Goal: Use online tool/utility: Utilize a website feature to perform a specific function

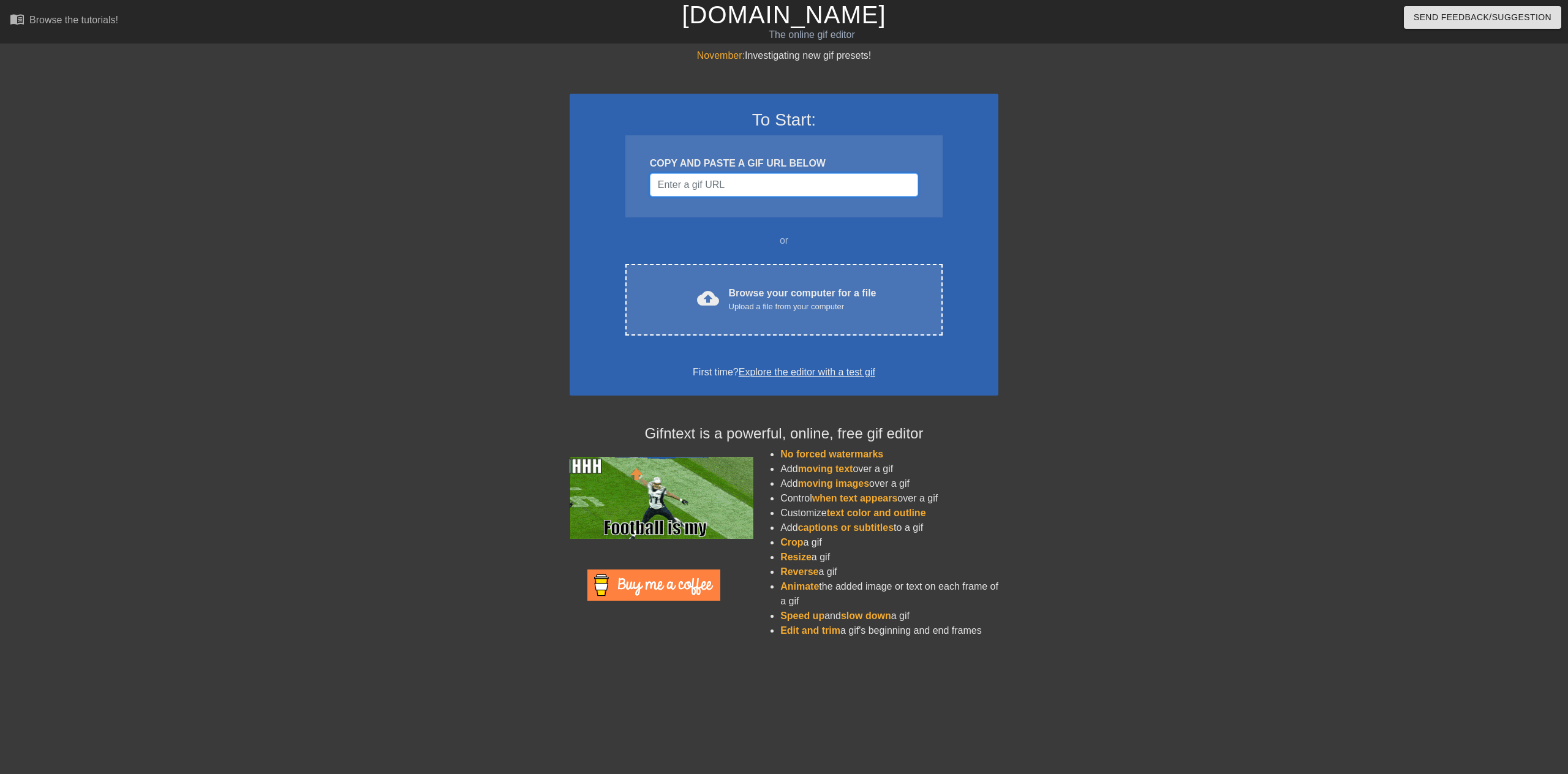
click at [711, 190] on input "Username" at bounding box center [784, 184] width 268 height 23
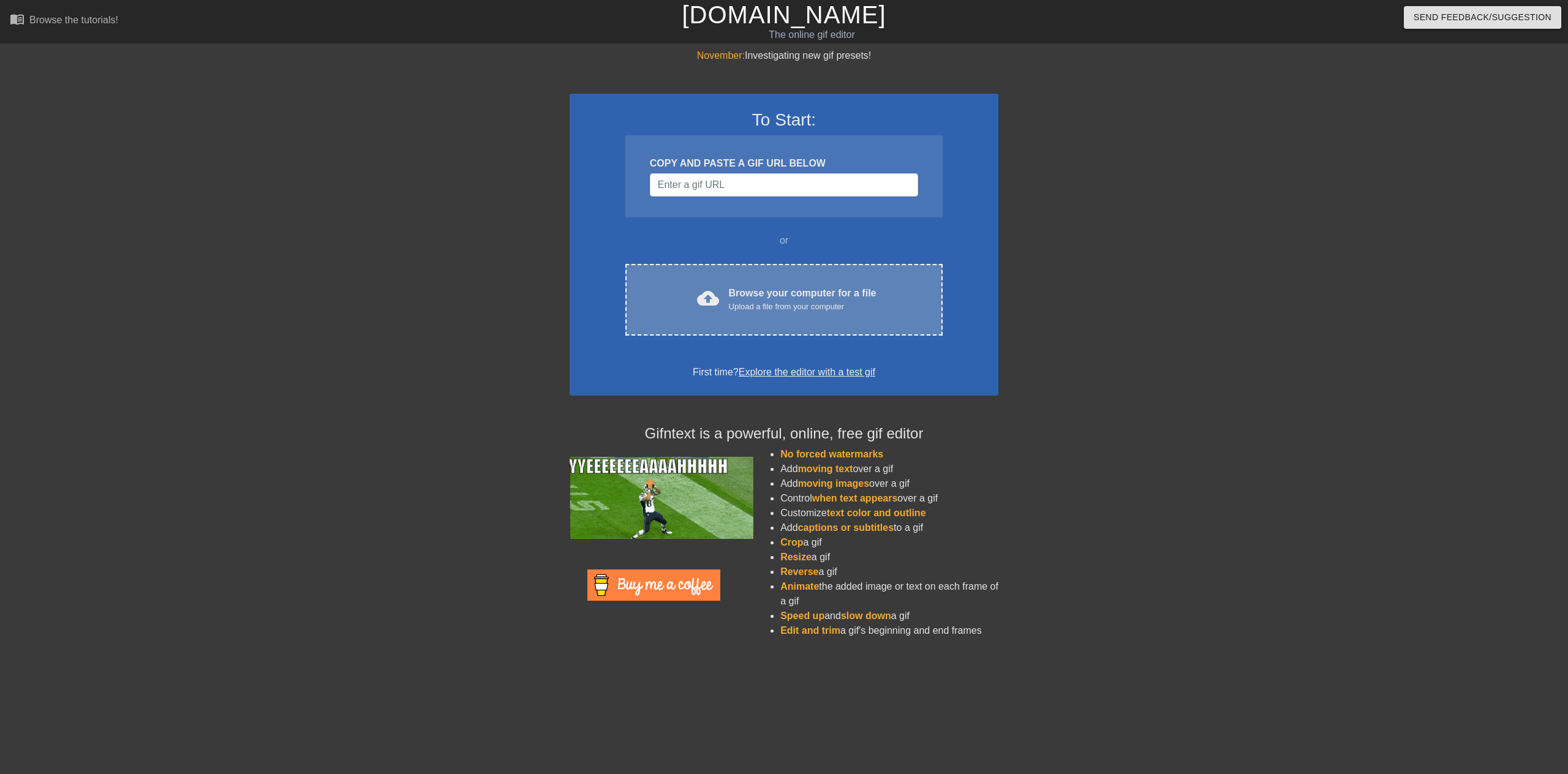
click at [761, 306] on div "Upload a file from your computer" at bounding box center [803, 306] width 148 height 12
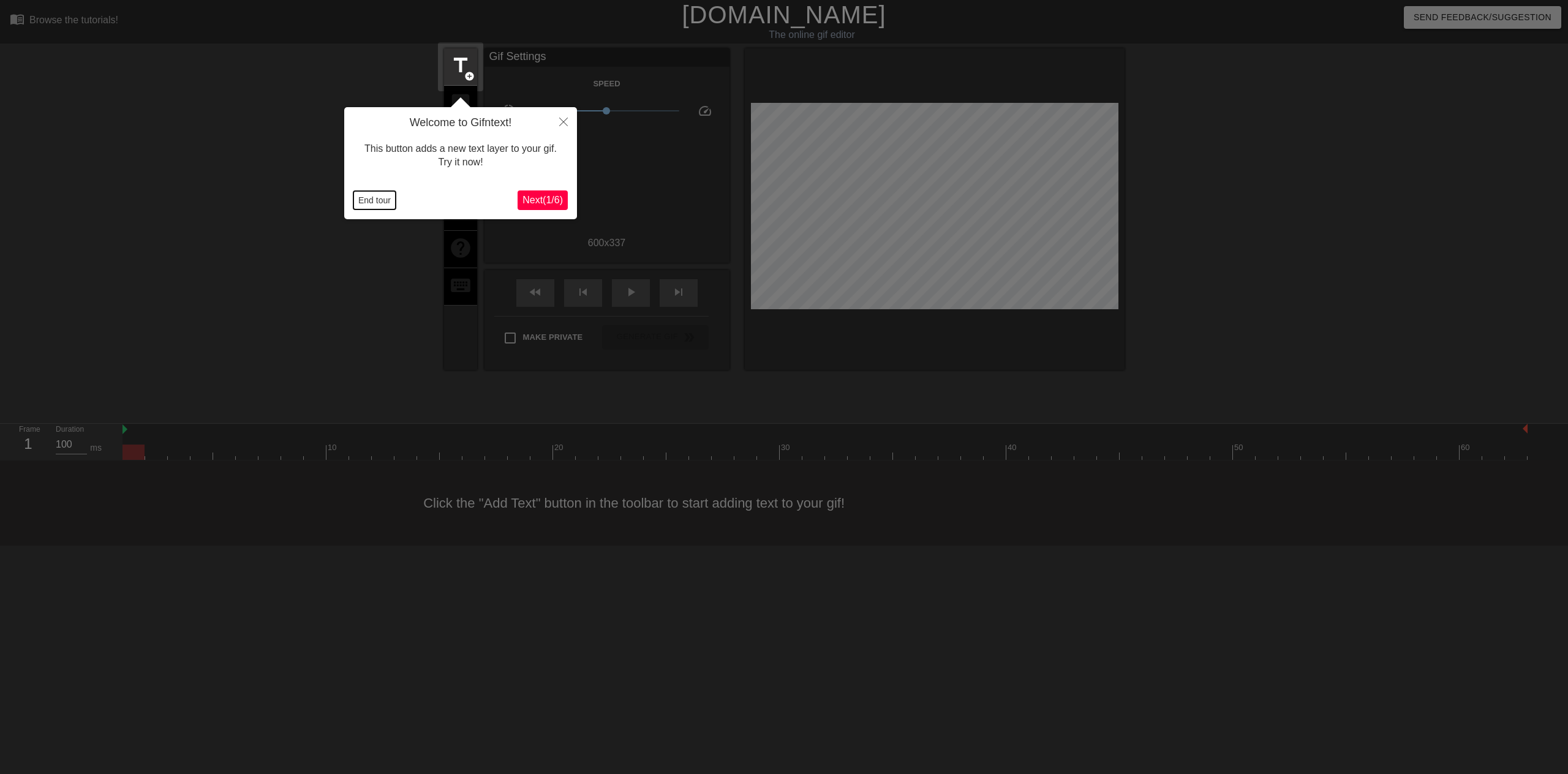
click at [366, 198] on button "End tour" at bounding box center [375, 200] width 42 height 19
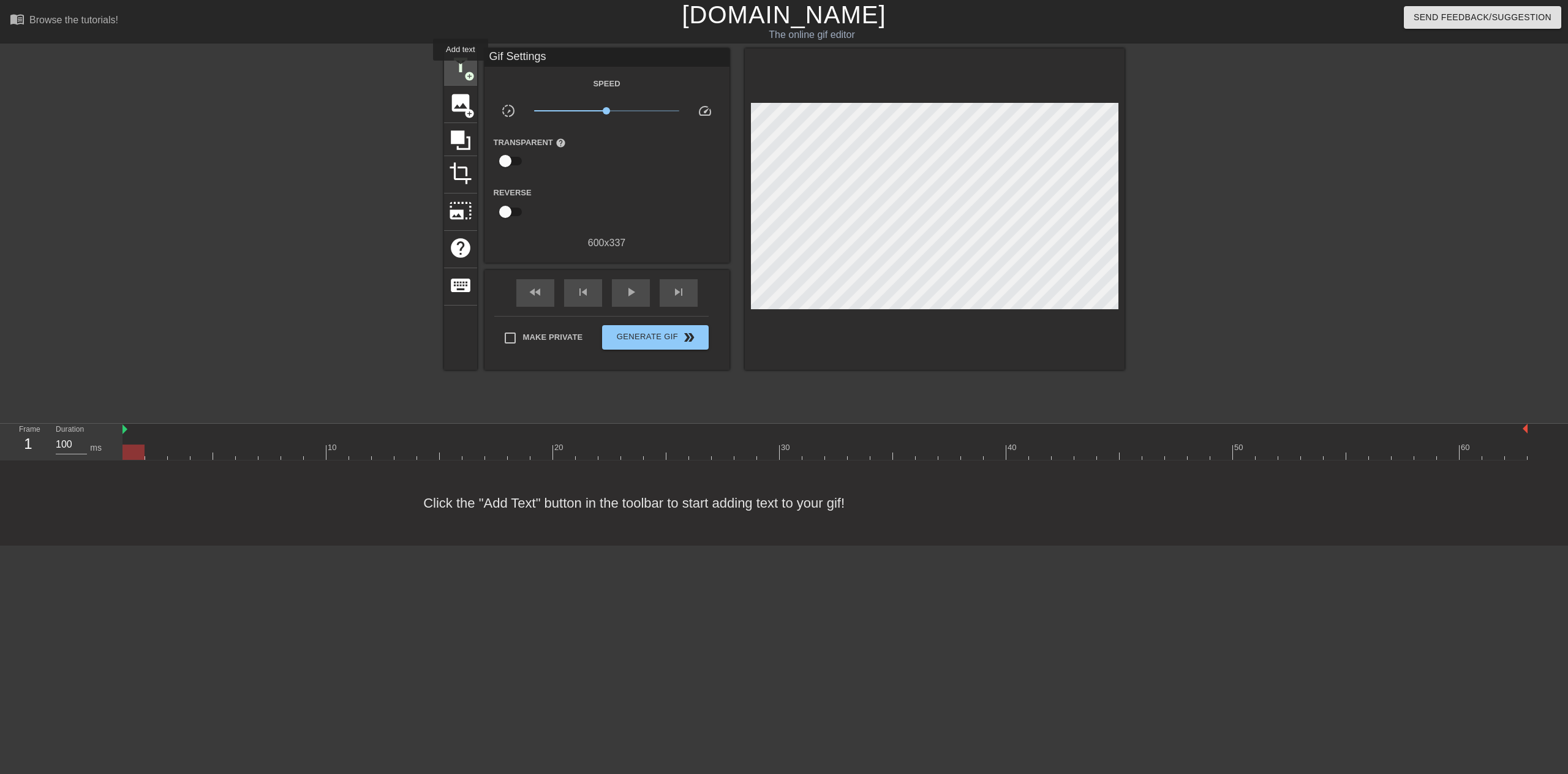
click at [461, 69] on span "title" at bounding box center [460, 65] width 23 height 23
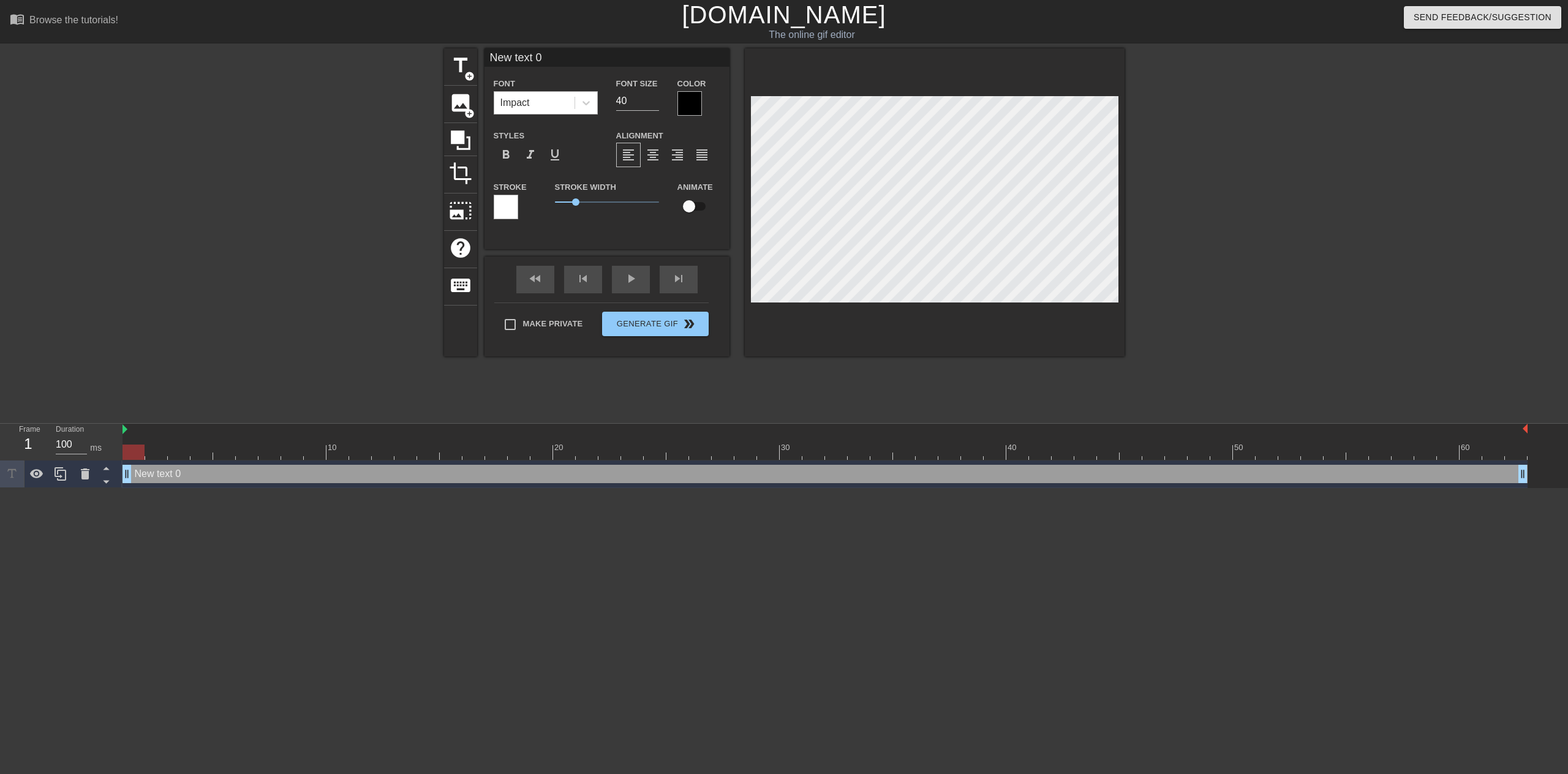
click at [558, 113] on div "Impact" at bounding box center [534, 103] width 80 height 22
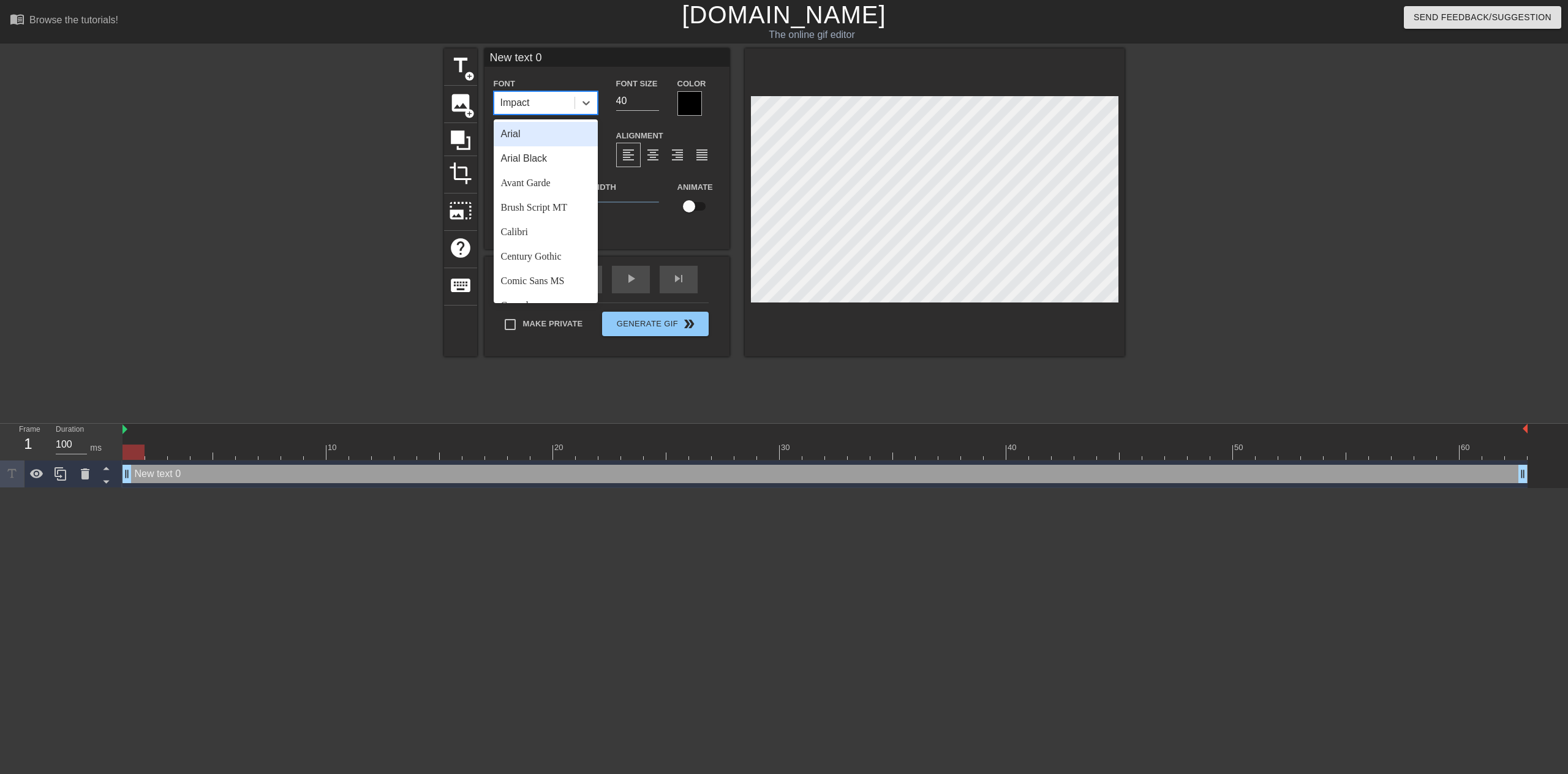
click at [555, 136] on div "Arial" at bounding box center [546, 134] width 104 height 25
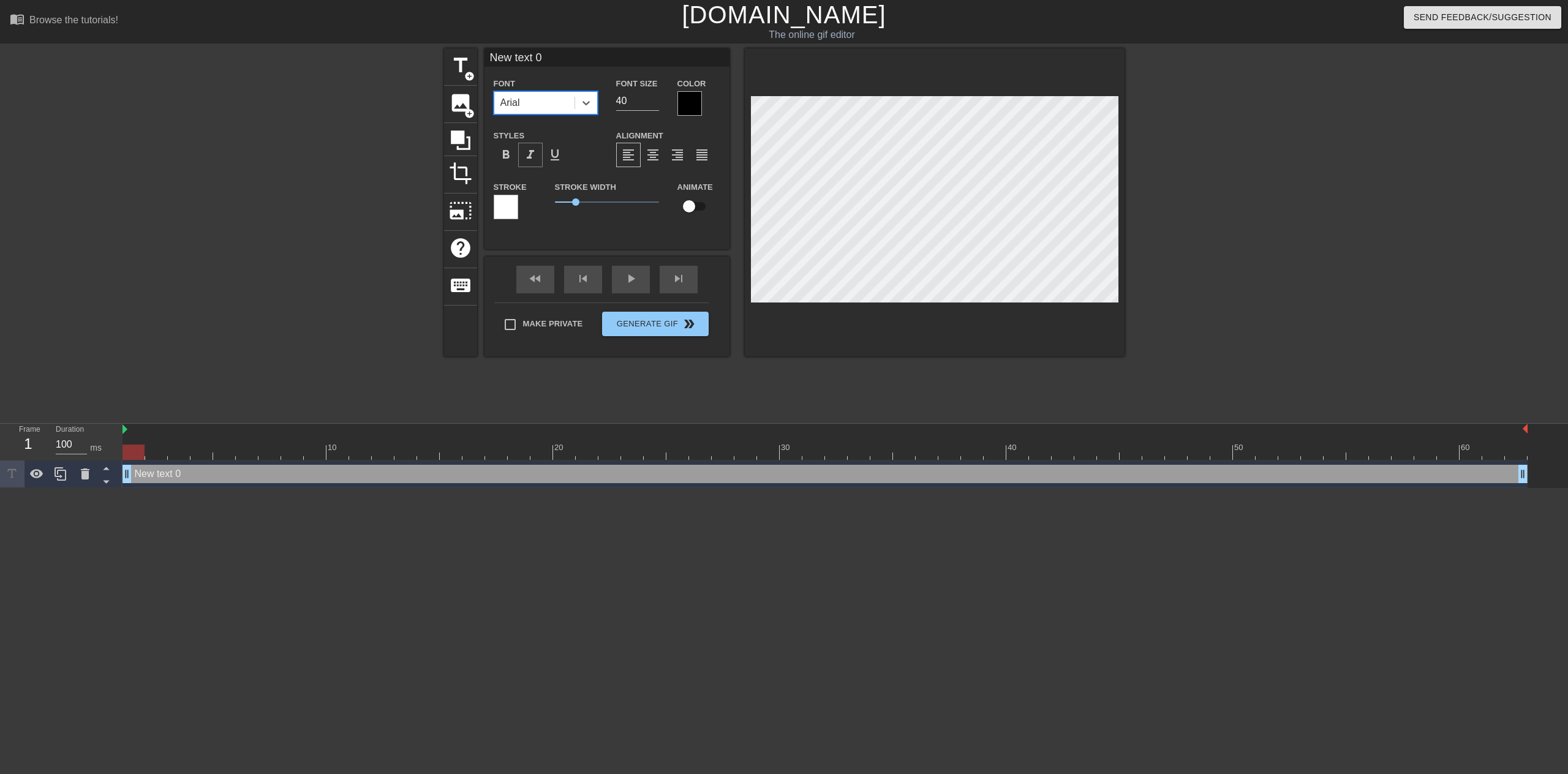
click at [537, 160] on span "format_italic" at bounding box center [531, 155] width 15 height 15
type input "Y"
type textarea "Y"
type input "Yo"
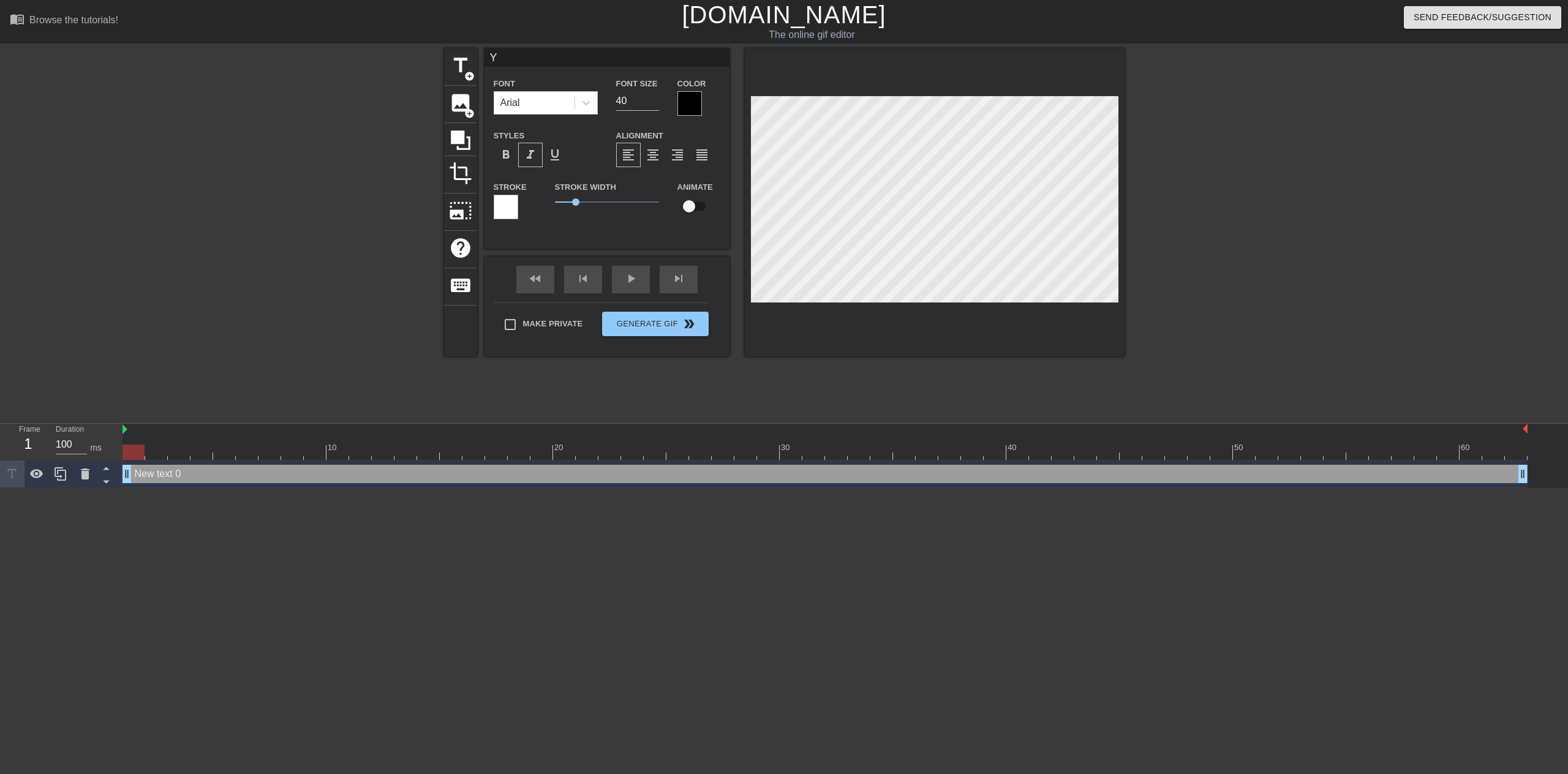
type textarea "Yo"
type input "You"
type textarea "You"
type input "You s"
type textarea "You s"
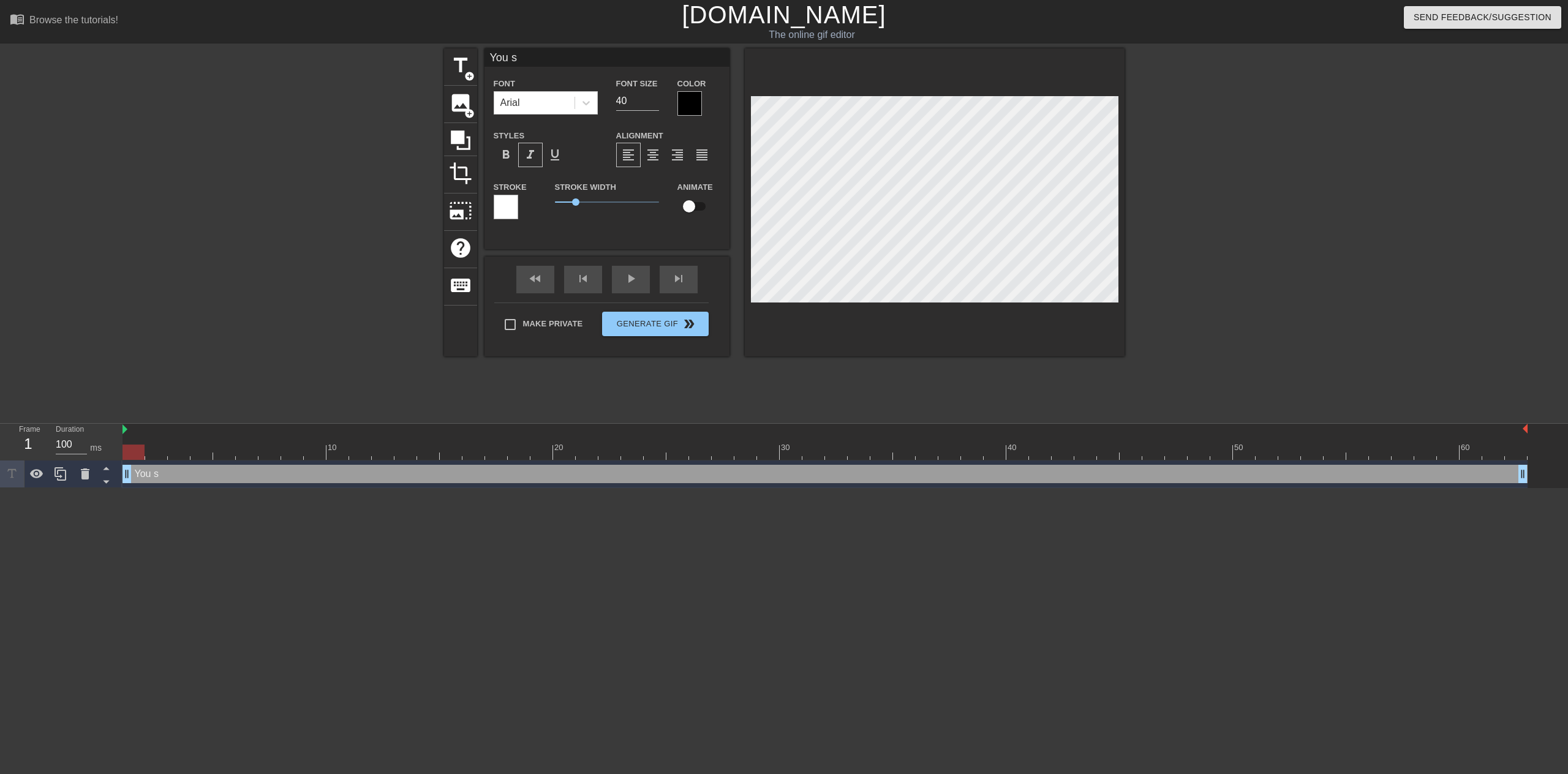
type input "You sp"
type textarea "You sp"
type input "You spe"
type textarea "You spen"
type input "You spend"
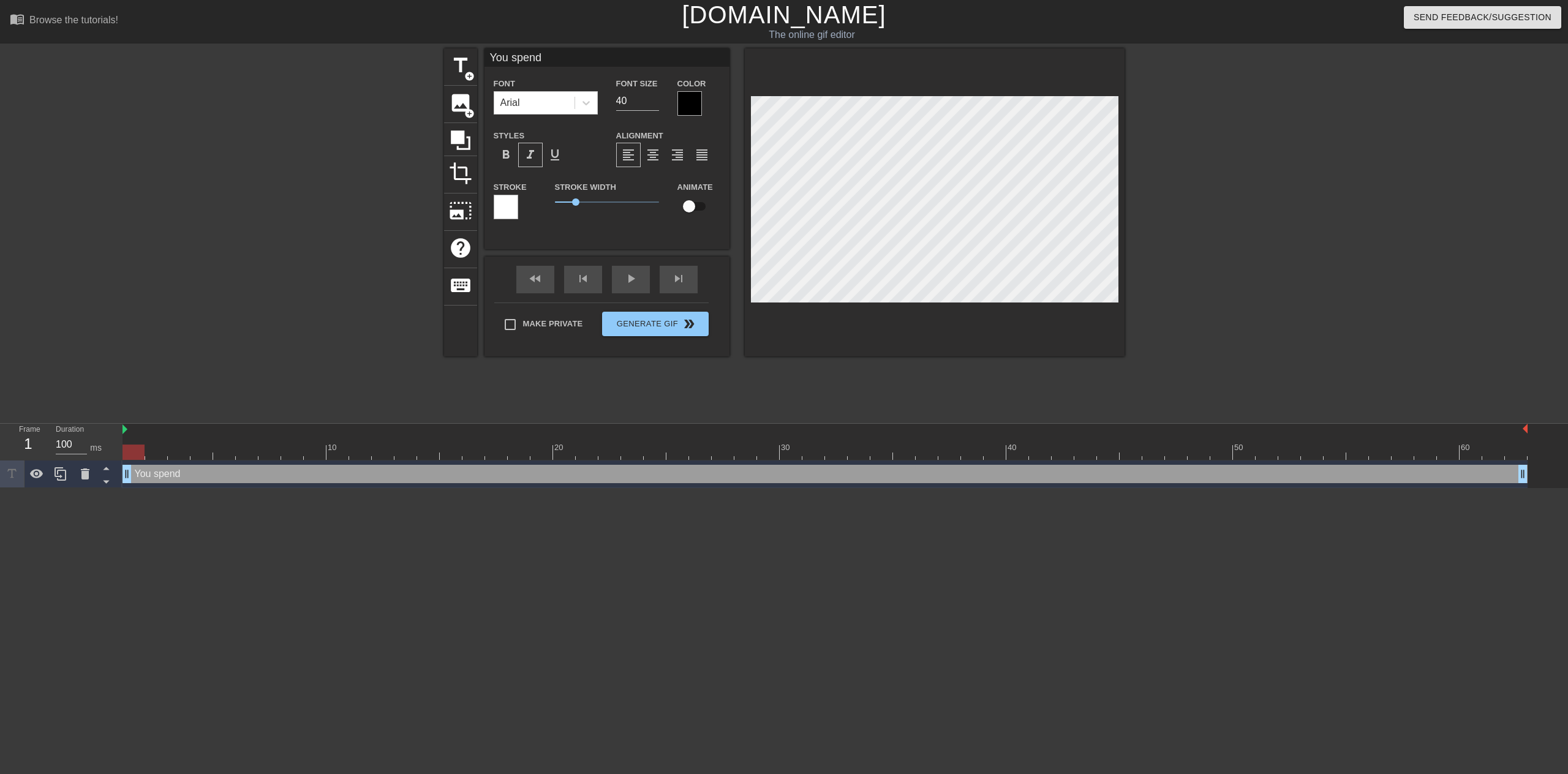
type textarea "You spend"
click at [684, 103] on div at bounding box center [690, 103] width 25 height 25
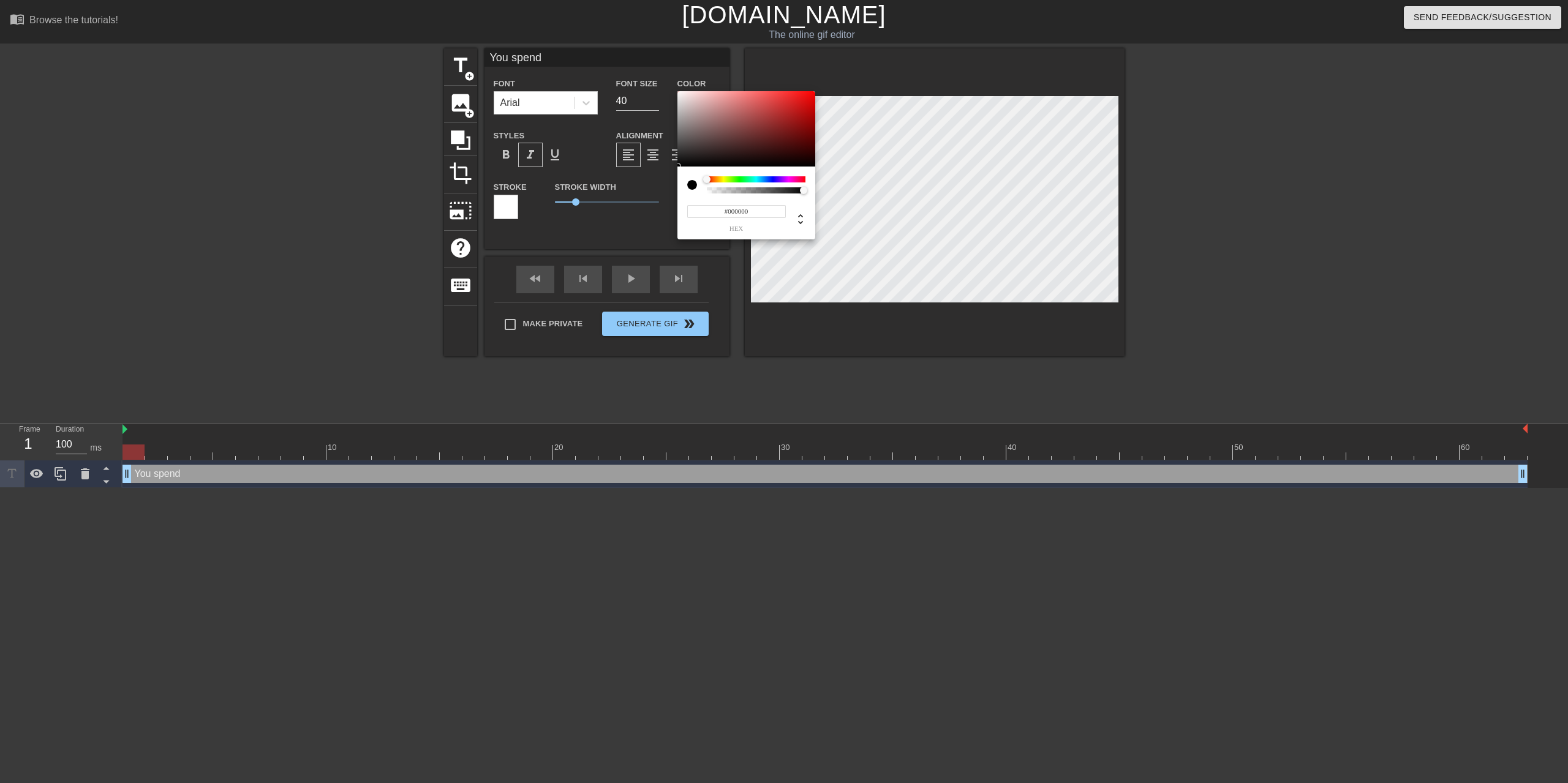
click at [702, 193] on div at bounding box center [747, 184] width 118 height 17
type input "0"
click at [717, 192] on div at bounding box center [756, 190] width 95 height 6
click at [692, 186] on div at bounding box center [692, 184] width 10 height 10
click at [766, 193] on div at bounding box center [756, 190] width 95 height 6
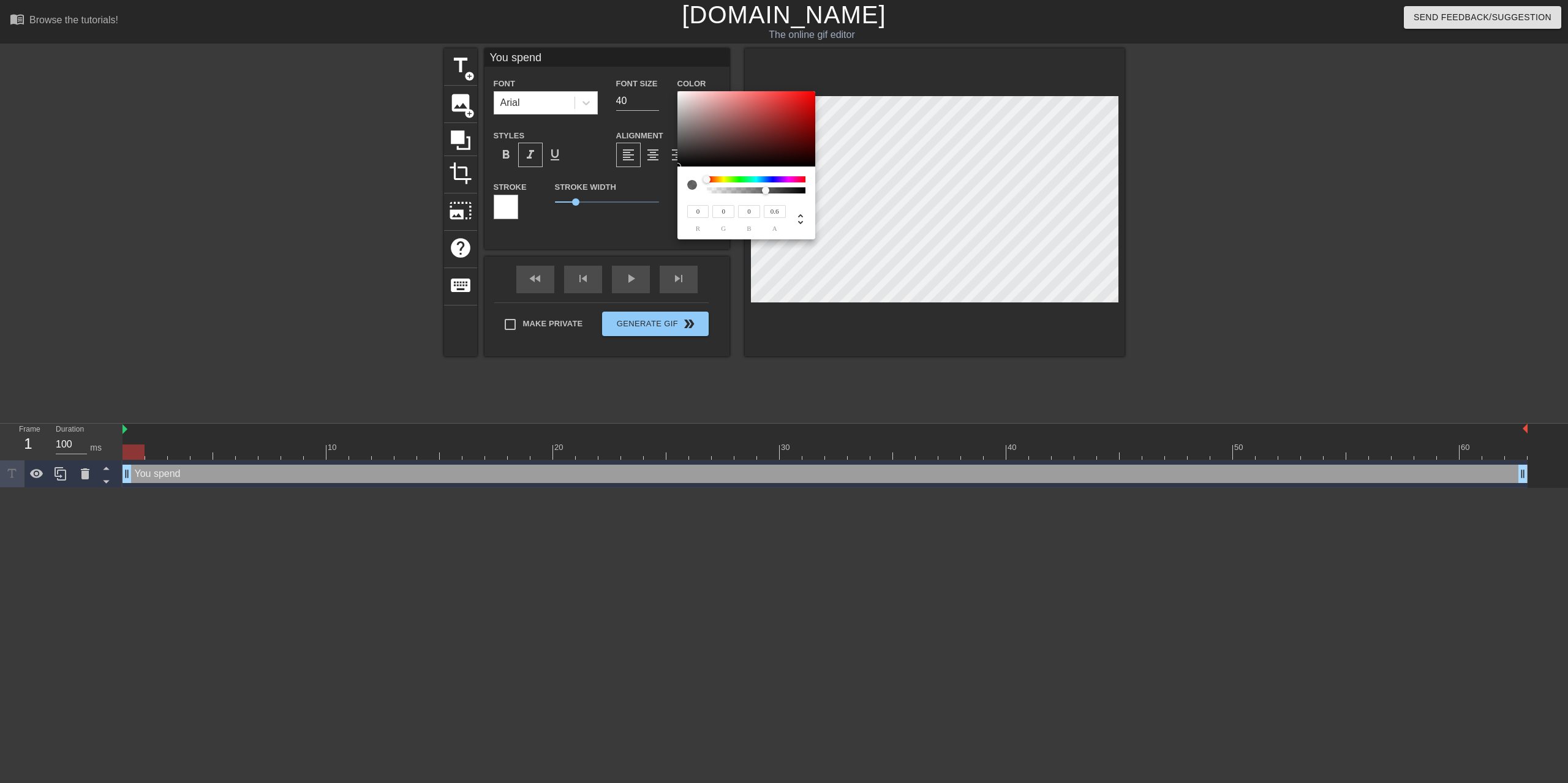
type input "0.92"
click at [796, 190] on div at bounding box center [756, 190] width 95 height 6
click at [800, 214] on icon at bounding box center [800, 220] width 15 height 15
type input "0%"
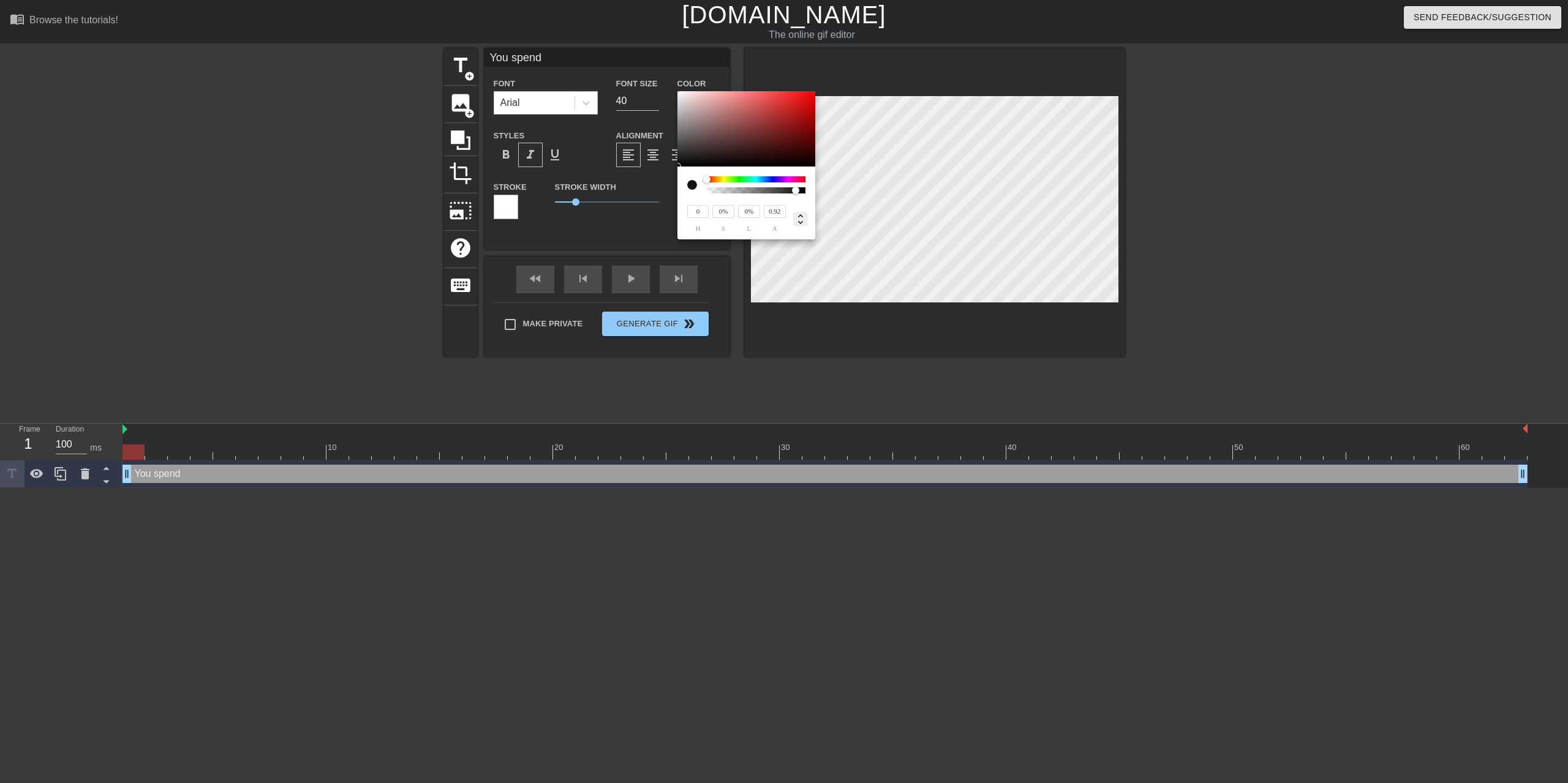
click at [801, 226] on icon at bounding box center [800, 220] width 15 height 15
type input "0"
click at [801, 226] on icon at bounding box center [800, 220] width 15 height 15
type input "0%"
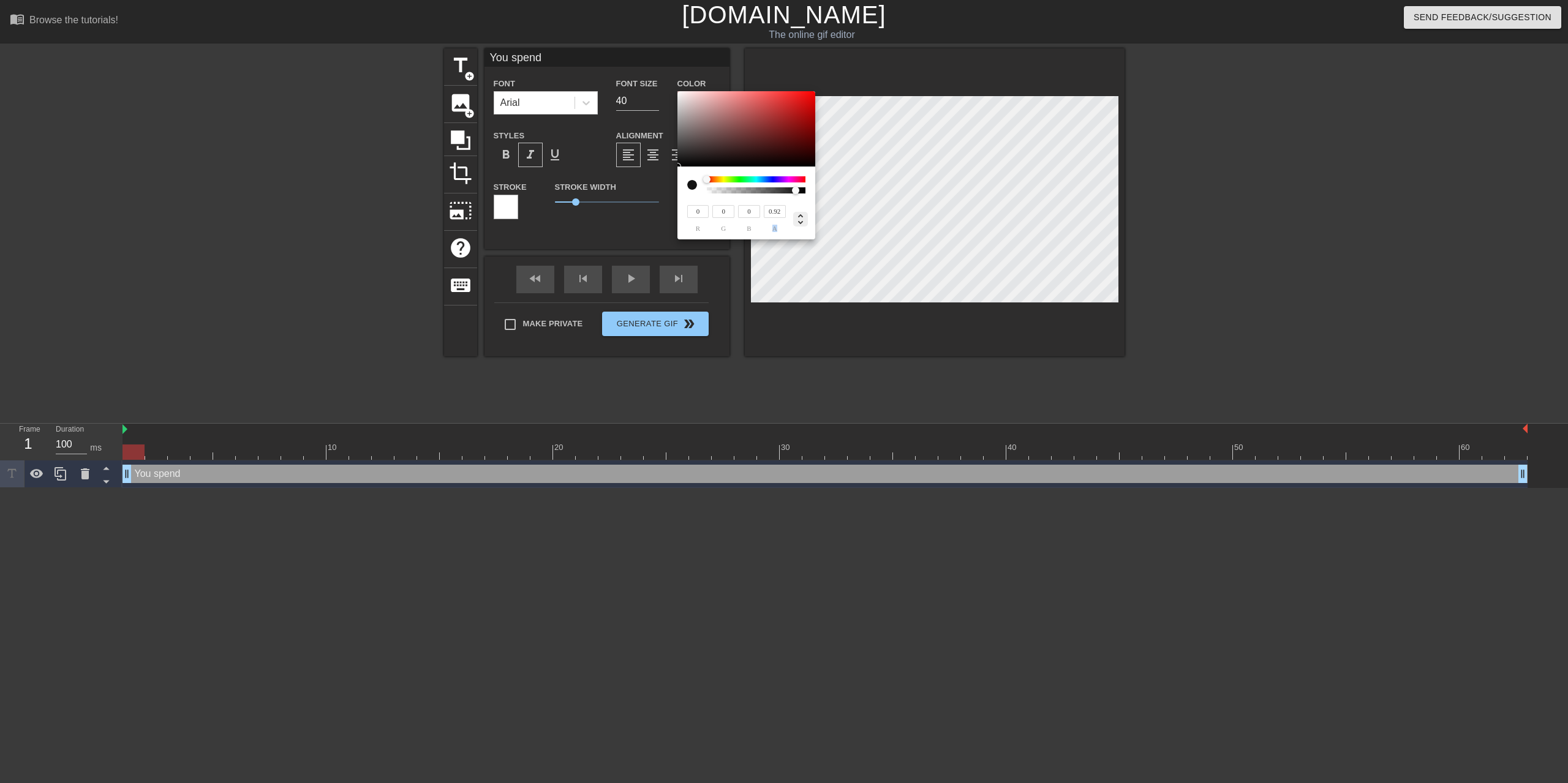
type input "0%"
click at [801, 226] on icon at bounding box center [800, 220] width 15 height 15
type input "0"
click at [801, 226] on icon at bounding box center [800, 220] width 15 height 15
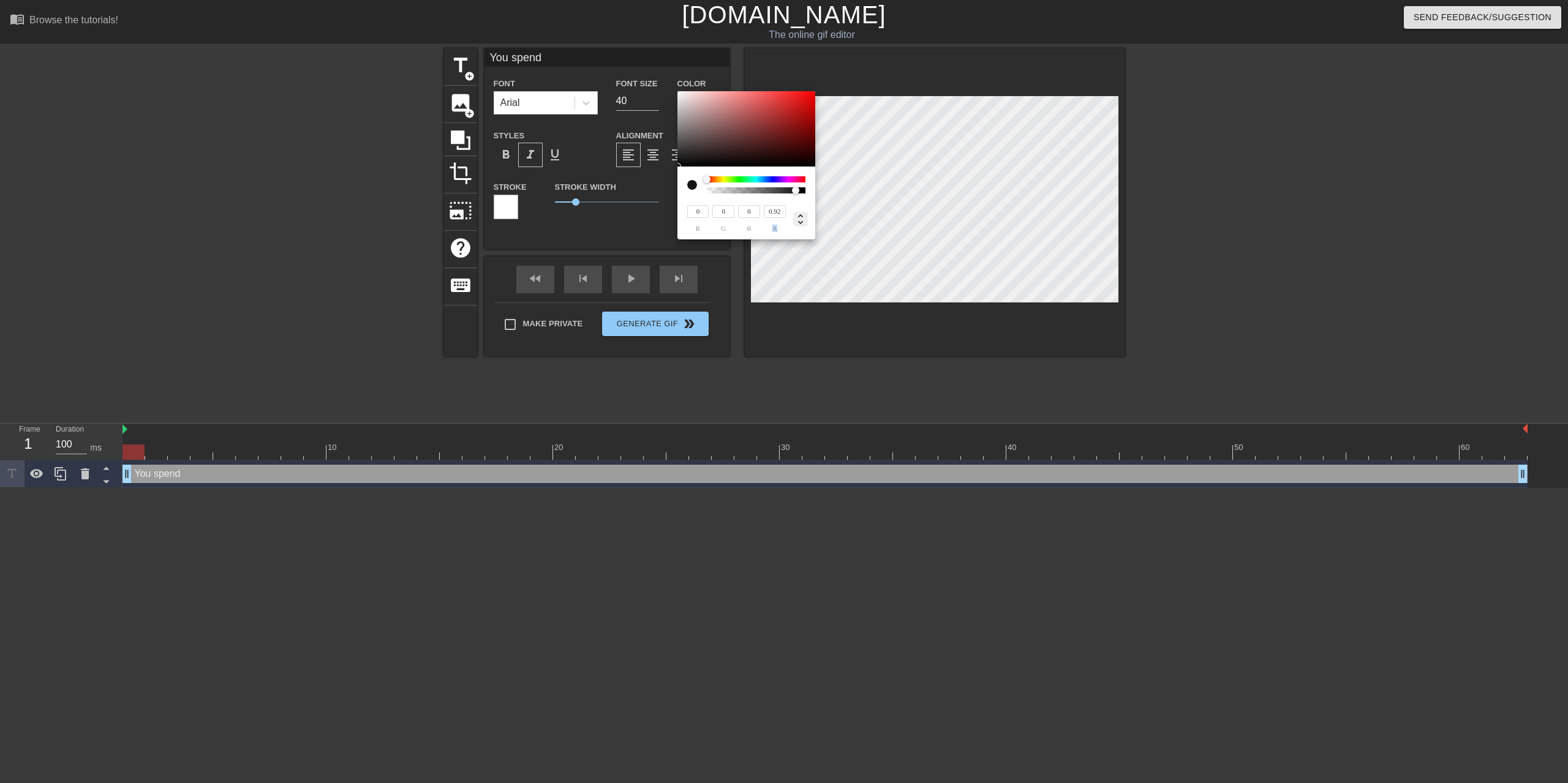
type input "0%"
click at [693, 188] on div at bounding box center [692, 184] width 10 height 10
click at [697, 182] on div at bounding box center [697, 184] width 19 height 17
type input "82"
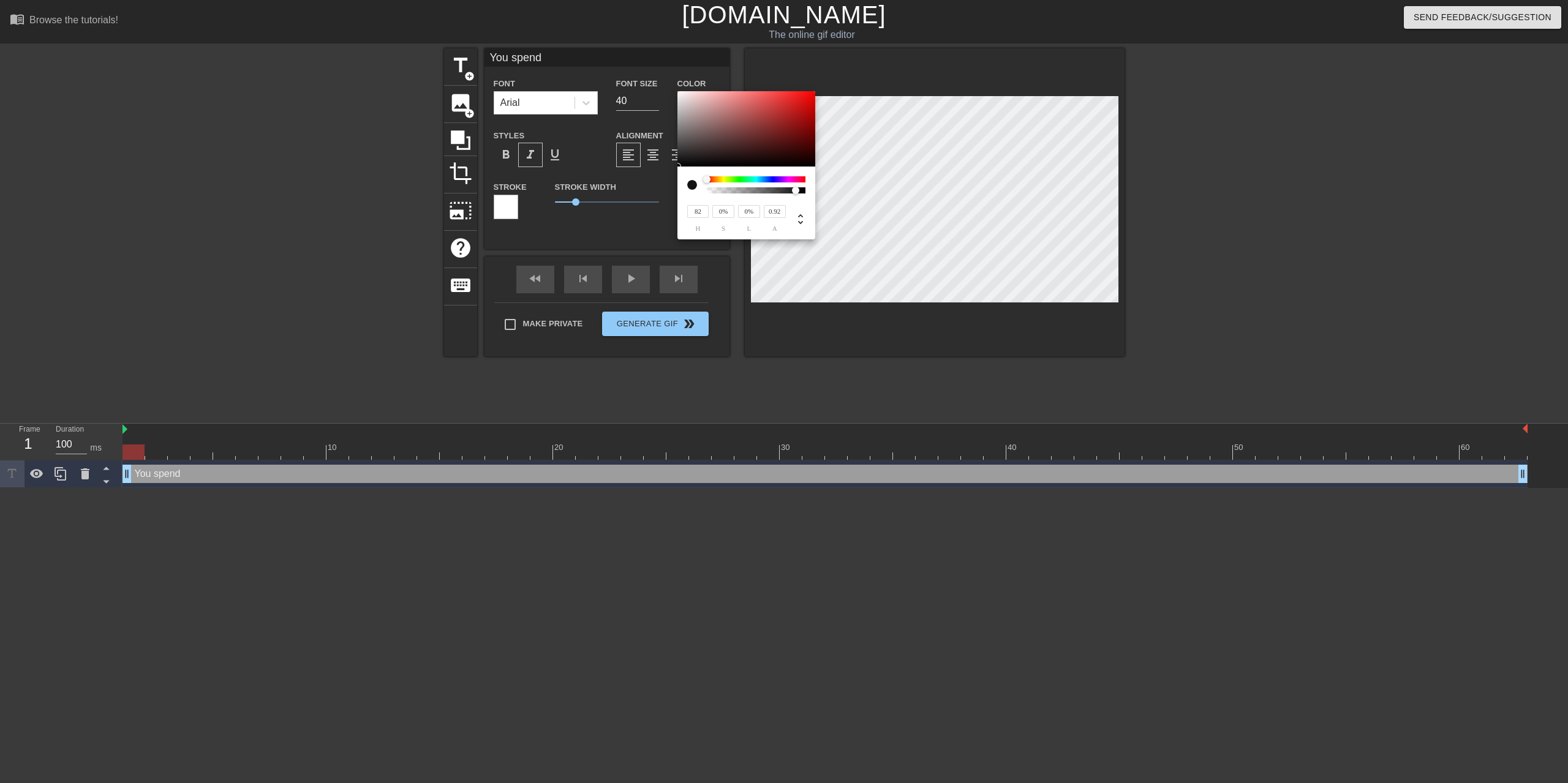
click at [729, 179] on div at bounding box center [756, 179] width 99 height 6
click at [738, 189] on div at bounding box center [756, 190] width 95 height 6
type input "0"
drag, startPoint x: 726, startPoint y: 192, endPoint x: 699, endPoint y: 192, distance: 27.0
click at [699, 192] on div at bounding box center [747, 184] width 118 height 17
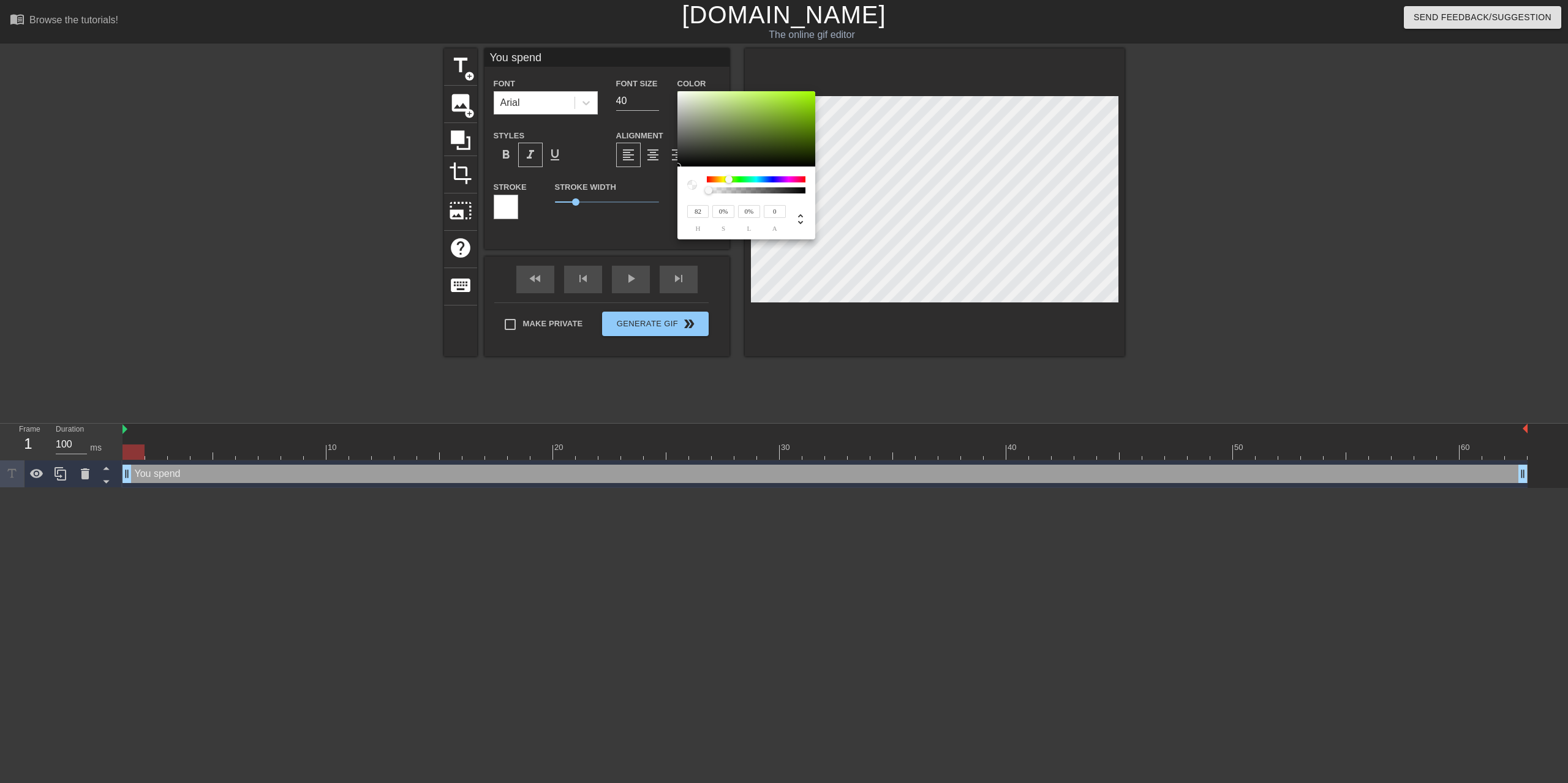
type input "7%"
type input "23%"
type input "80"
type input "32%"
type input "81"
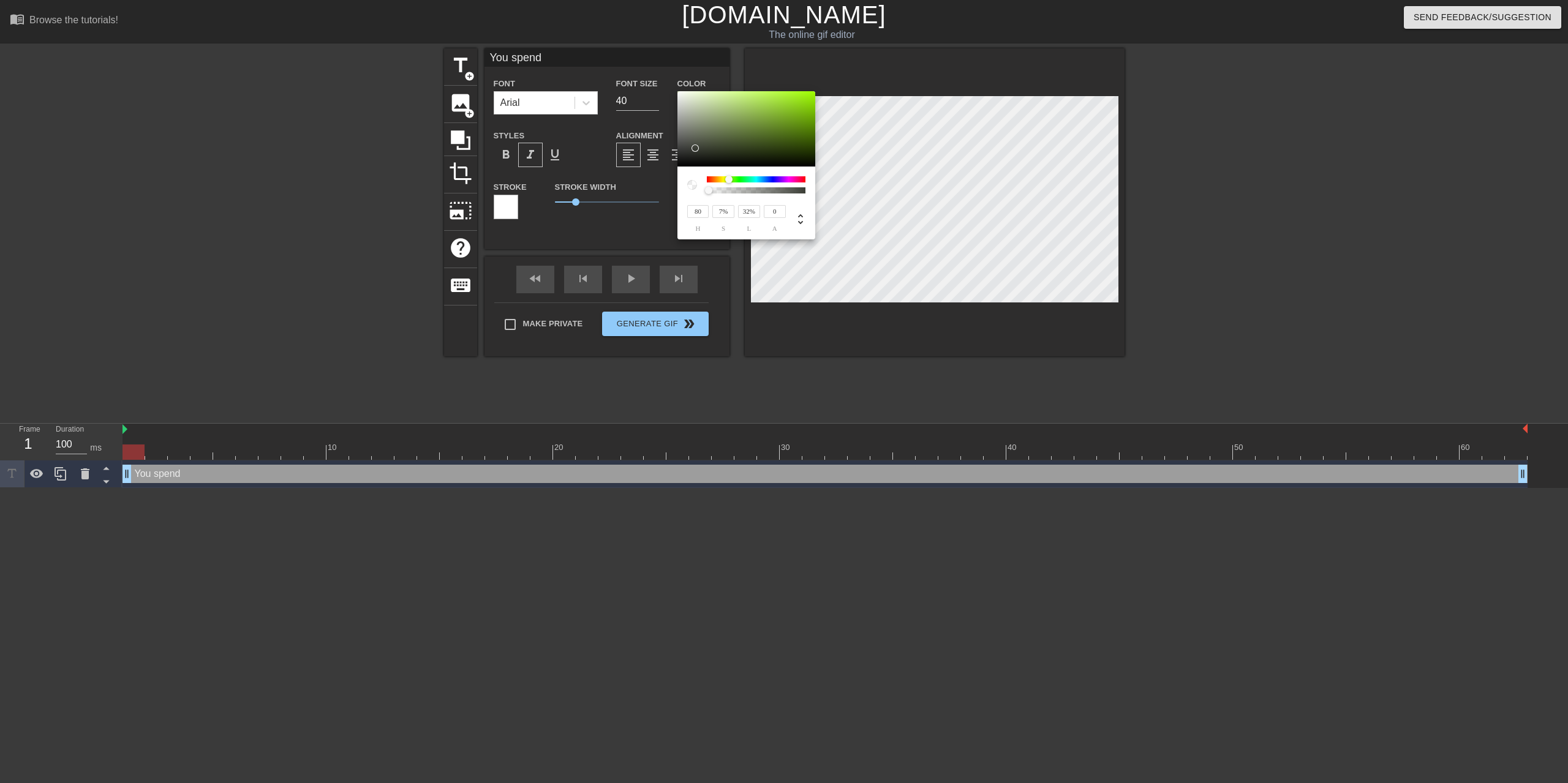
type input "6%"
type input "48%"
type input "8%"
type input "65%"
type input "80"
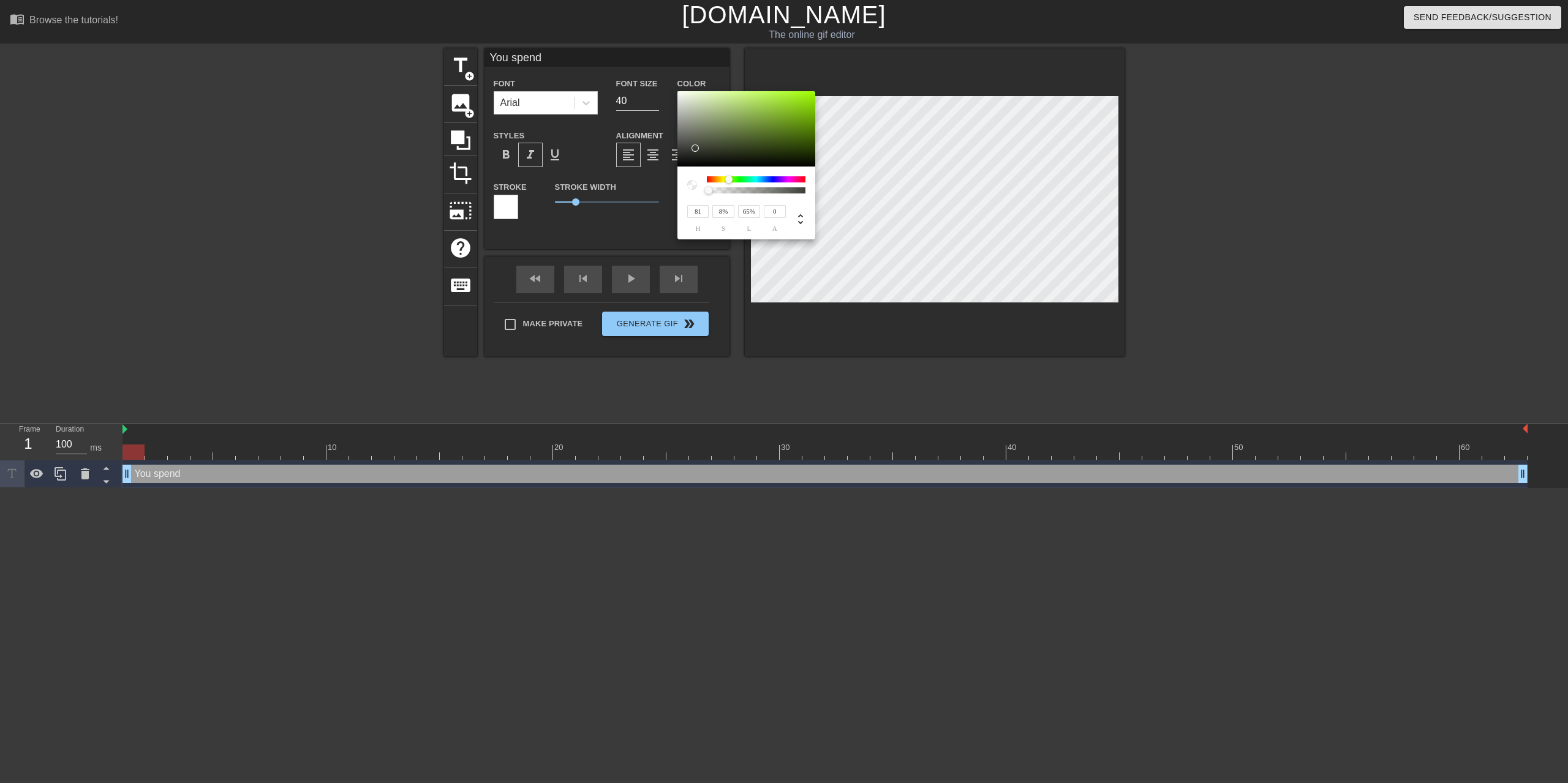
type input "5%"
type input "77%"
type input "4%"
type input "85%"
type input "52%"
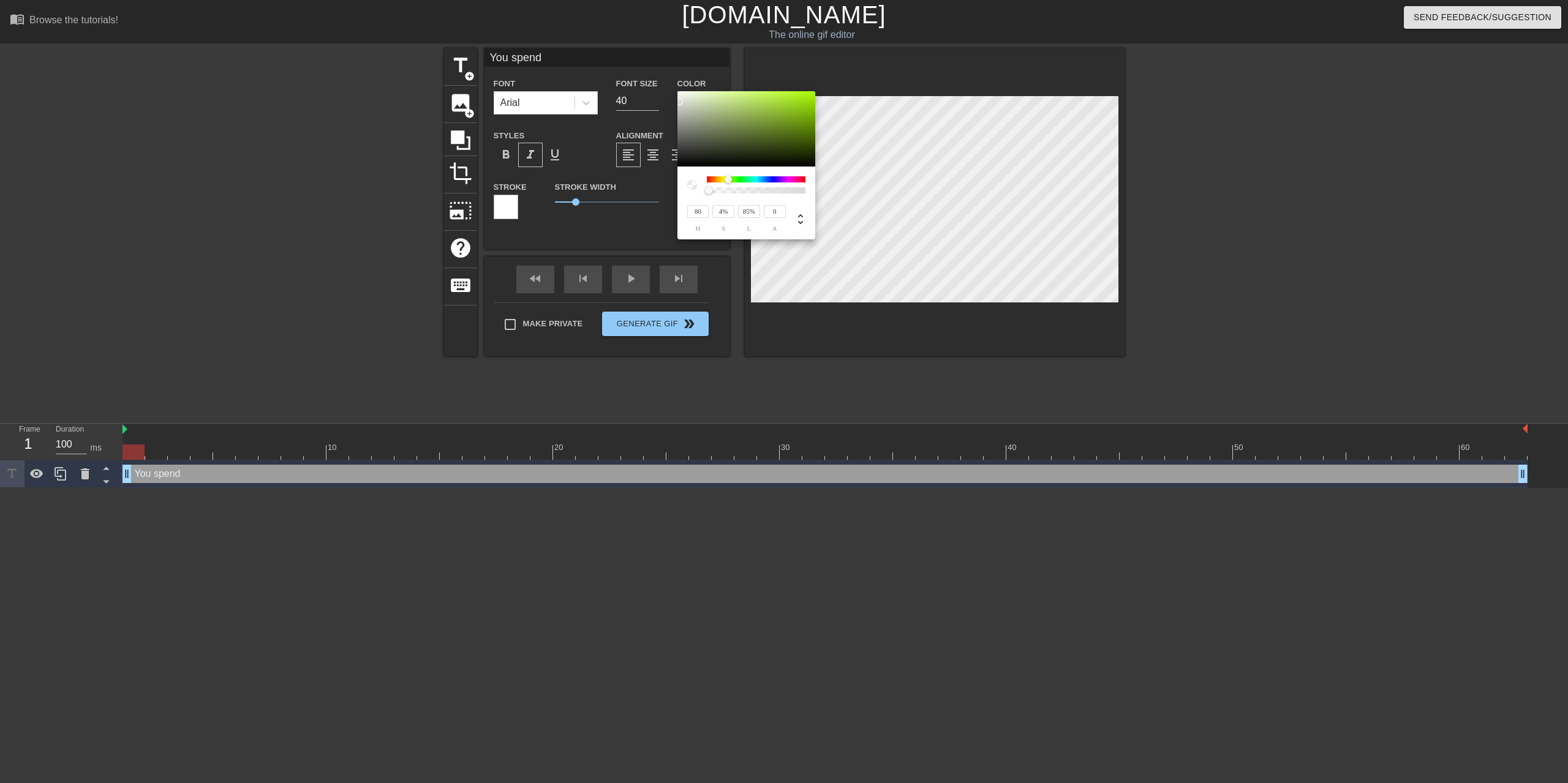
type input "81%"
type input "0%"
type input "100%"
drag, startPoint x: 696, startPoint y: 144, endPoint x: 675, endPoint y: 91, distance: 57.0
click at [675, 91] on div "80 h 0% s 100% l 0 a" at bounding box center [784, 391] width 1568 height 783
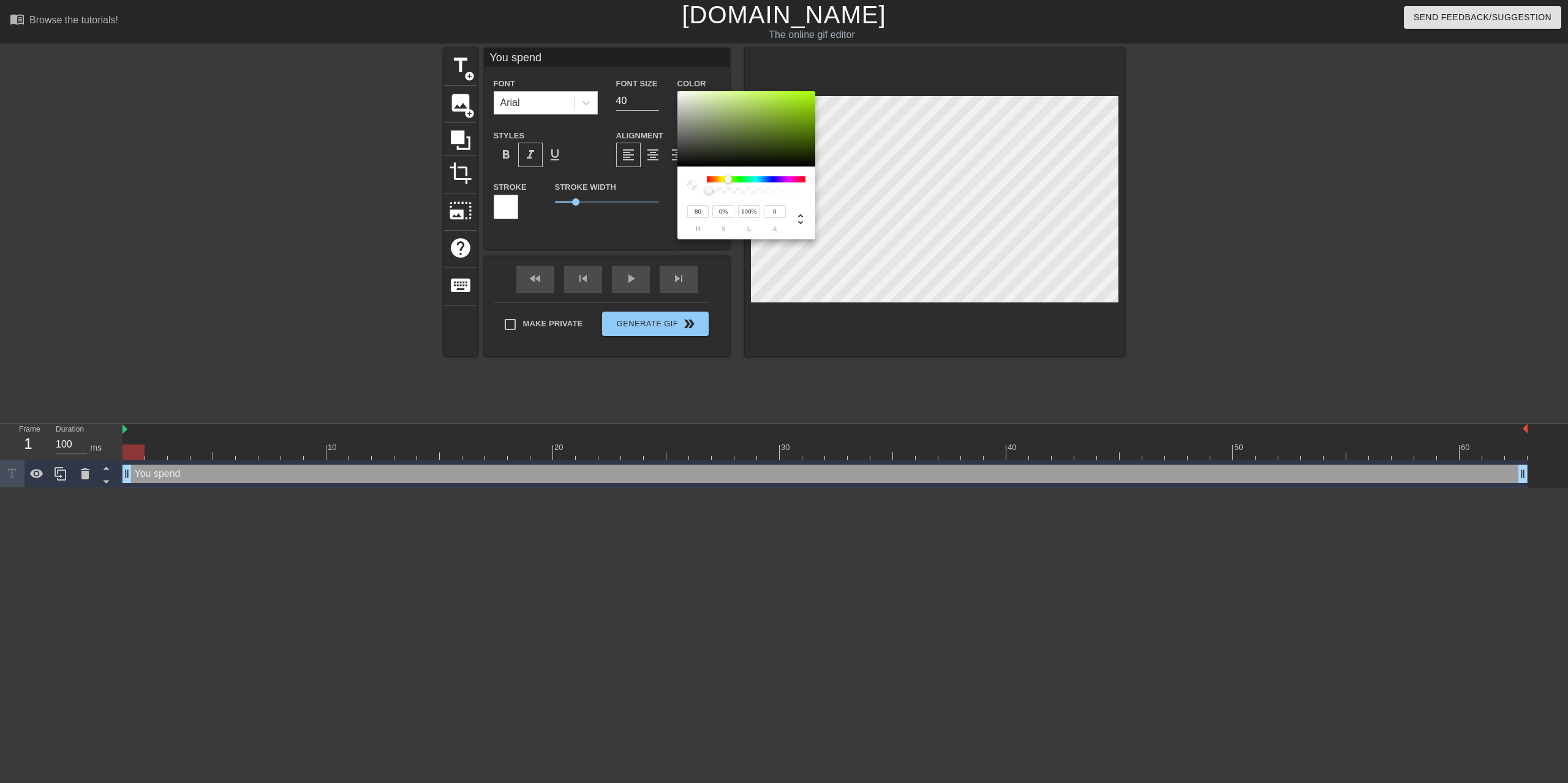
type input "76"
type input "20%"
type input "89%"
click at [684, 97] on div at bounding box center [681, 95] width 7 height 7
type input "73"
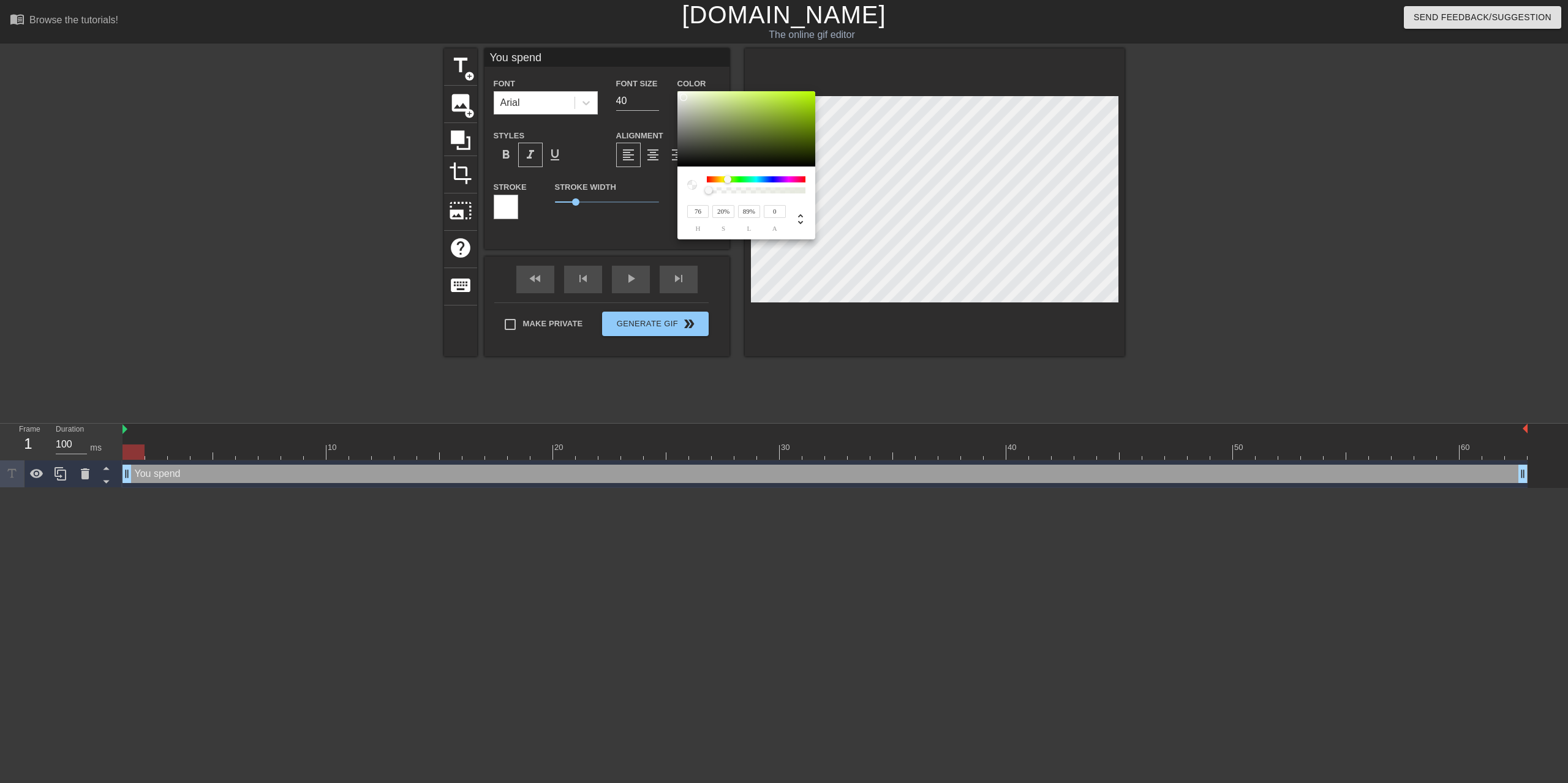
type input "17%"
type input "90%"
type input "69"
type input "15%"
type input "91%"
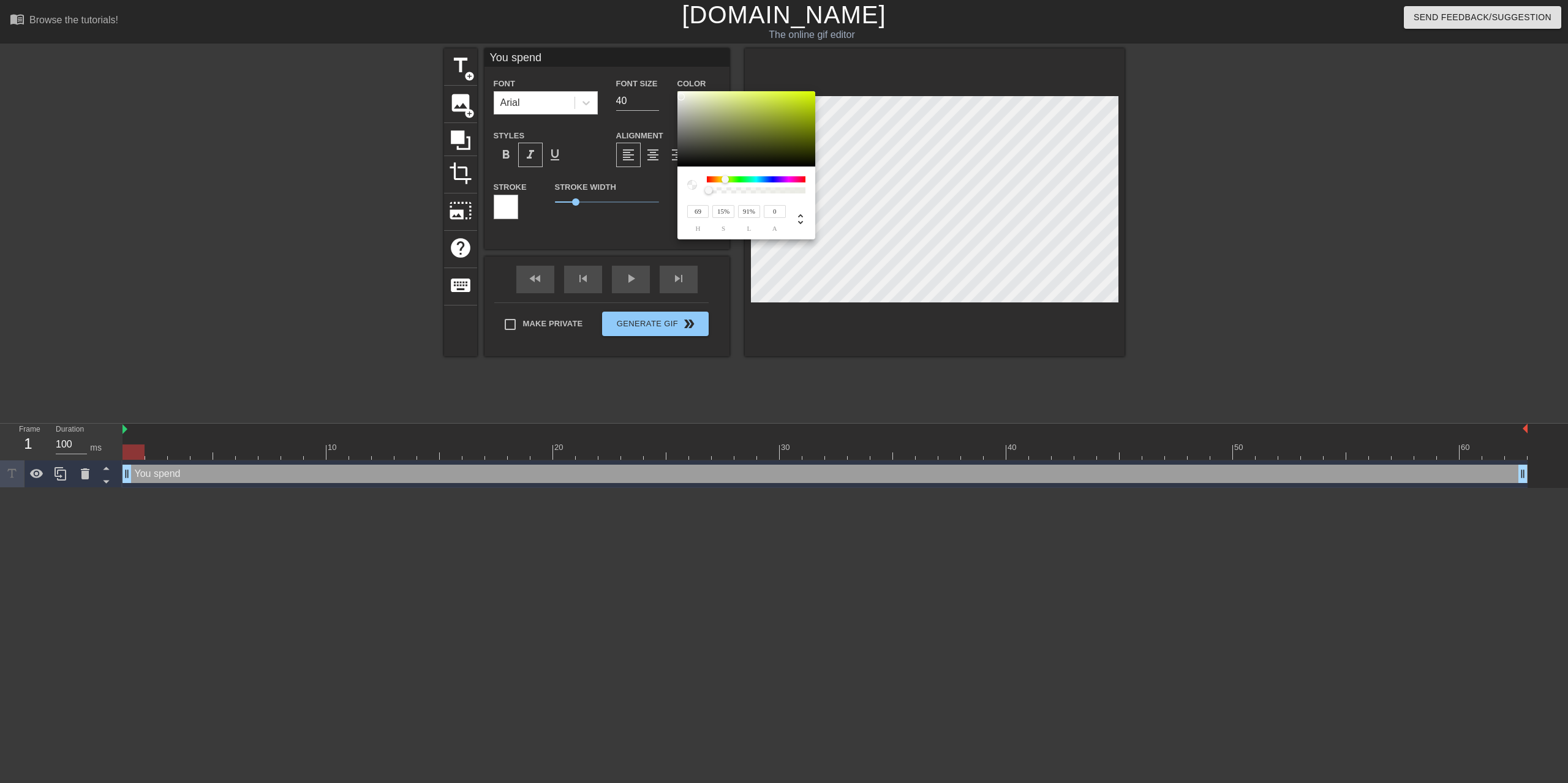
type input "60"
type input "14%"
type input "92%"
type input "13%"
type input "94%"
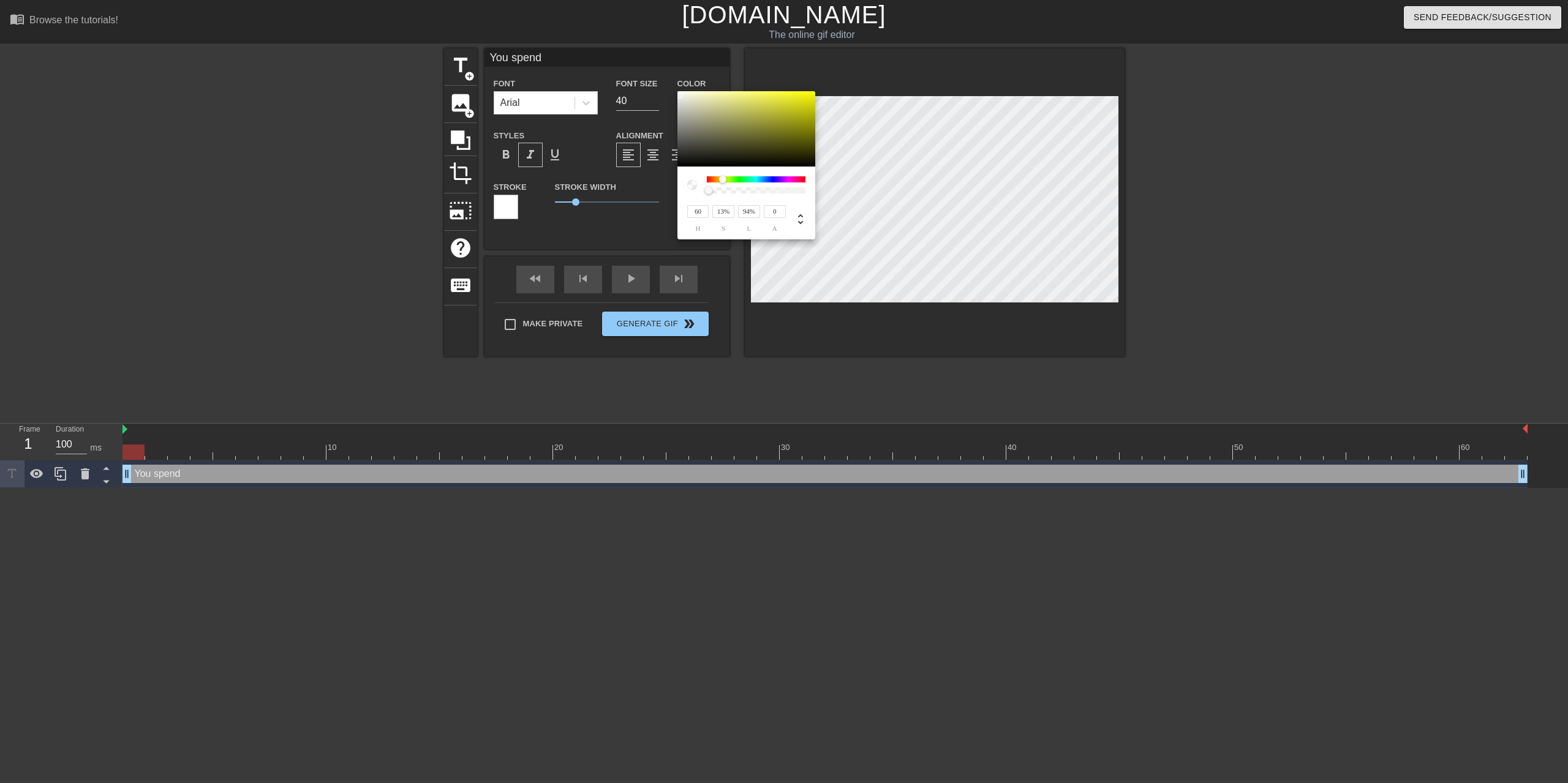
type input "15%"
type input "95%"
type input "18%"
type input "96%"
type input "23%"
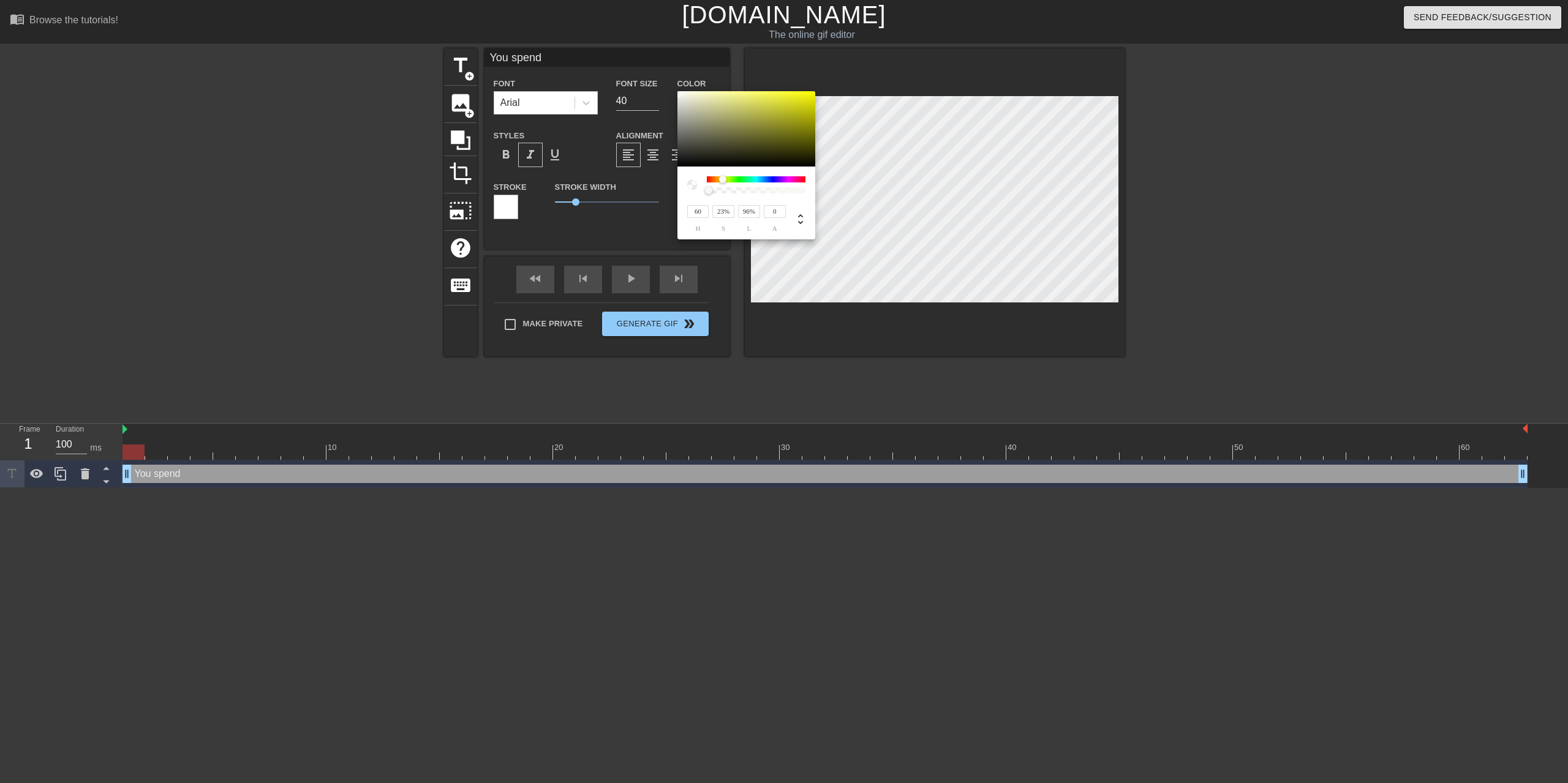
type input "97%"
type input "94%"
type input "65%"
type input "97%"
type input "66%"
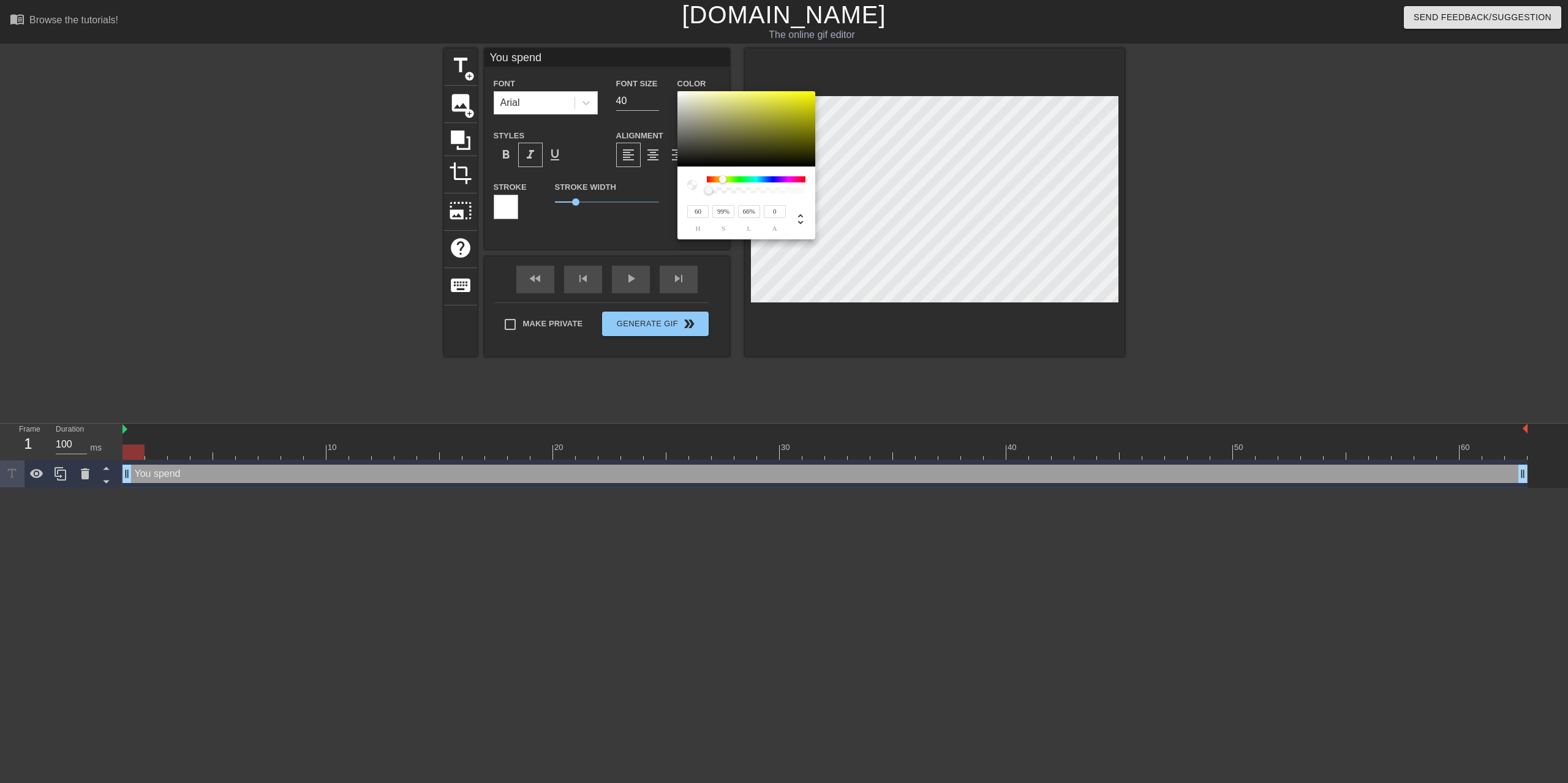
type input "100%"
type input "89%"
type input "0%"
type input "100%"
drag, startPoint x: 684, startPoint y: 97, endPoint x: 677, endPoint y: 91, distance: 9.2
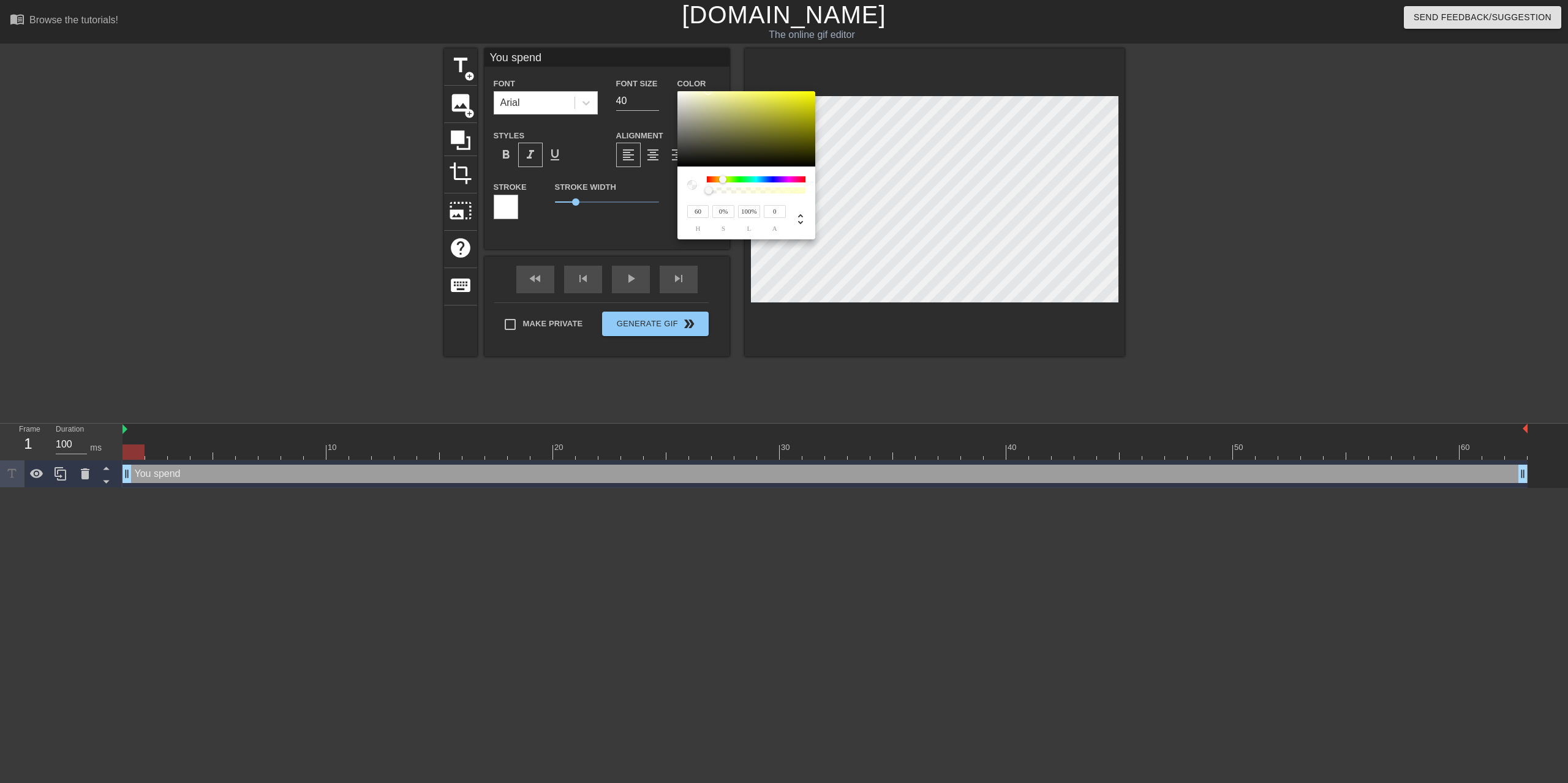
click at [705, 91] on div at bounding box center [708, 91] width 7 height 7
drag, startPoint x: 720, startPoint y: 176, endPoint x: 700, endPoint y: 180, distance: 20.4
click at [700, 180] on div at bounding box center [747, 184] width 118 height 17
type input "7"
type input "6%"
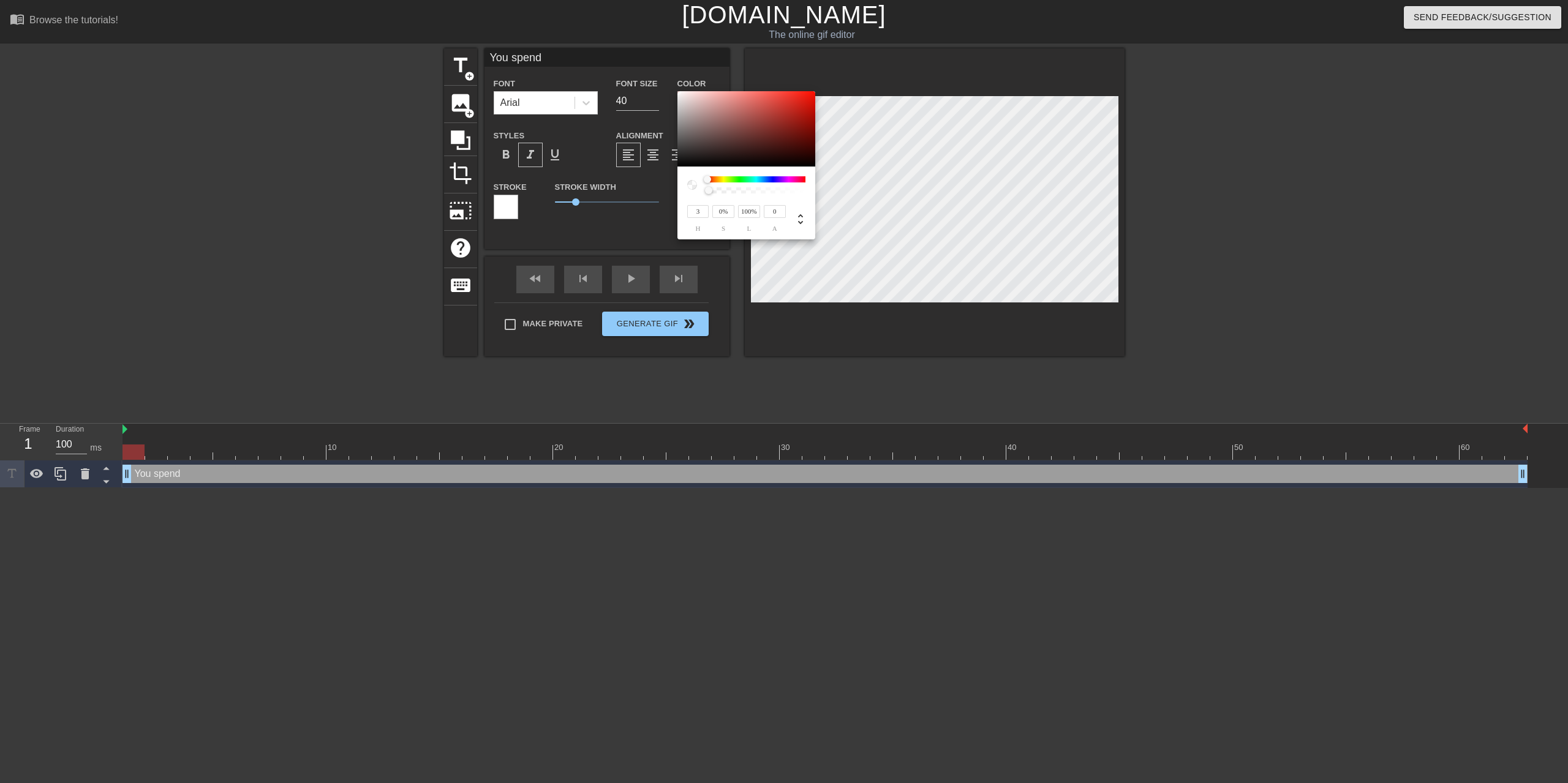
type input "70%"
type input "7%"
type input "76%"
type input "9"
type input "10%"
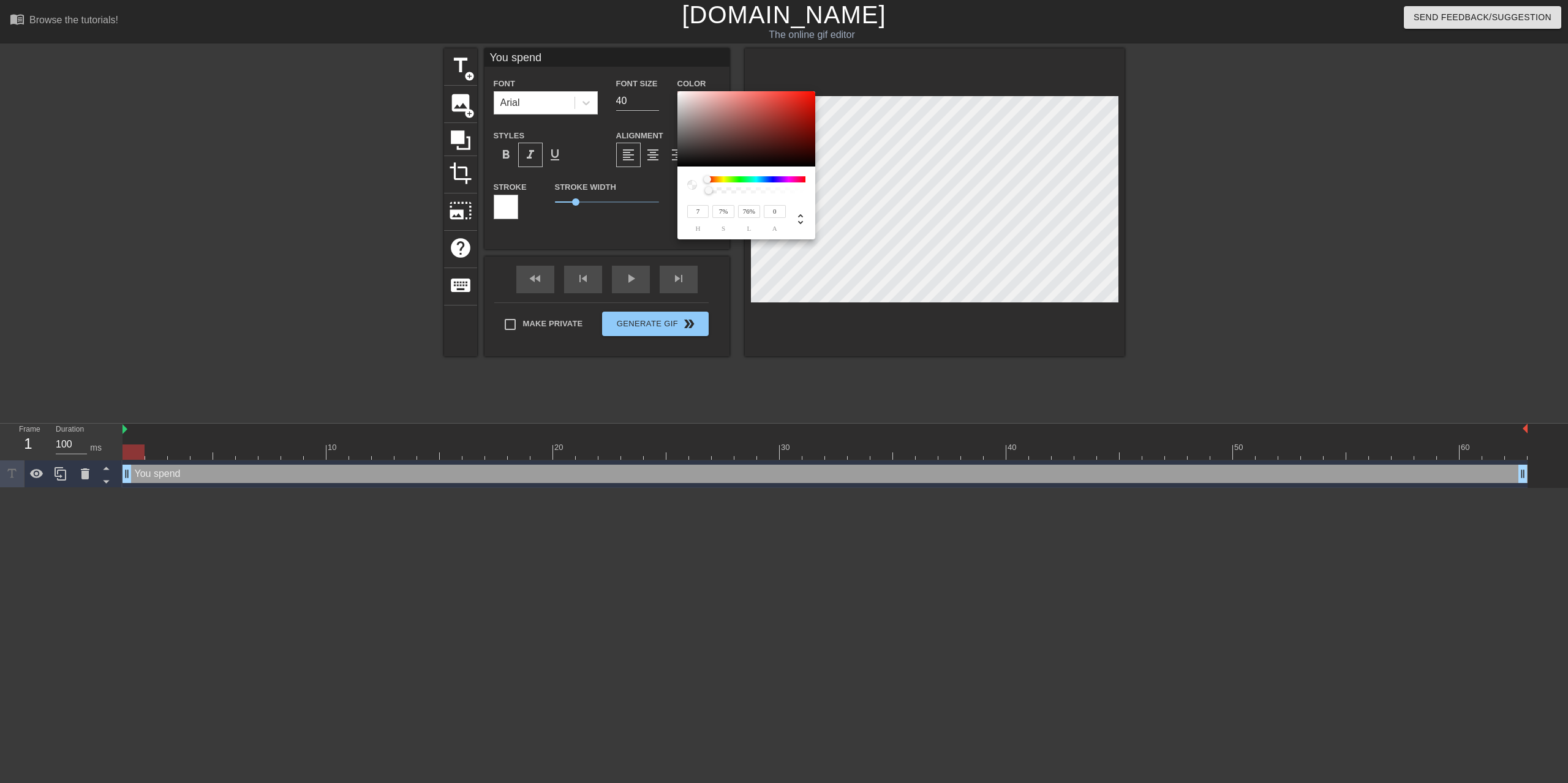
type input "87%"
type input "10"
type input "12%"
type input "90%"
type input "17%"
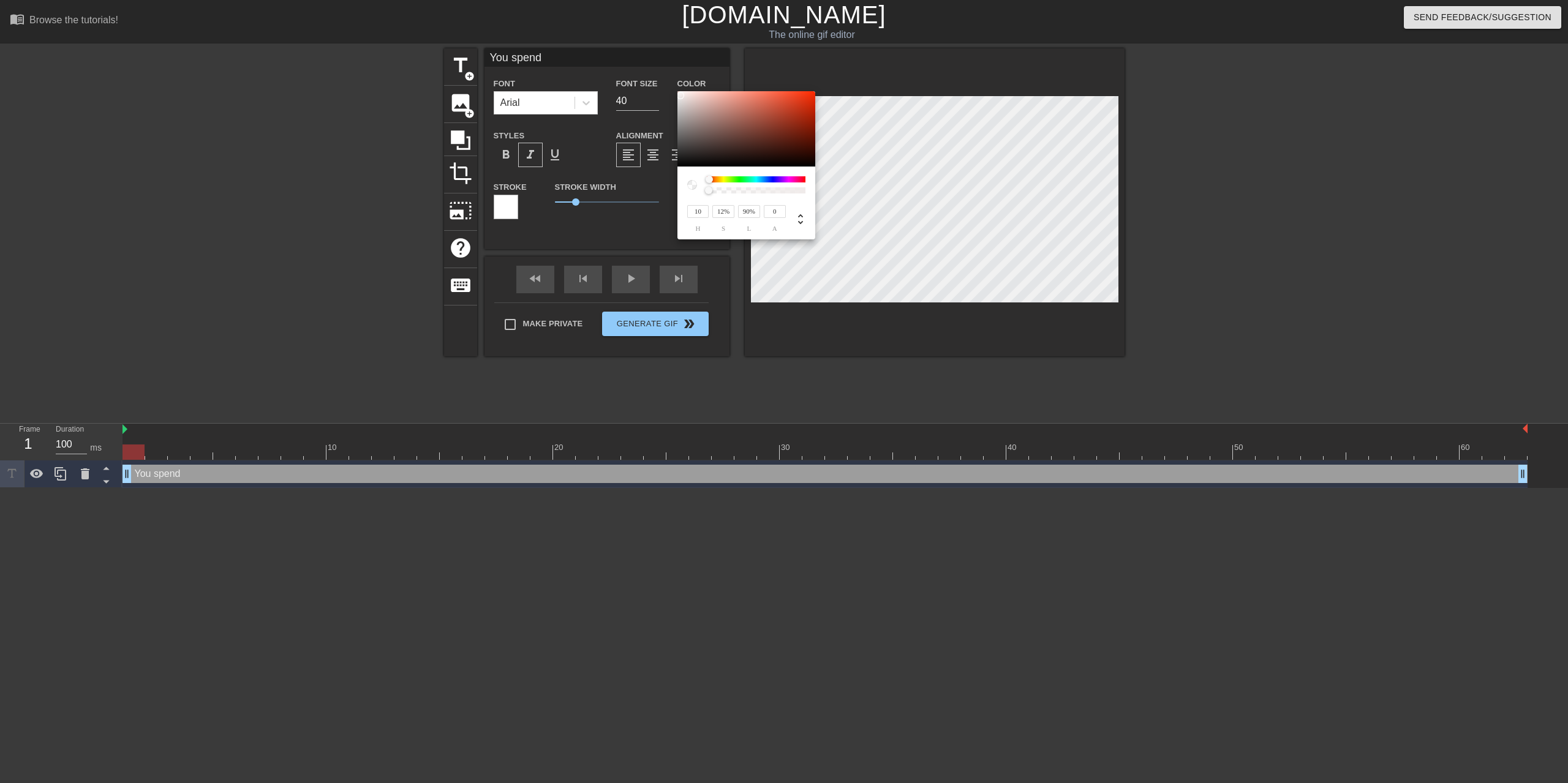
type input "93%"
type input "19%"
type input "94%"
type input "0"
type input "18%"
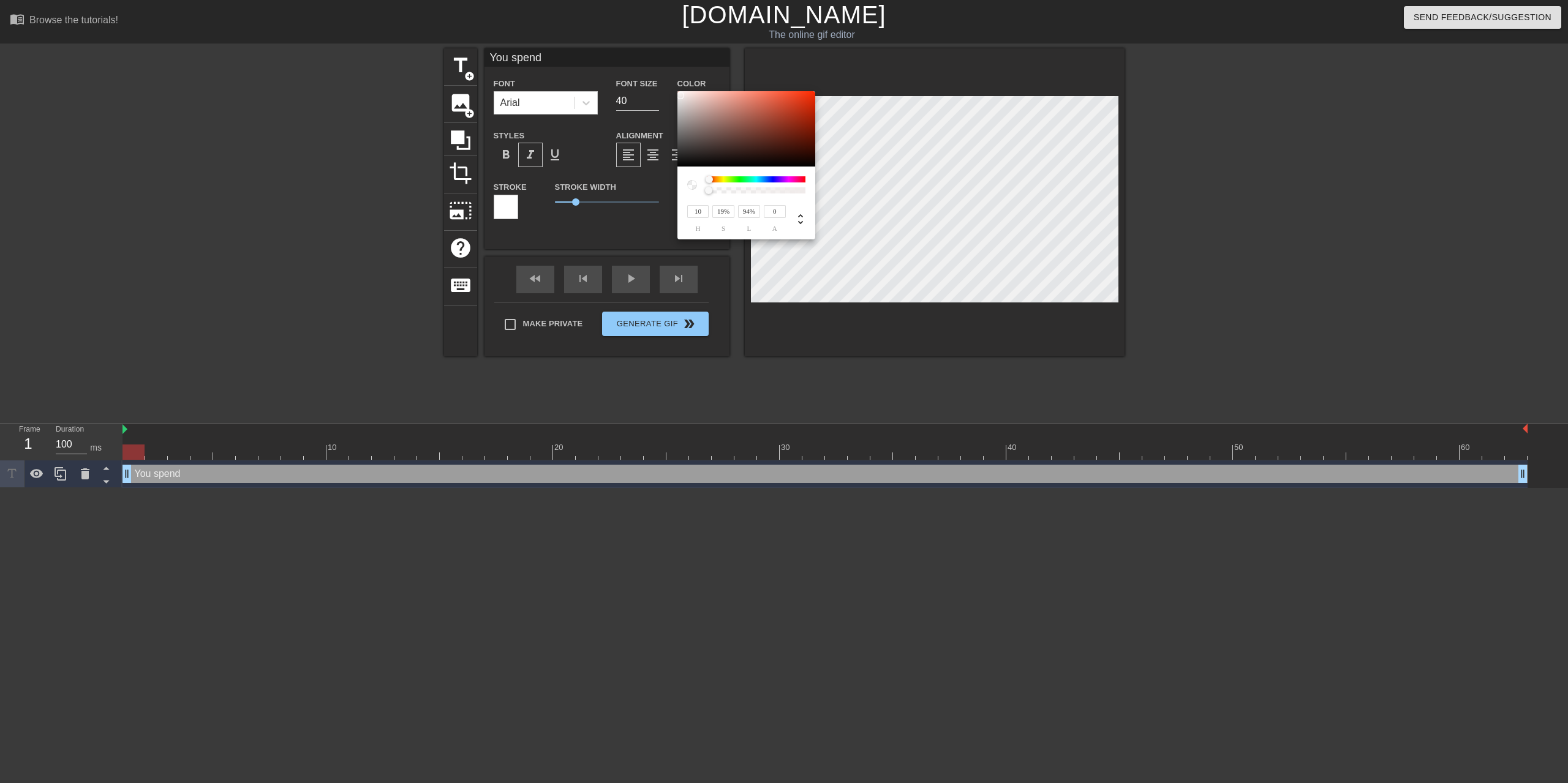
type input "97%"
type input "66%"
type input "100%"
type input "89%"
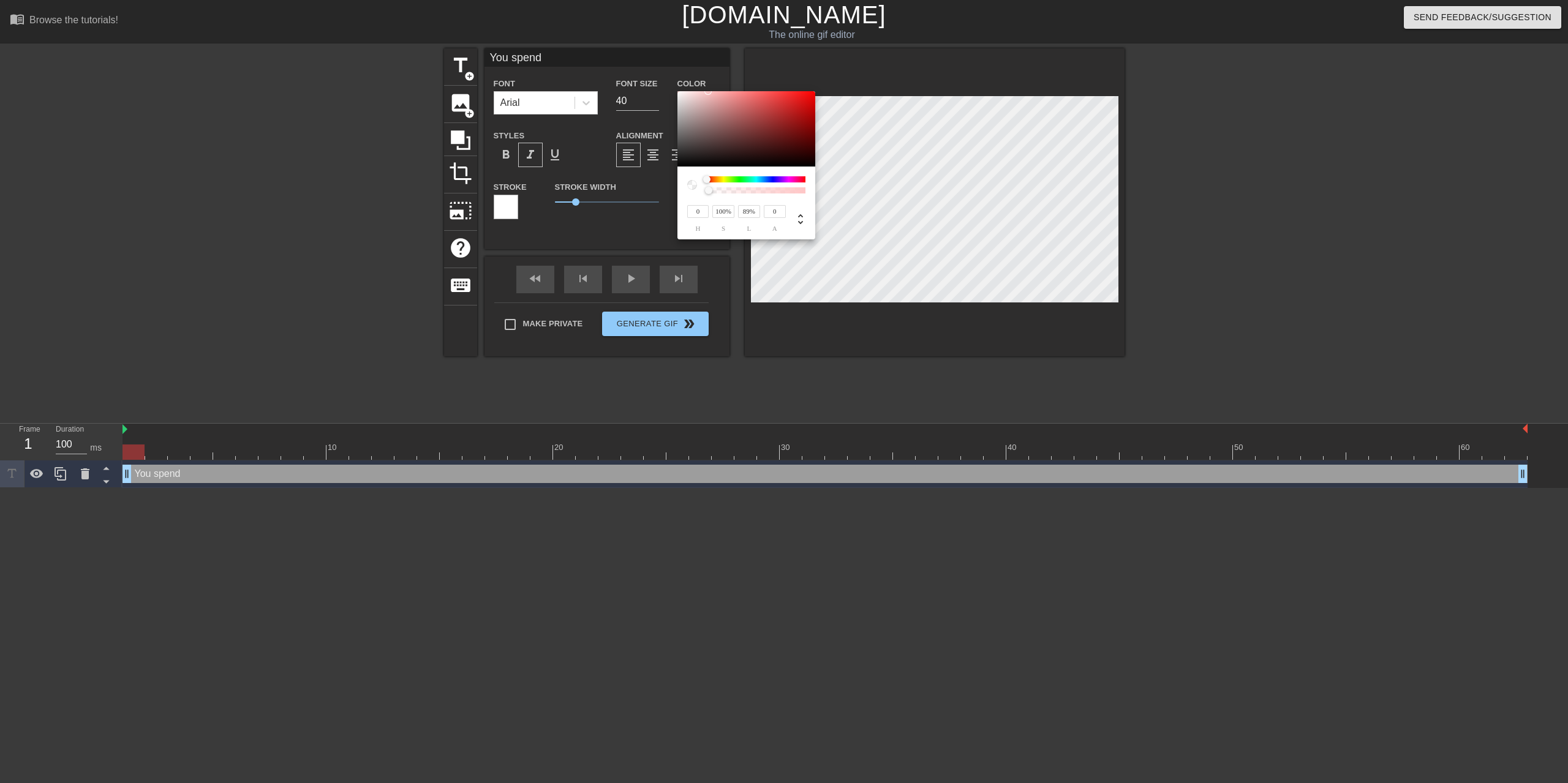
type input "10"
type input "0%"
type input "100%"
drag, startPoint x: 684, startPoint y: 109, endPoint x: 677, endPoint y: 91, distance: 19.3
click at [678, 91] on div at bounding box center [747, 129] width 138 height 76
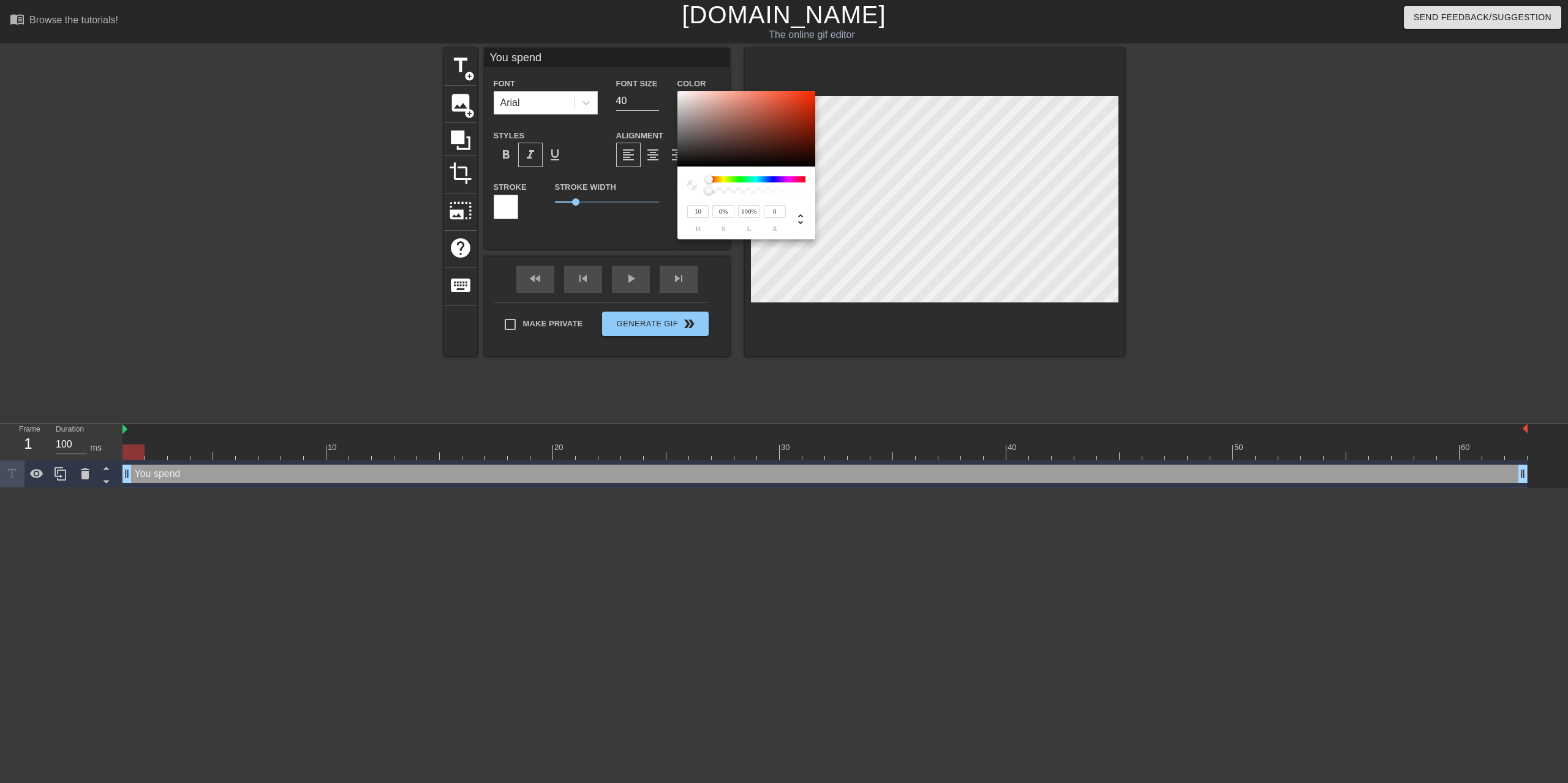
click at [700, 193] on div at bounding box center [697, 184] width 19 height 17
click at [693, 177] on div at bounding box center [697, 184] width 19 height 17
click at [695, 183] on div at bounding box center [692, 184] width 10 height 10
click at [695, 184] on div at bounding box center [692, 184] width 10 height 10
click at [708, 192] on div at bounding box center [709, 190] width 7 height 7
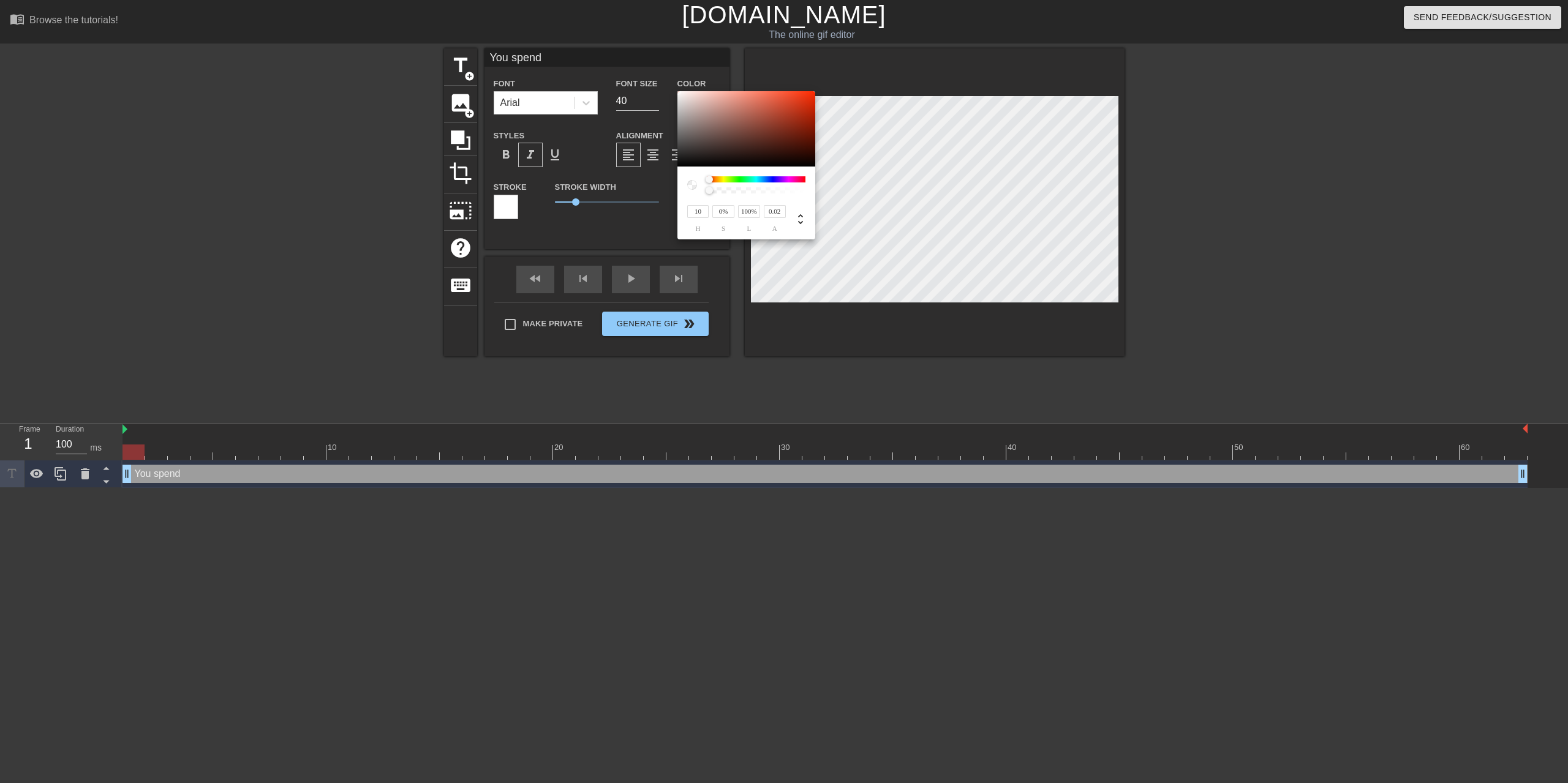
drag, startPoint x: 709, startPoint y: 190, endPoint x: 735, endPoint y: 191, distance: 26.0
click at [711, 190] on div at bounding box center [710, 190] width 7 height 7
drag, startPoint x: 735, startPoint y: 191, endPoint x: 741, endPoint y: 193, distance: 6.3
click at [741, 193] on div at bounding box center [756, 190] width 95 height 6
drag, startPoint x: 741, startPoint y: 193, endPoint x: 763, endPoint y: 192, distance: 22.0
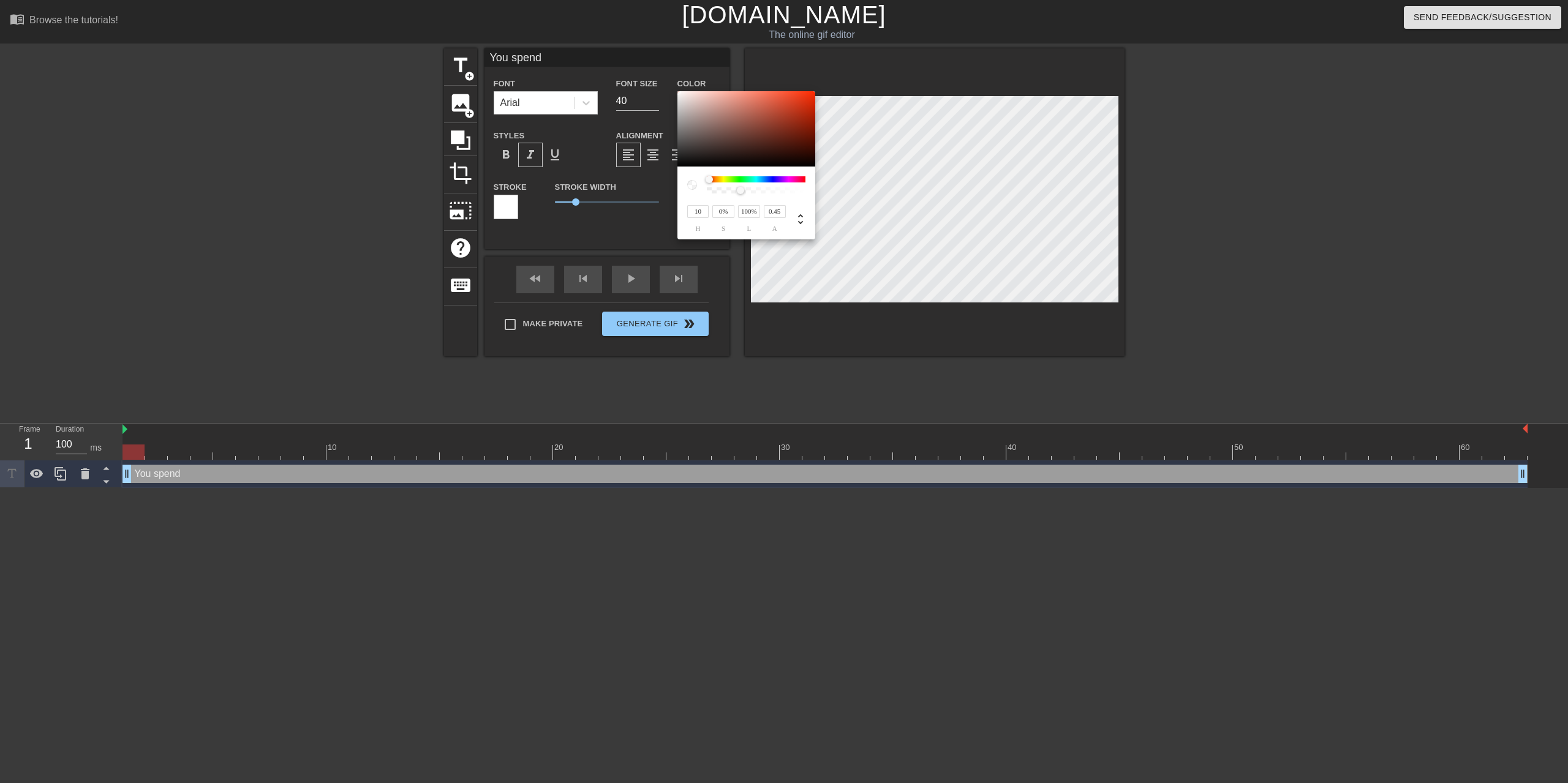
click at [744, 193] on div at bounding box center [741, 190] width 7 height 7
type input "0.51"
click at [774, 216] on input "0.51" at bounding box center [774, 211] width 22 height 13
click at [776, 218] on div "0.51 a" at bounding box center [774, 217] width 22 height 28
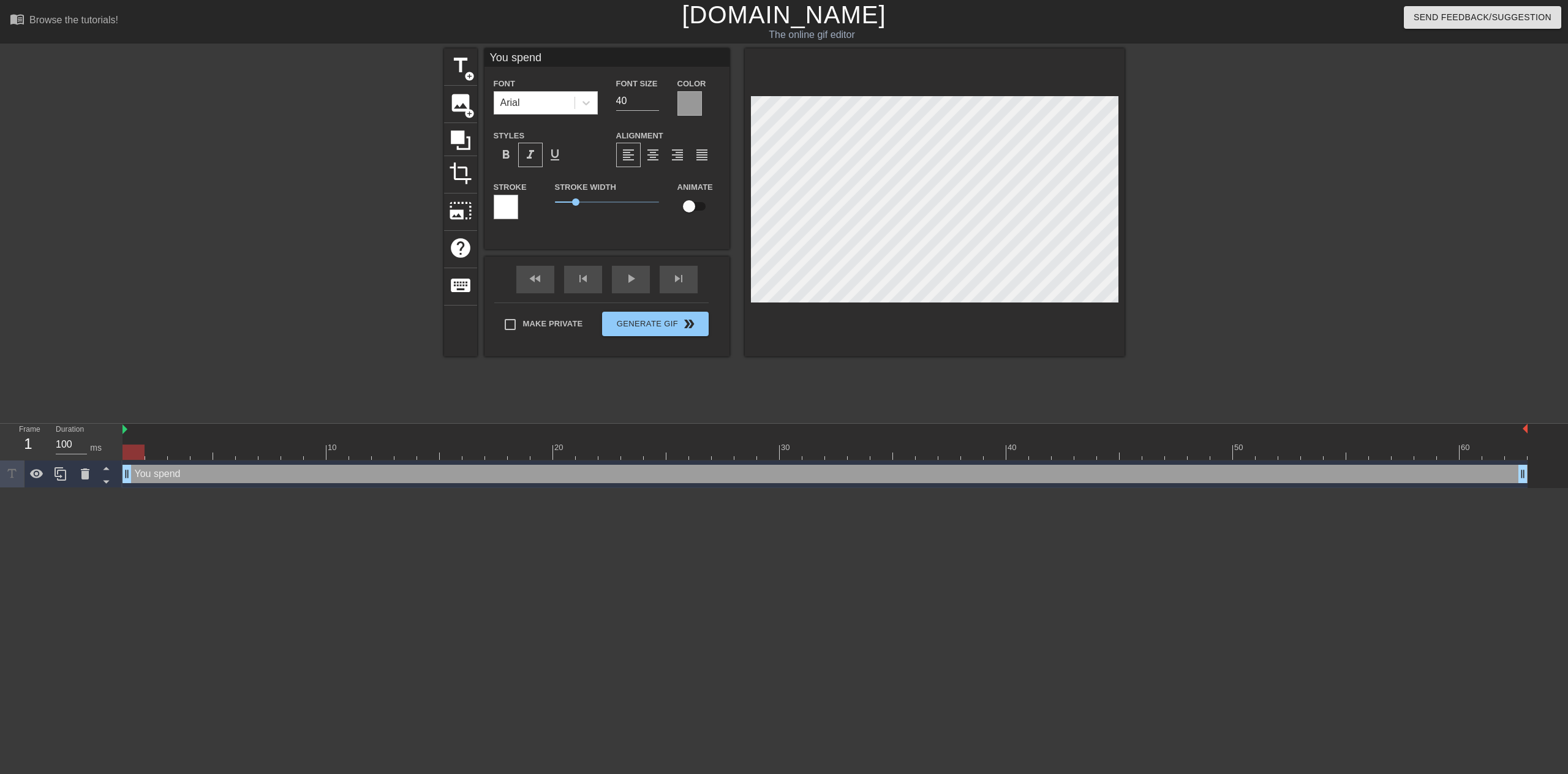
click at [694, 115] on div "Font Arial Font Size 40 Color Styles format_bold format_italic format_underline…" at bounding box center [607, 153] width 226 height 154
click at [690, 112] on div at bounding box center [690, 103] width 25 height 25
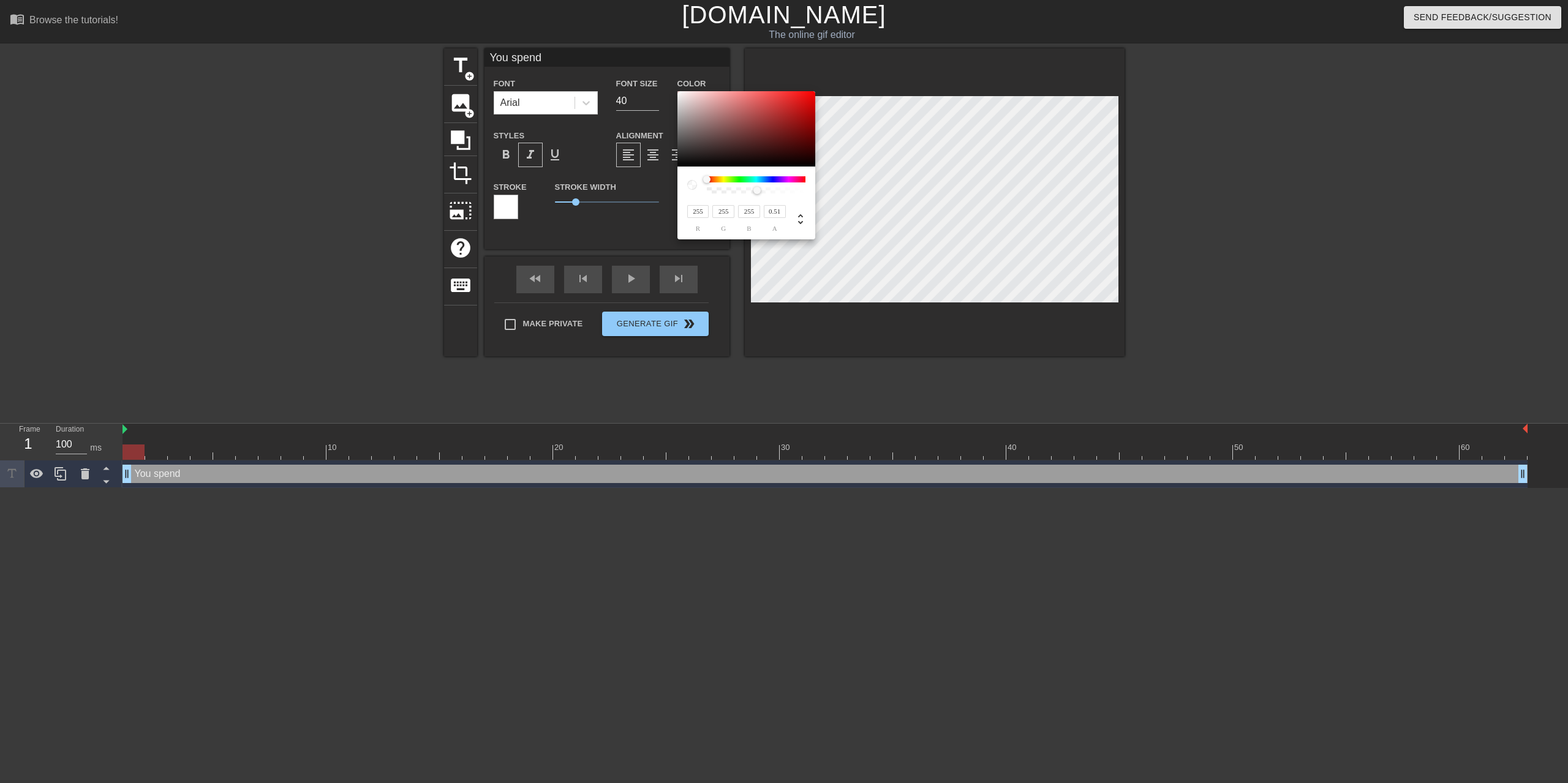
click at [702, 213] on input "255" at bounding box center [698, 211] width 22 height 13
click at [779, 214] on input "0.51" at bounding box center [774, 211] width 22 height 13
drag, startPoint x: 784, startPoint y: 213, endPoint x: 740, endPoint y: 213, distance: 44.0
click at [740, 213] on div "255 r 255 g 255 b 0.51 a" at bounding box center [735, 217] width 102 height 28
type input "1"
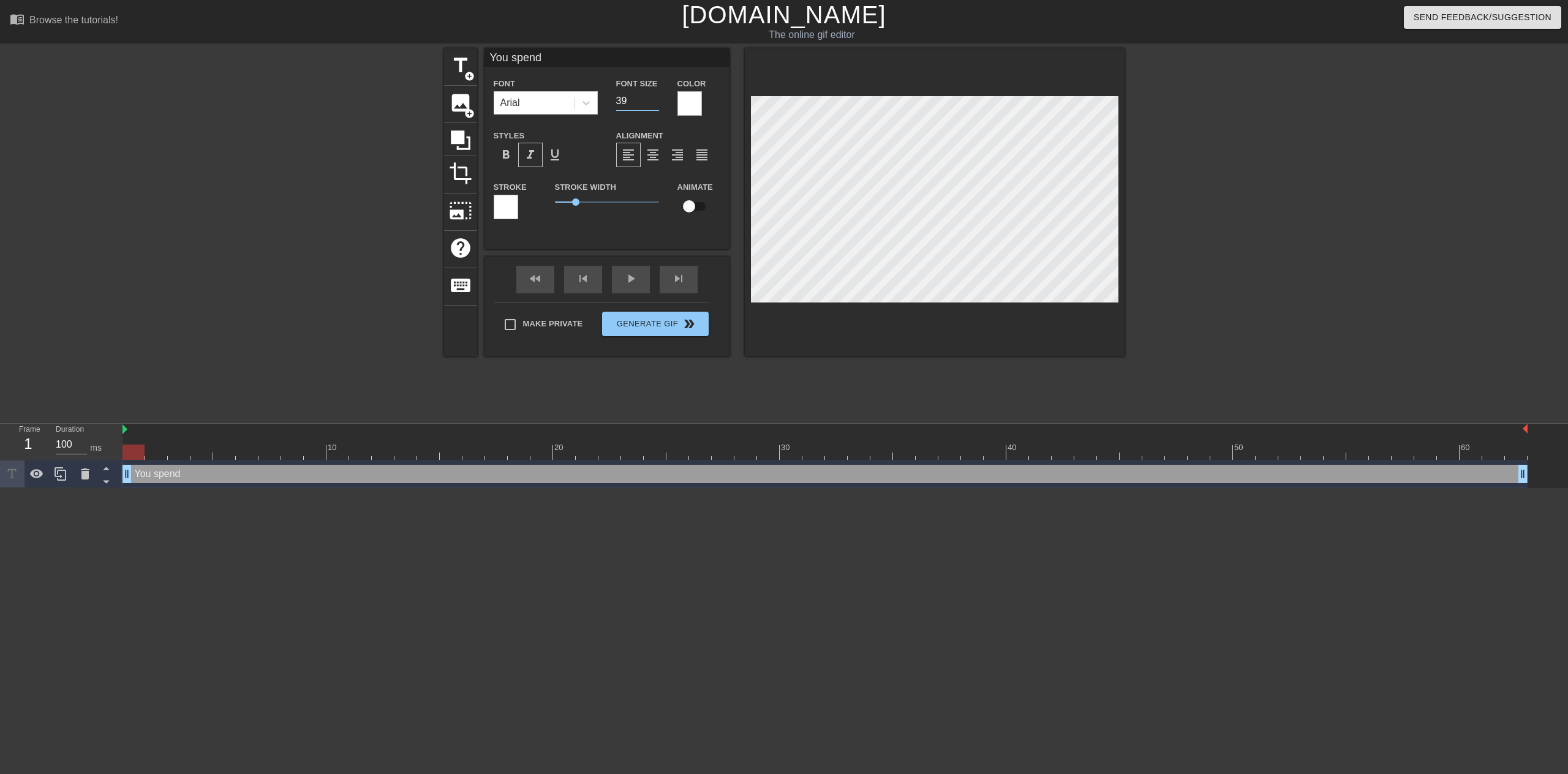
click at [655, 104] on input "39" at bounding box center [637, 101] width 43 height 19
click at [655, 104] on input "38" at bounding box center [637, 101] width 43 height 19
click at [655, 104] on input "37" at bounding box center [637, 101] width 43 height 19
click at [655, 104] on input "36" at bounding box center [637, 101] width 43 height 19
click at [655, 104] on input "35" at bounding box center [637, 101] width 43 height 19
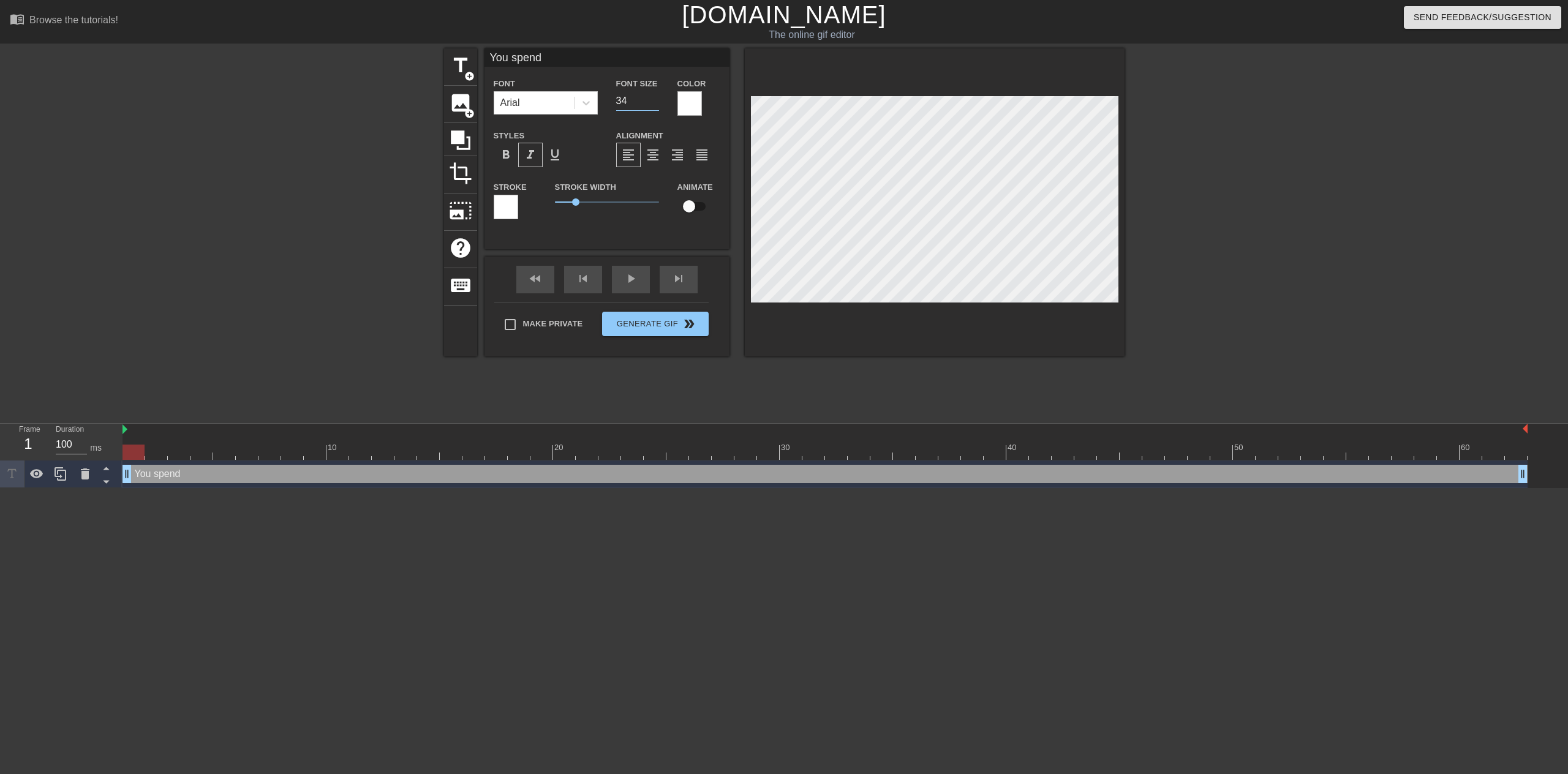
click at [655, 104] on input "34" at bounding box center [637, 101] width 43 height 19
click at [655, 104] on input "33" at bounding box center [637, 101] width 43 height 19
click at [655, 104] on input "32" at bounding box center [637, 101] width 43 height 19
type input "31"
click at [655, 104] on input "31" at bounding box center [637, 101] width 43 height 19
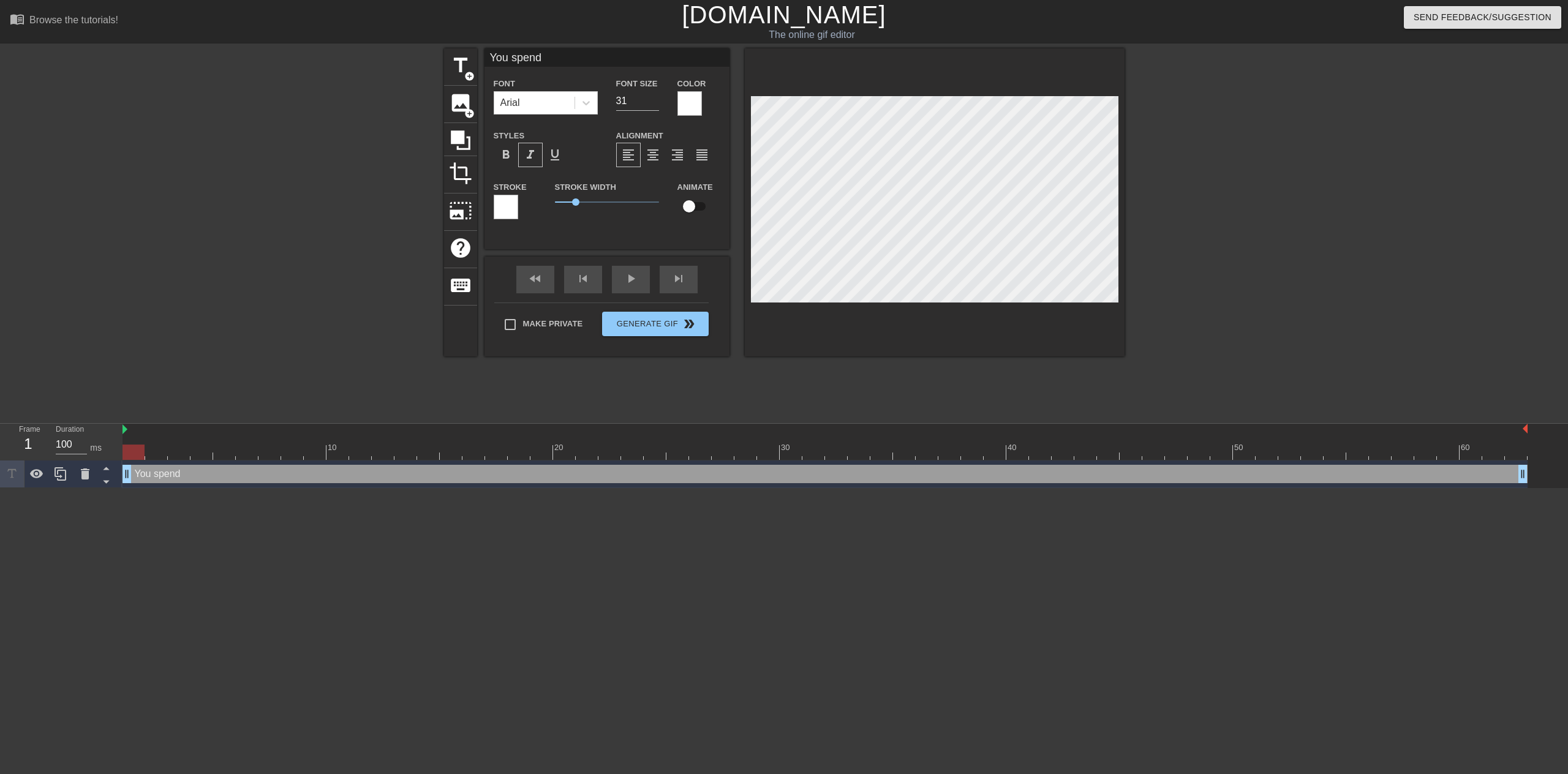
click at [1264, 354] on div at bounding box center [1231, 232] width 184 height 367
click at [689, 205] on input "checkbox" at bounding box center [689, 206] width 70 height 23
click at [693, 206] on input "checkbox" at bounding box center [700, 206] width 70 height 23
checkbox input "false"
drag, startPoint x: 575, startPoint y: 203, endPoint x: 588, endPoint y: 202, distance: 13.0
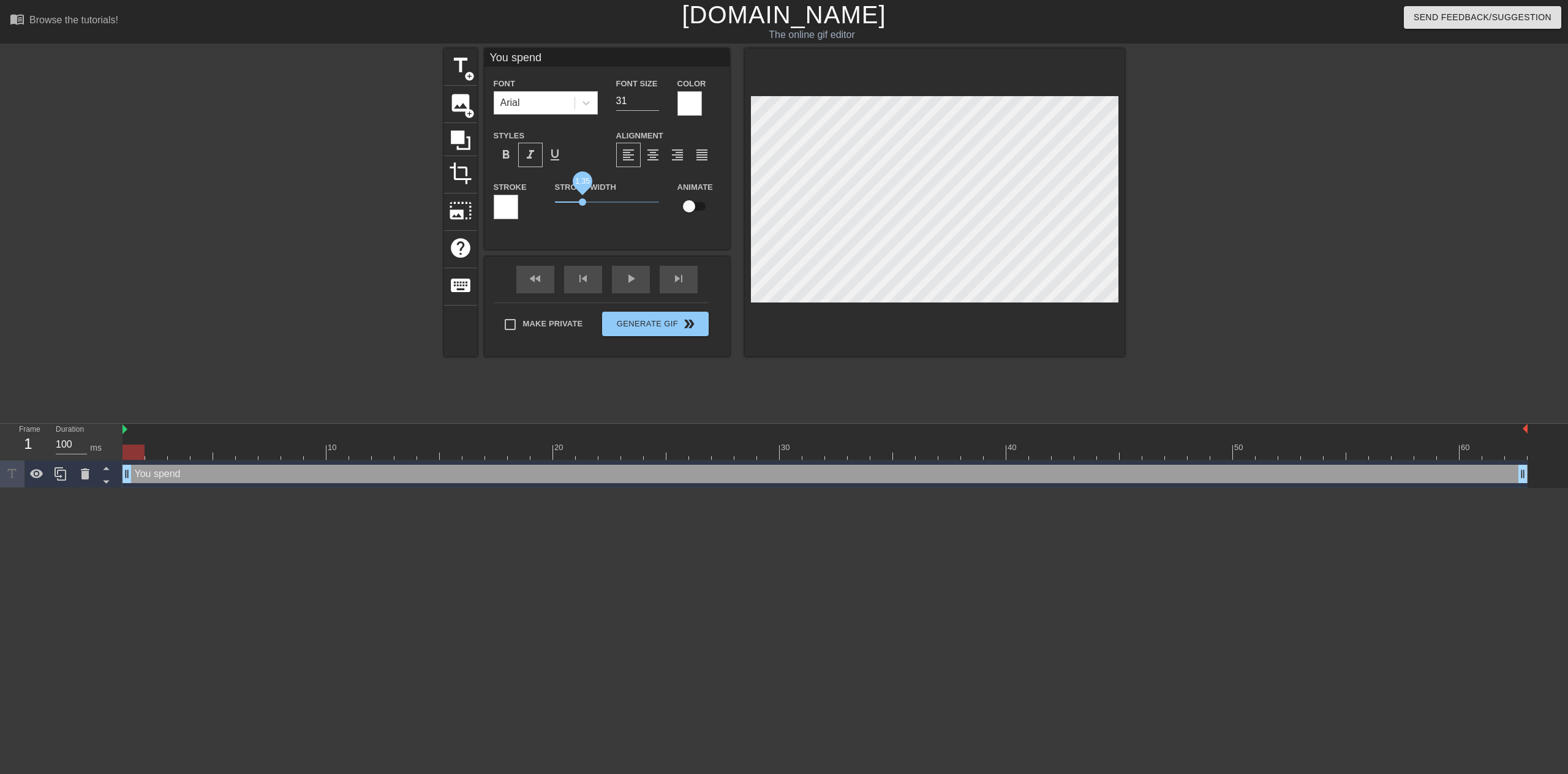
click at [586, 202] on span "1.35" at bounding box center [582, 202] width 7 height 7
drag, startPoint x: 588, startPoint y: 202, endPoint x: 577, endPoint y: 203, distance: 11.0
click at [577, 203] on span "1.05" at bounding box center [576, 202] width 7 height 7
drag, startPoint x: 577, startPoint y: 203, endPoint x: 568, endPoint y: 204, distance: 9.1
click at [568, 204] on span "0.65" at bounding box center [569, 202] width 7 height 7
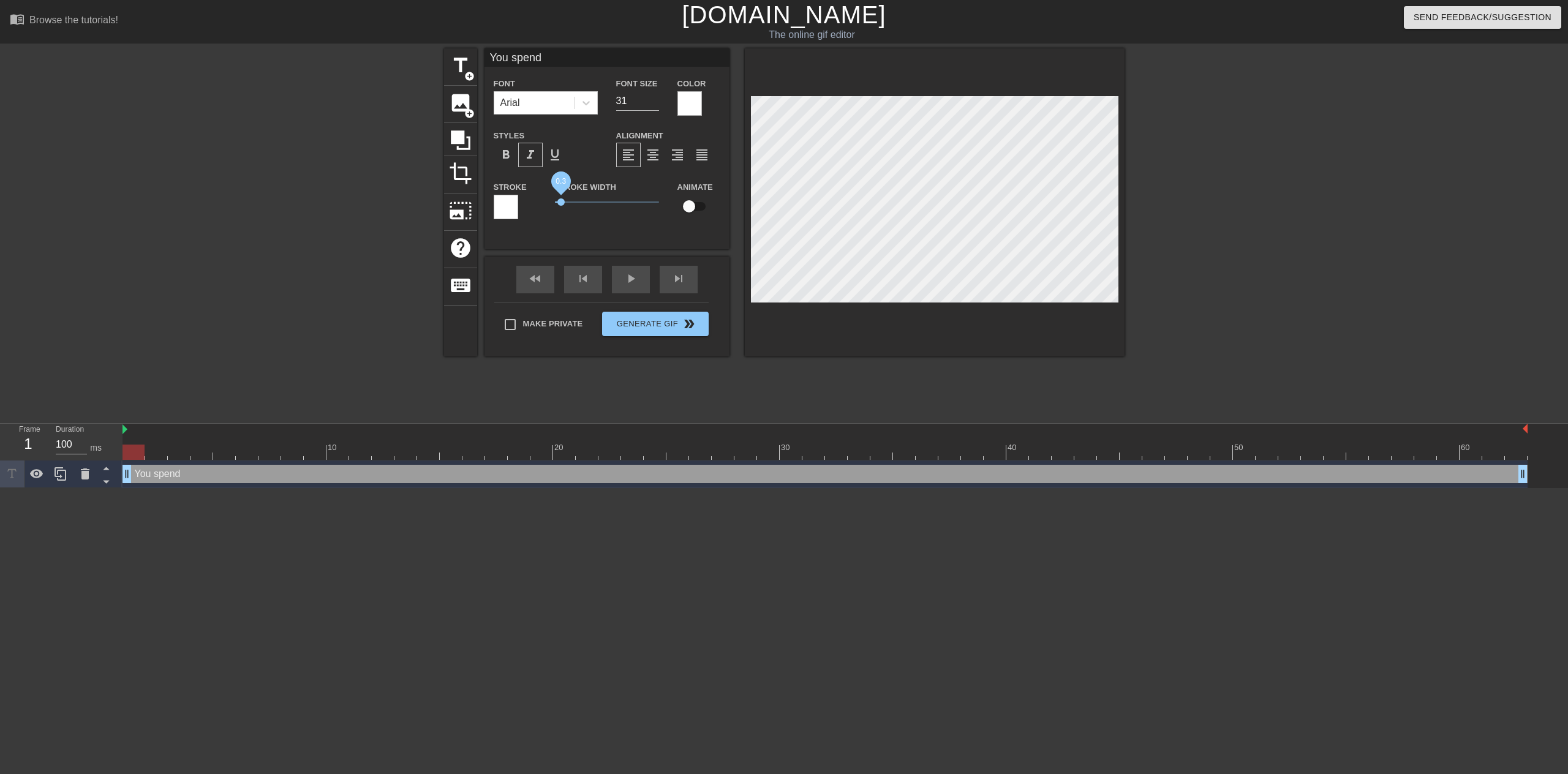
drag, startPoint x: 568, startPoint y: 204, endPoint x: 560, endPoint y: 204, distance: 8.0
click at [560, 204] on span "0.3" at bounding box center [561, 202] width 7 height 7
click at [557, 204] on span "0.1" at bounding box center [557, 202] width 7 height 7
click at [595, 99] on div at bounding box center [585, 103] width 22 height 22
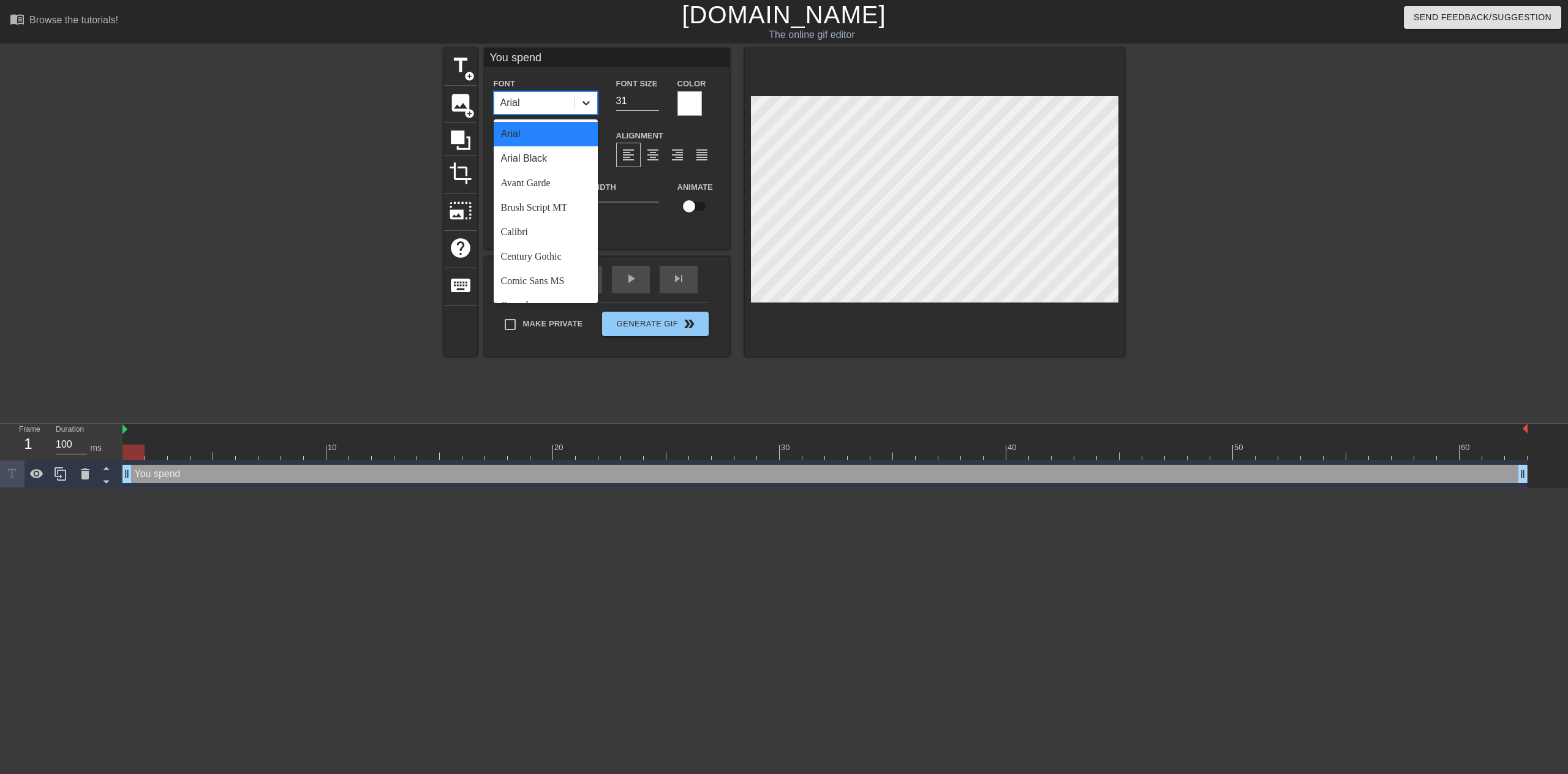
click at [595, 99] on div at bounding box center [585, 103] width 22 height 22
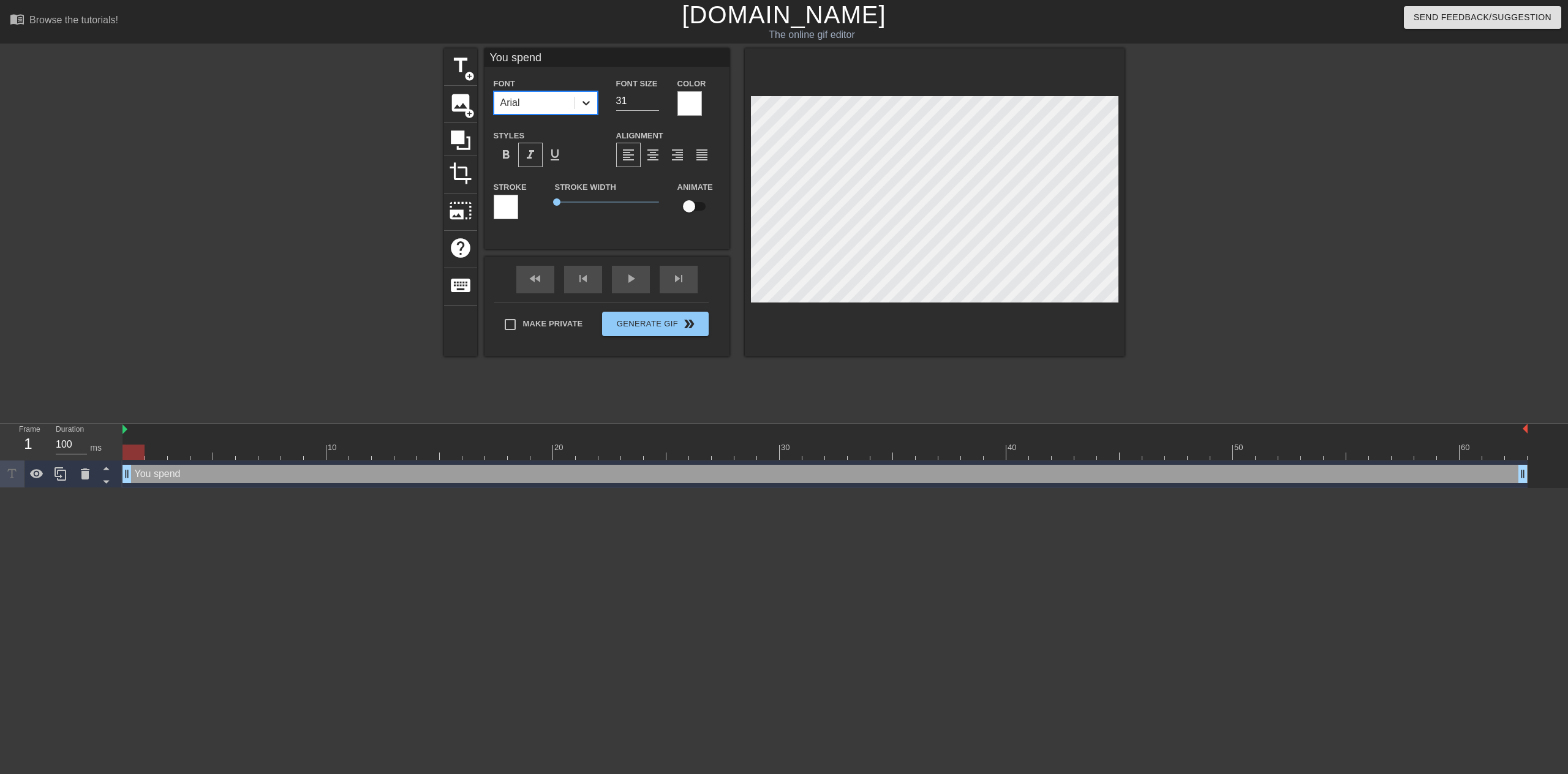
click at [585, 112] on div at bounding box center [585, 103] width 22 height 22
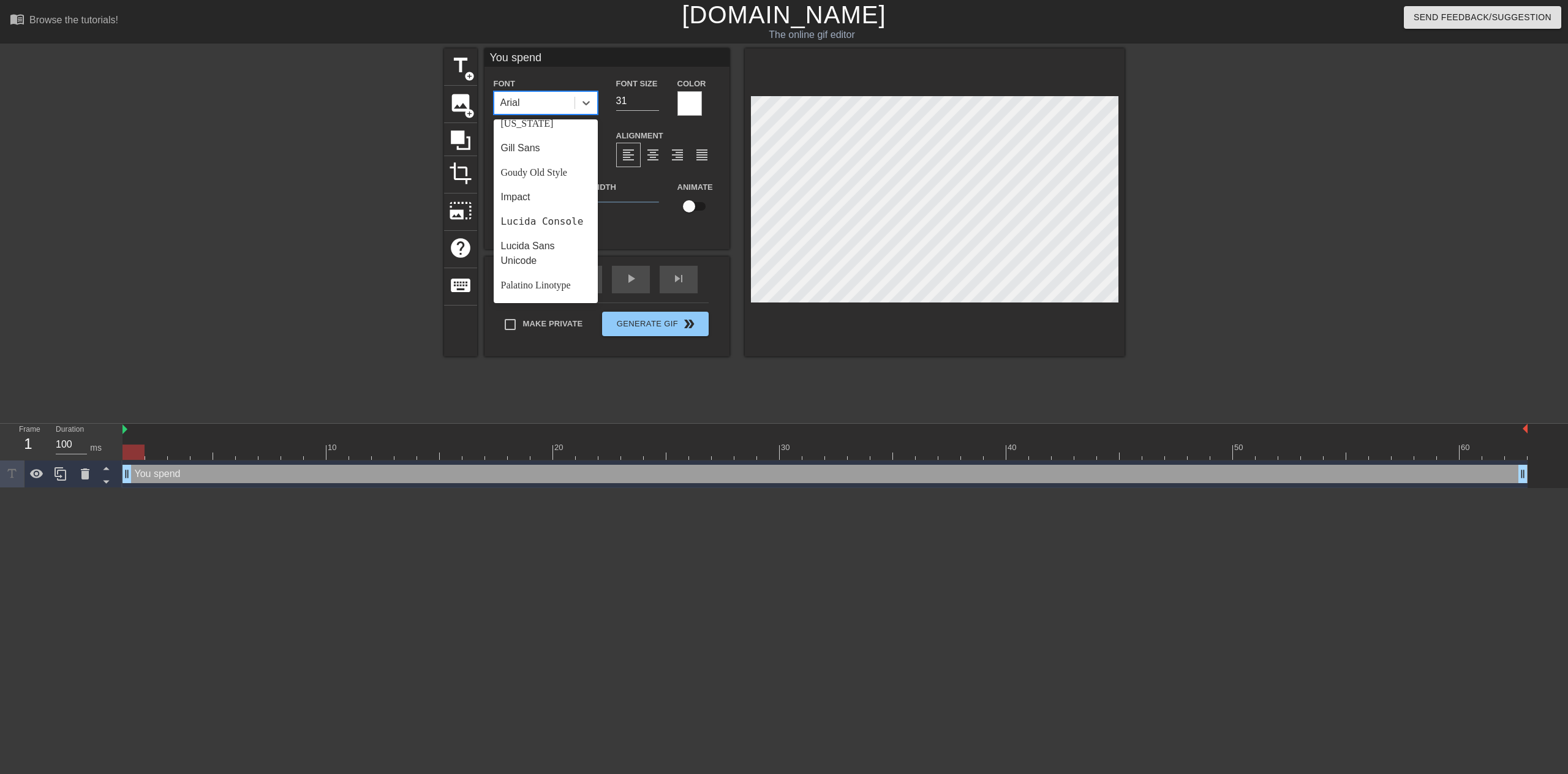
scroll to position [255, 0]
click at [552, 54] on input "You spend" at bounding box center [607, 58] width 245 height 19
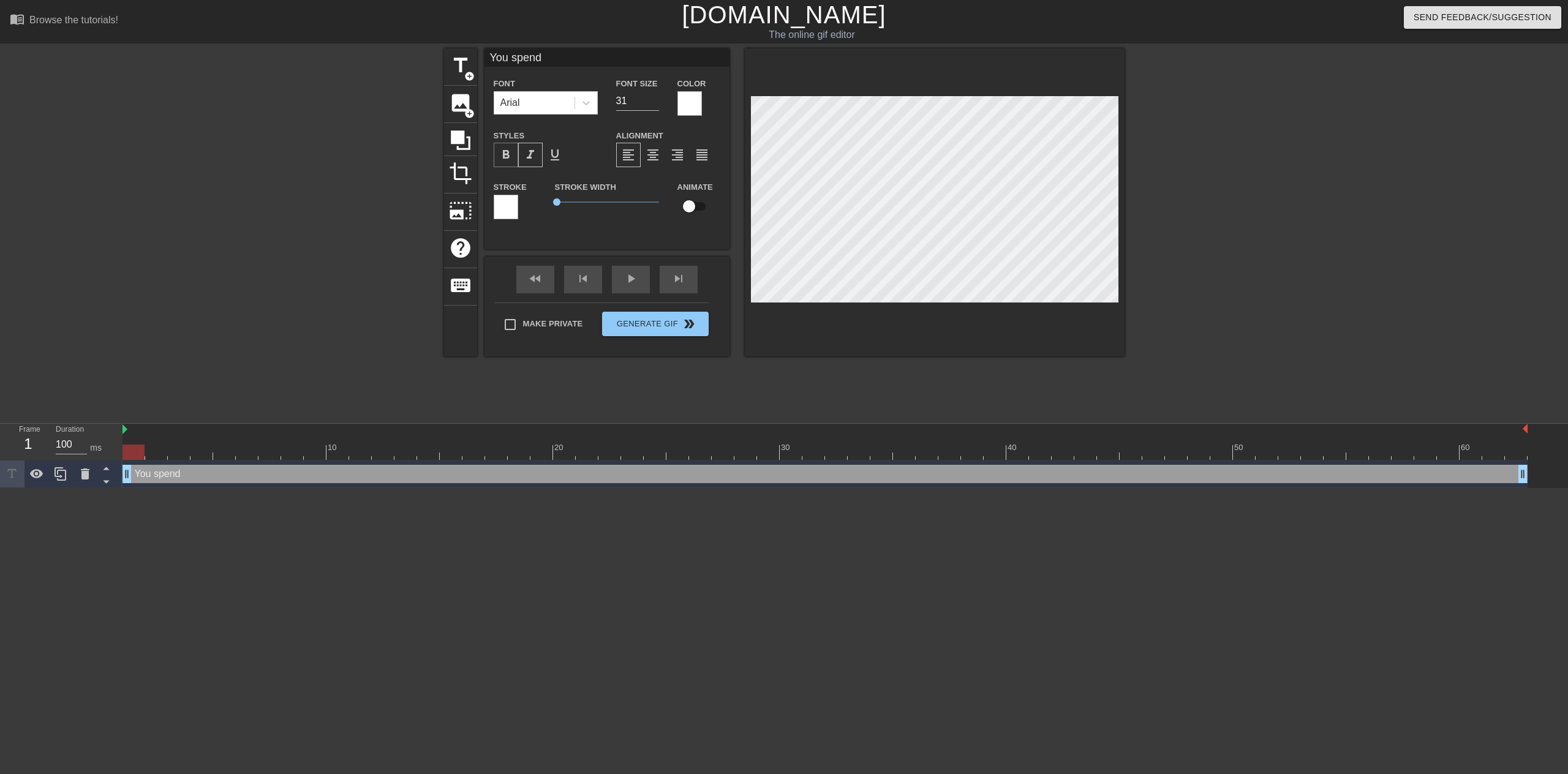
click at [506, 154] on span "format_bold" at bounding box center [506, 155] width 15 height 15
click at [528, 160] on span "format_italic" at bounding box center [531, 155] width 15 height 15
click at [527, 157] on span "format_italic" at bounding box center [531, 155] width 15 height 15
click at [214, 457] on div at bounding box center [824, 452] width 1405 height 15
click at [200, 454] on div at bounding box center [824, 452] width 1405 height 15
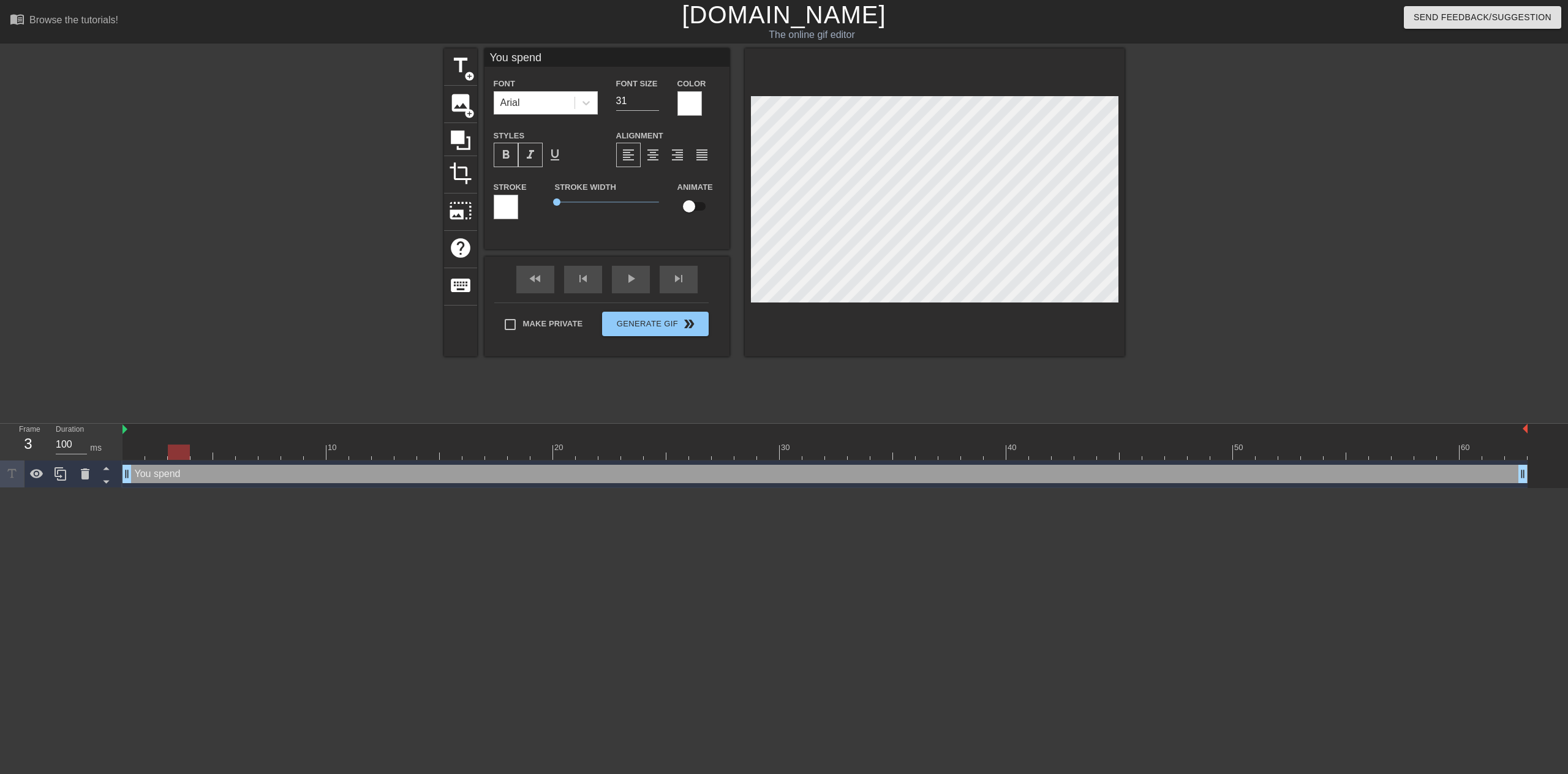
click at [190, 453] on div at bounding box center [824, 452] width 1405 height 15
click at [177, 452] on div at bounding box center [178, 452] width 22 height 15
drag, startPoint x: 177, startPoint y: 452, endPoint x: 308, endPoint y: 446, distance: 131.1
click at [308, 446] on div at bounding box center [314, 452] width 22 height 15
click at [789, 32] on div "The online gif editor" at bounding box center [811, 35] width 566 height 15
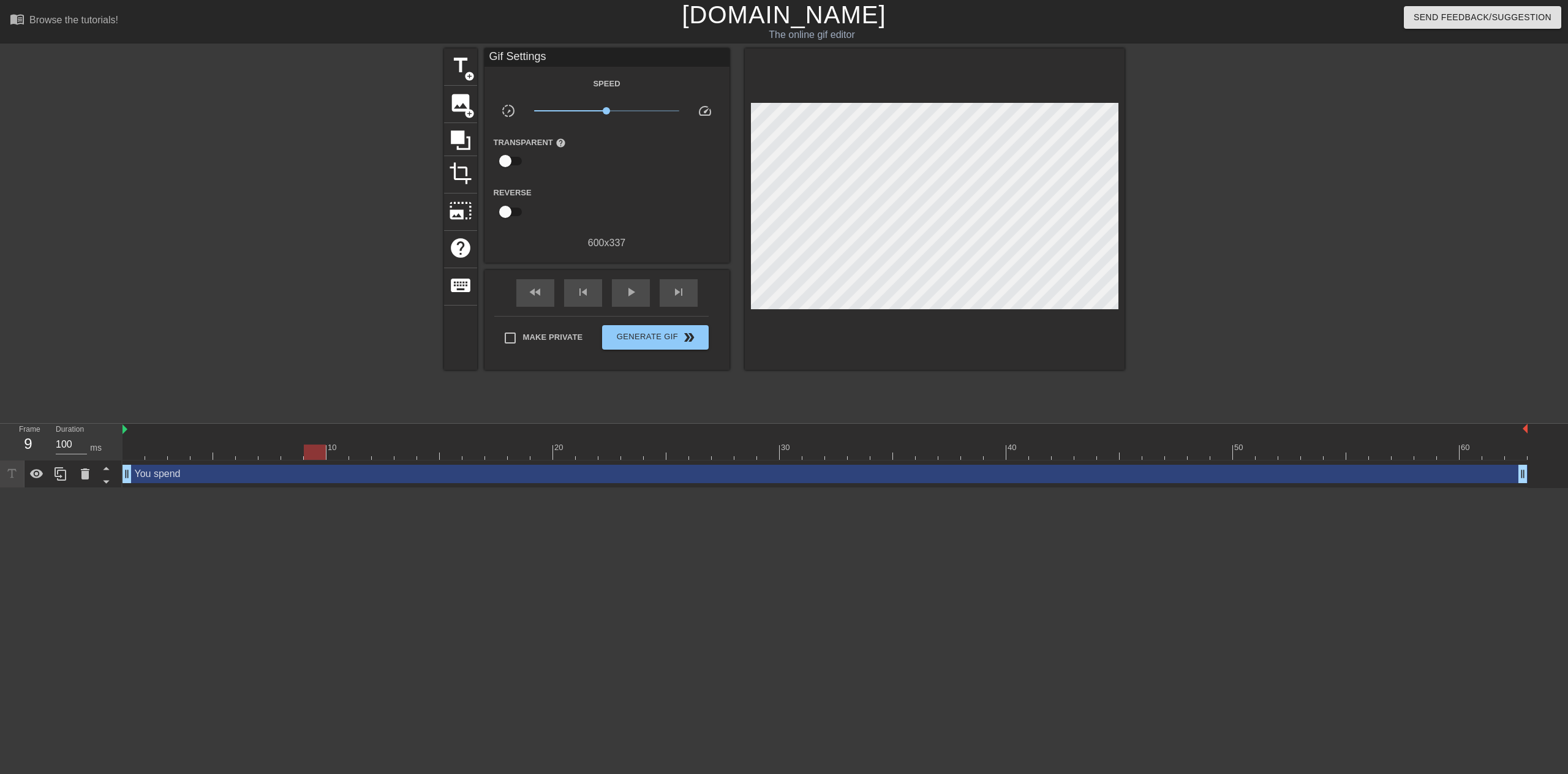
click at [791, 21] on link "[DOMAIN_NAME]" at bounding box center [784, 15] width 204 height 27
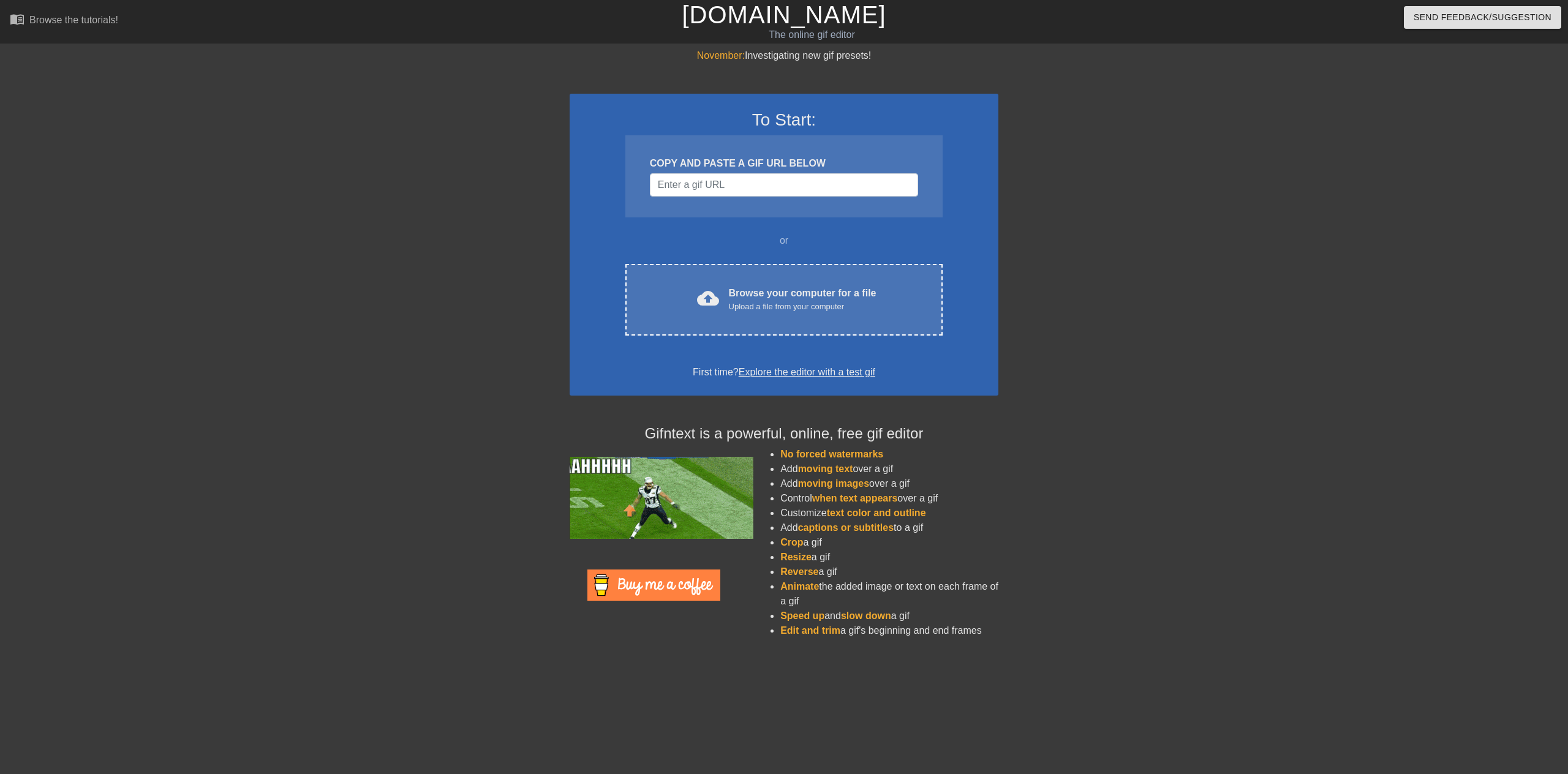
click at [743, 199] on div "COPY AND PASTE A GIF URL BELOW" at bounding box center [783, 177] width 317 height 82
click at [742, 186] on input "Username" at bounding box center [784, 184] width 268 height 23
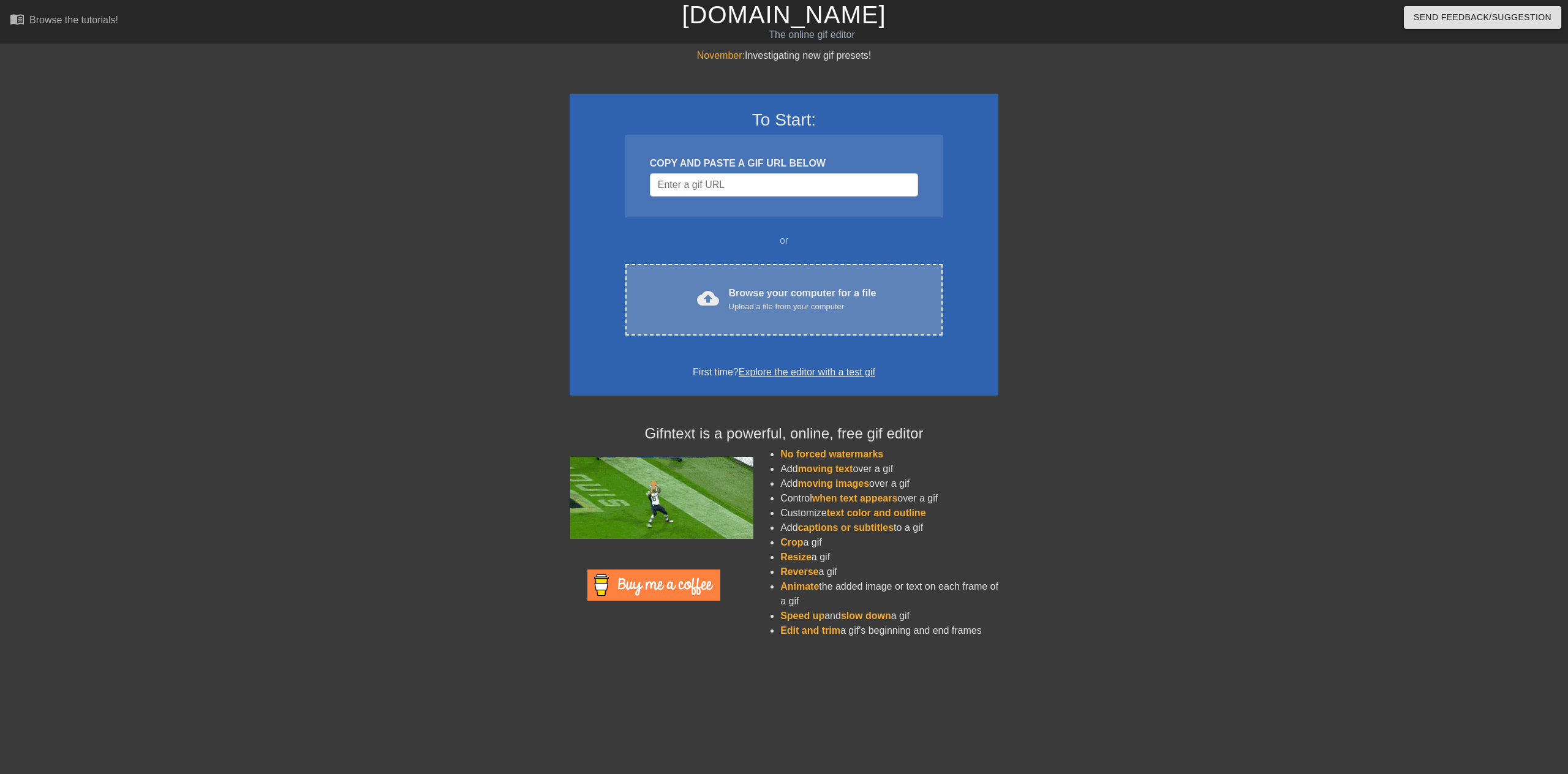
click at [787, 294] on div "Browse your computer for a file Upload a file from your computer" at bounding box center [803, 300] width 148 height 27
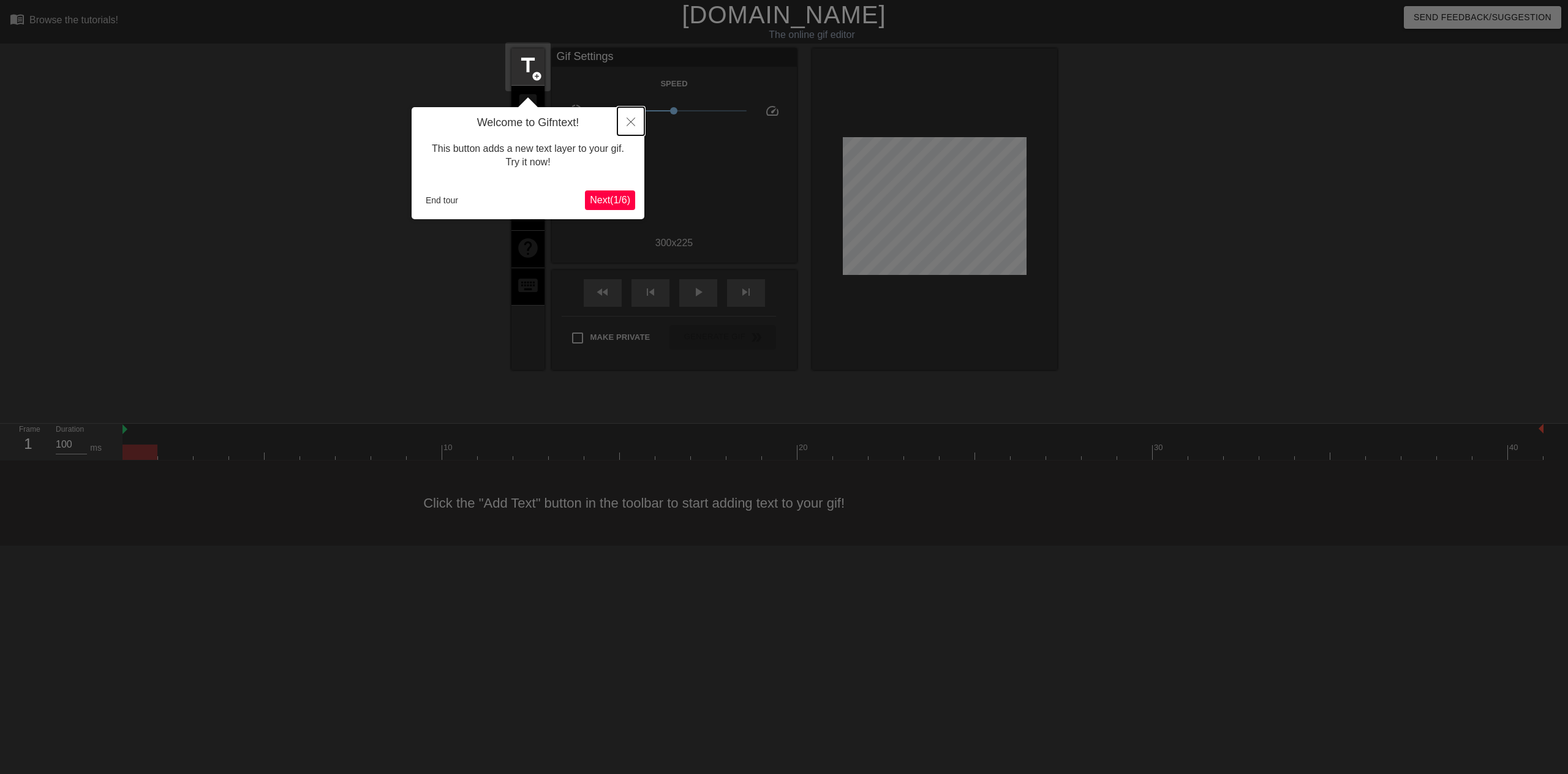
click at [634, 121] on icon "Close" at bounding box center [630, 121] width 8 height 8
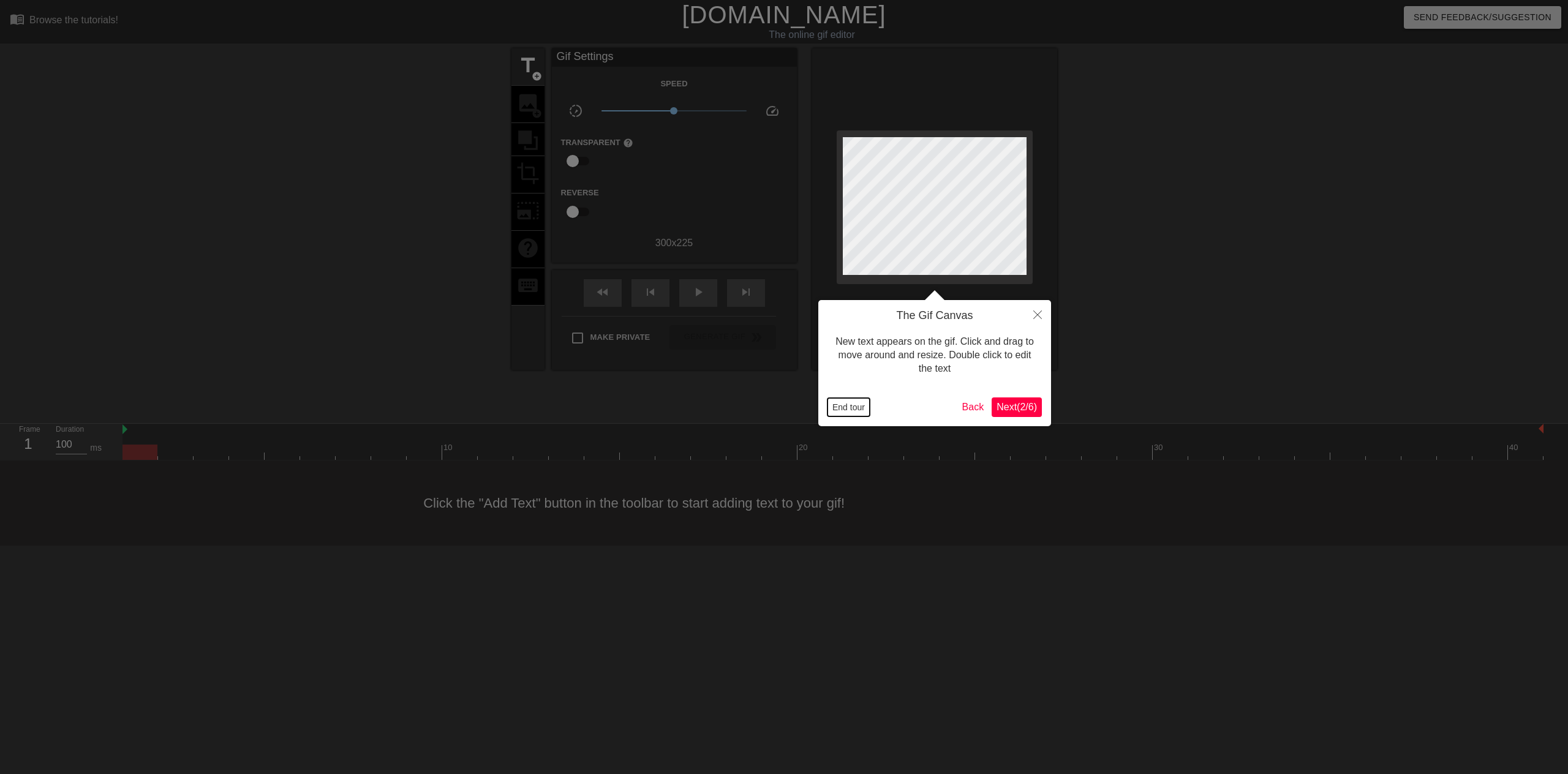
click at [854, 401] on button "End tour" at bounding box center [848, 407] width 42 height 19
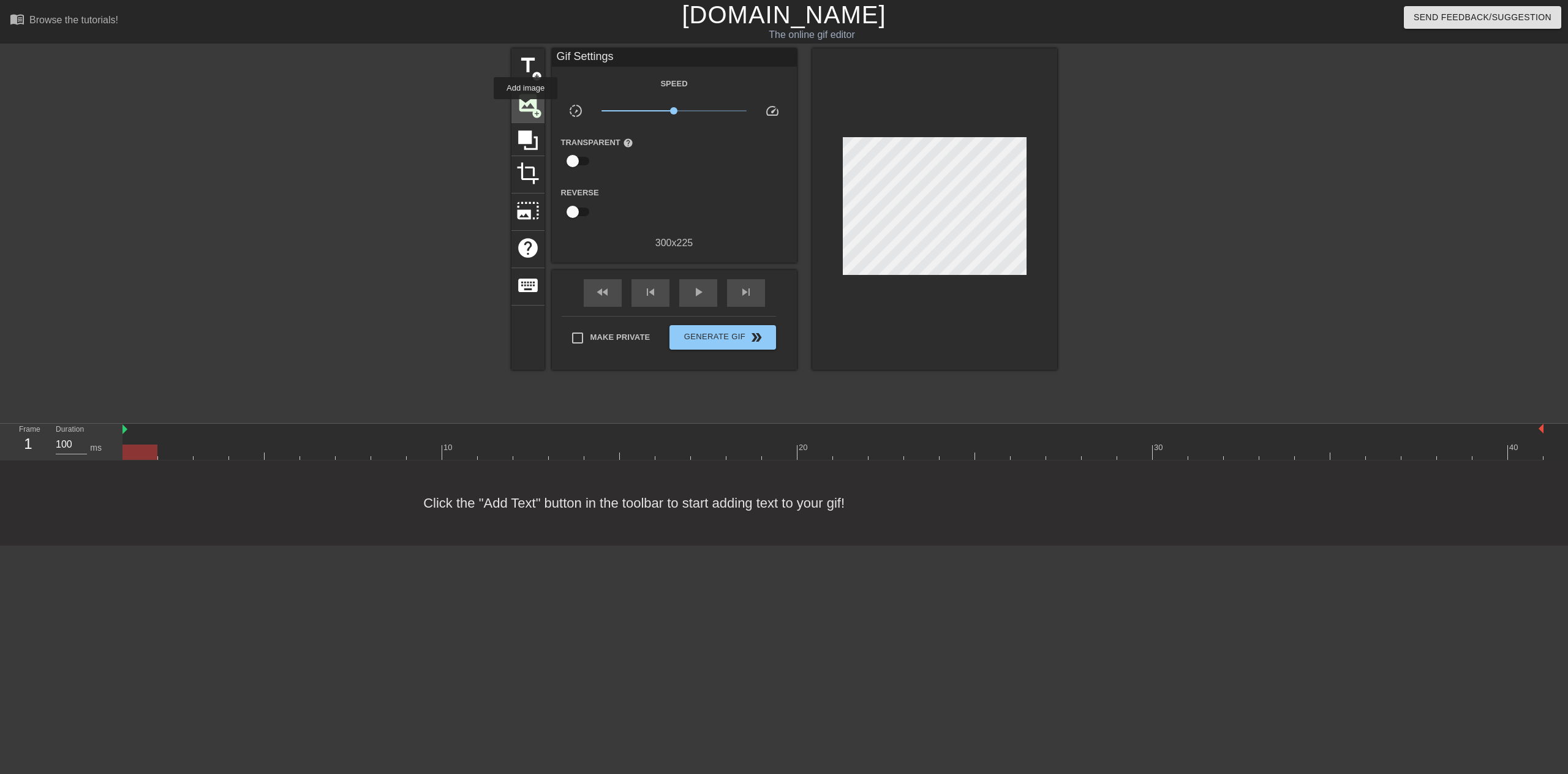
click at [522, 106] on span "image" at bounding box center [528, 103] width 23 height 23
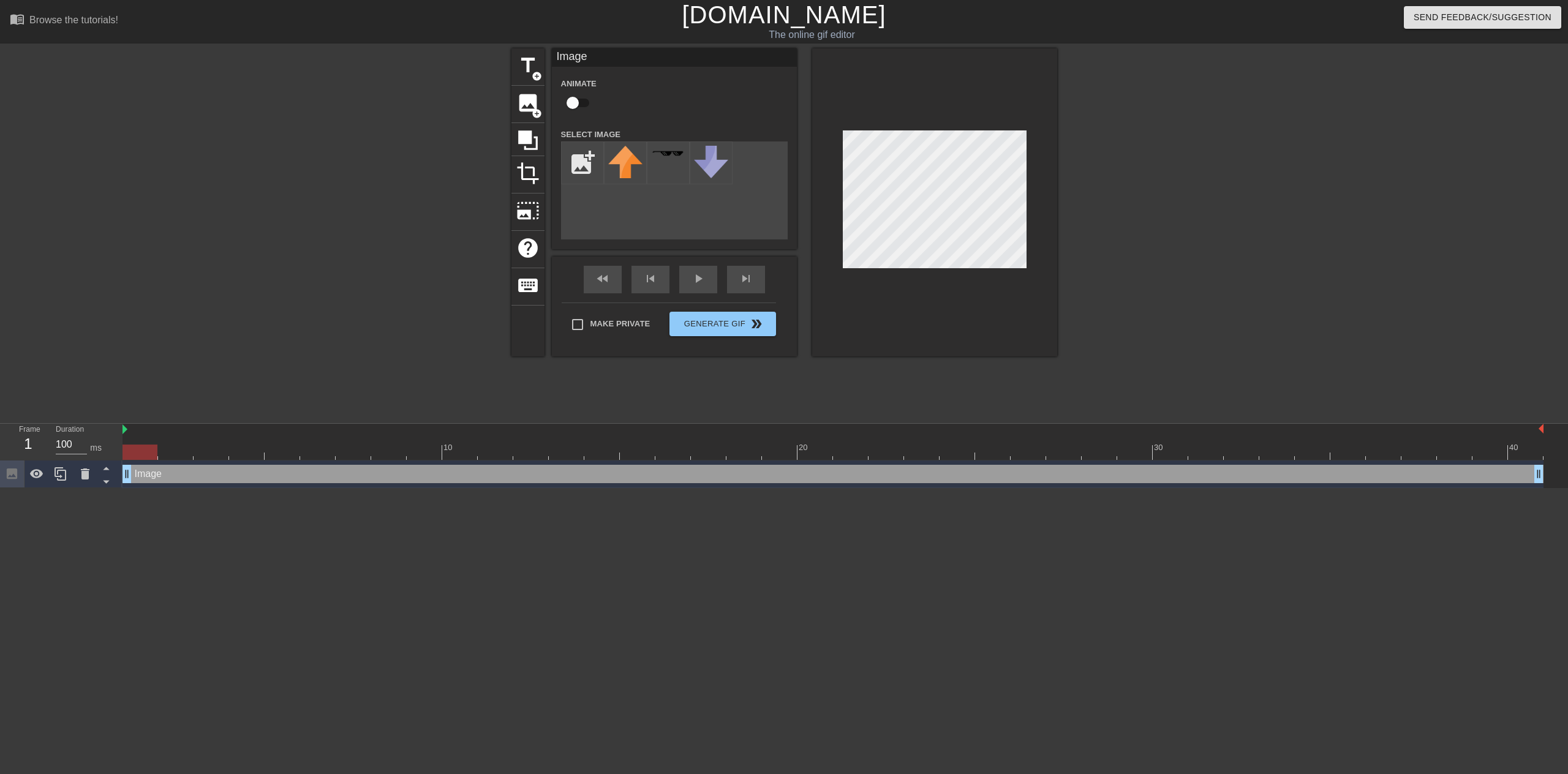
click at [595, 184] on div "add_photo_alternate" at bounding box center [675, 190] width 226 height 98
click at [588, 175] on input "file" at bounding box center [582, 163] width 42 height 42
type input "C:\fakepath\morganfreemantrue.jpg"
click at [242, 63] on div "title add_circle image add_circle crop photo_size_select_large help keyboard Im…" at bounding box center [784, 232] width 1568 height 367
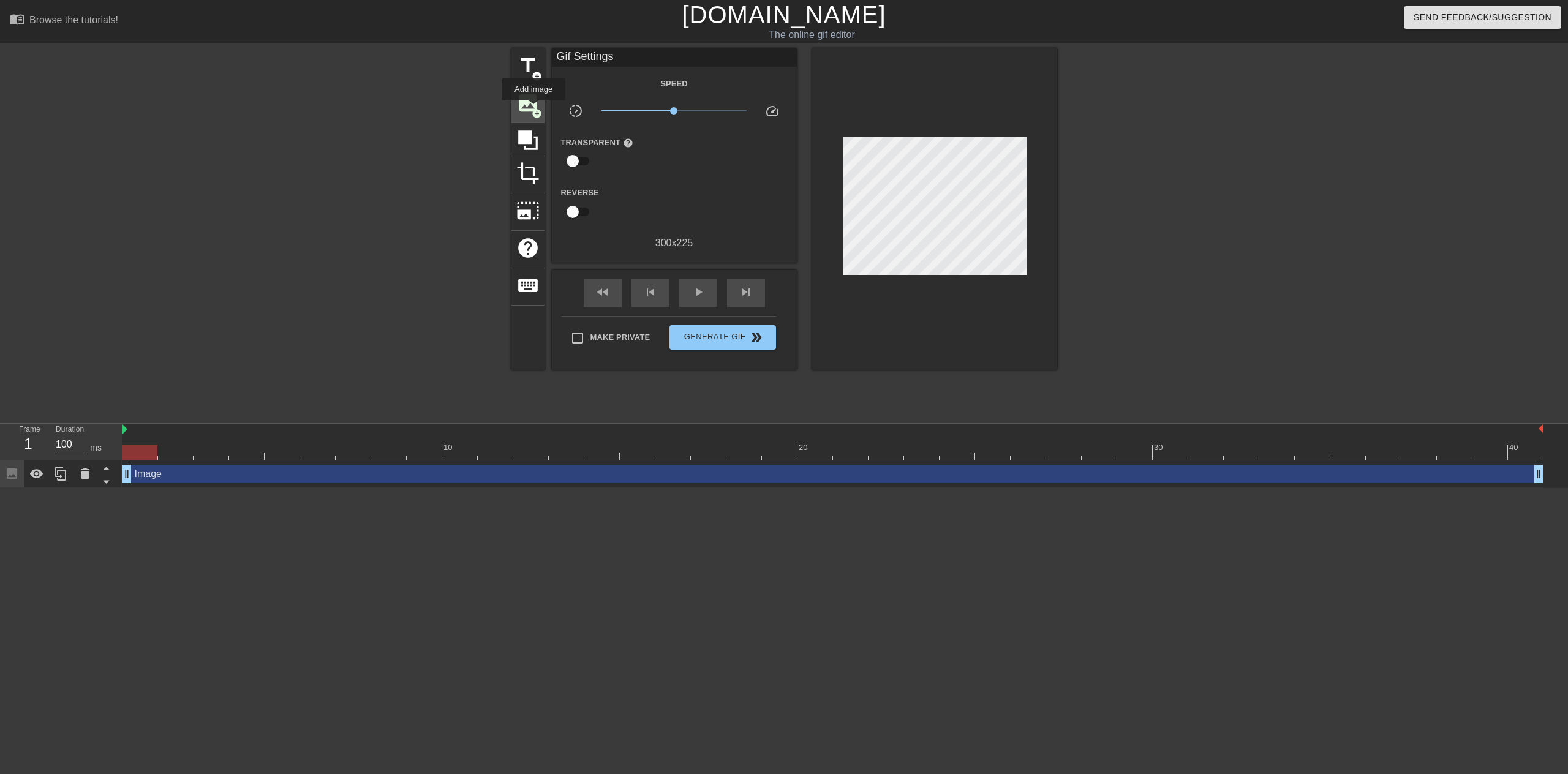
click at [534, 109] on span "add_circle" at bounding box center [537, 114] width 10 height 10
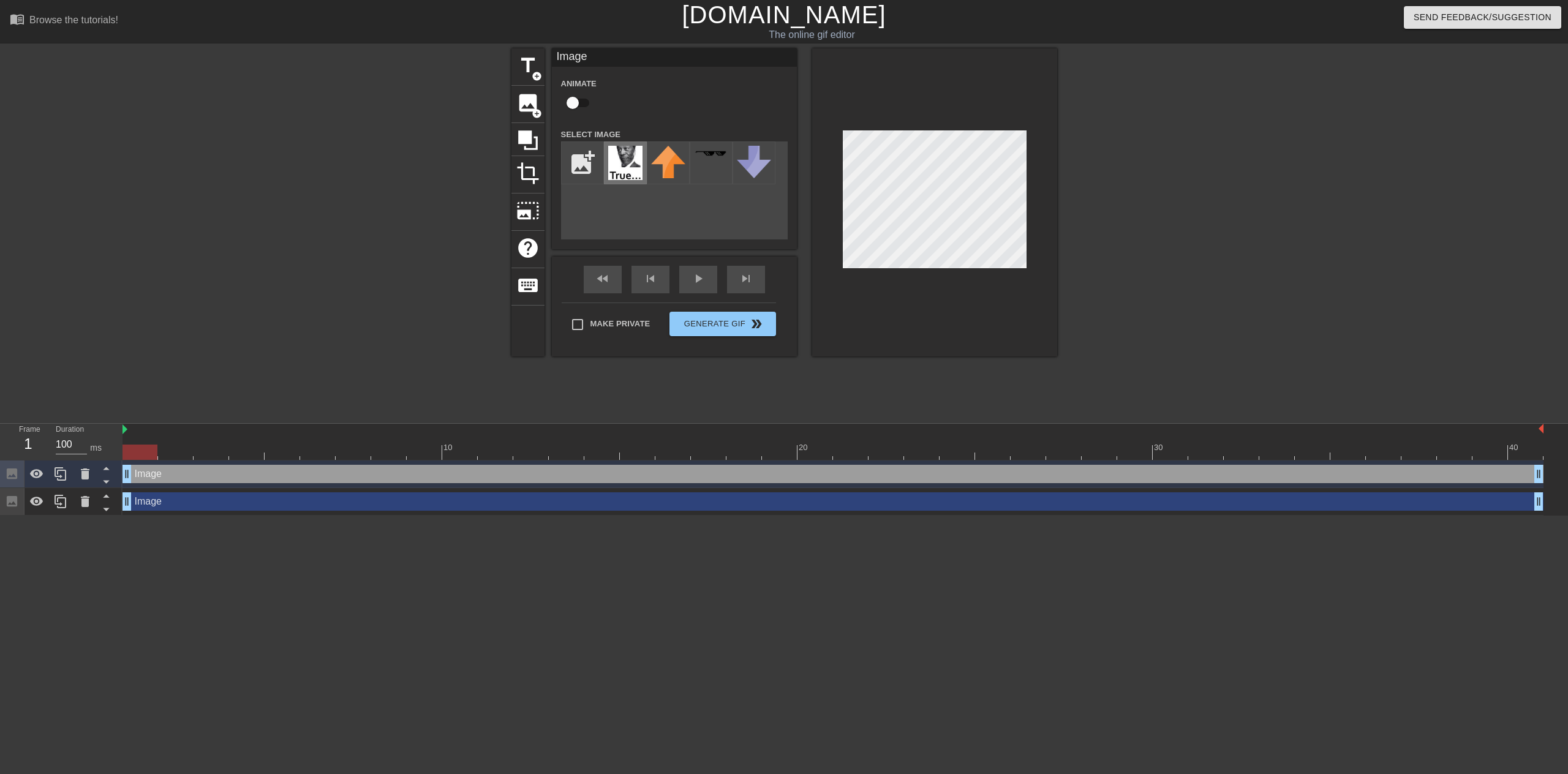
click at [627, 172] on img at bounding box center [626, 163] width 34 height 34
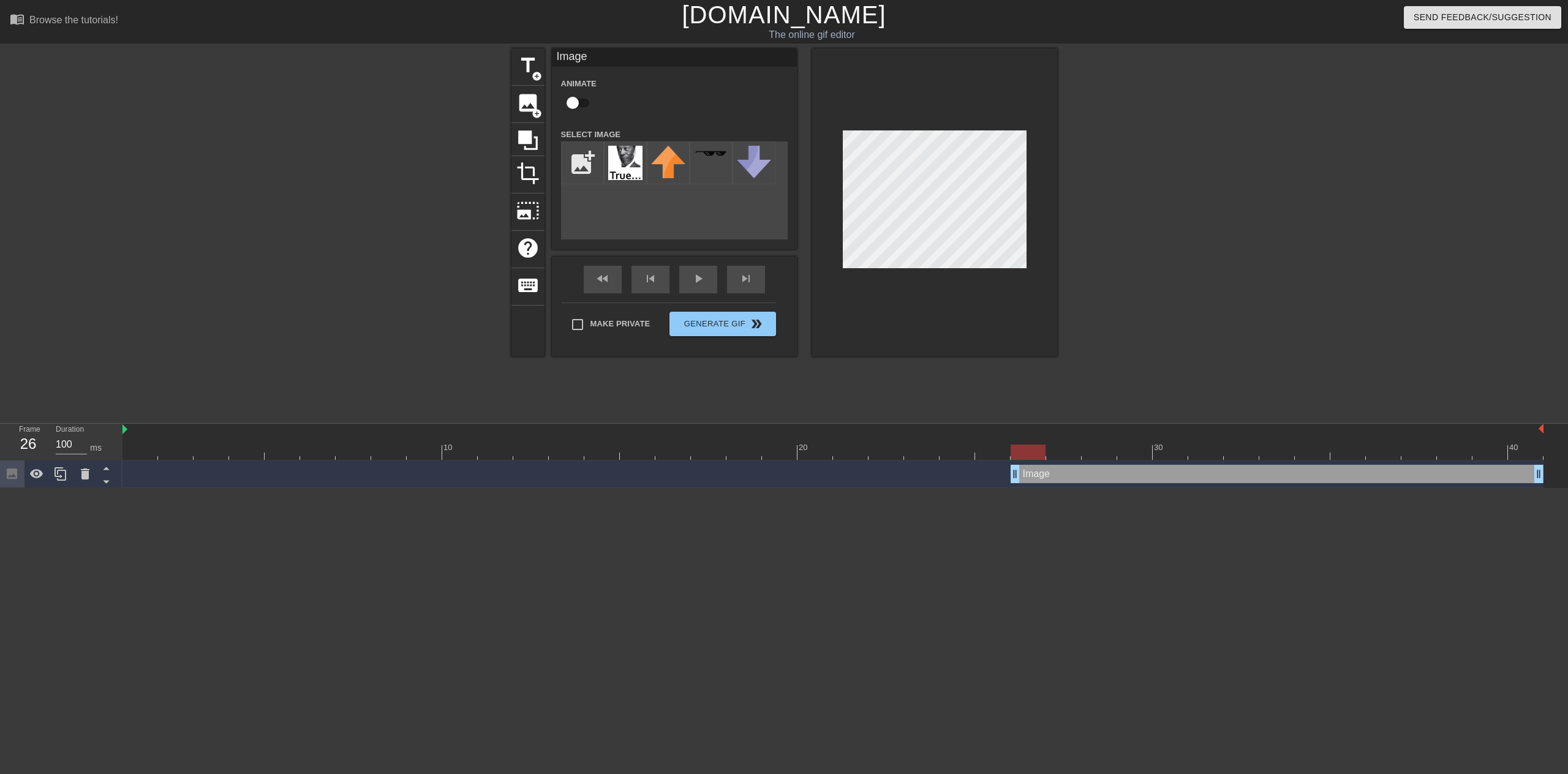
drag, startPoint x: 129, startPoint y: 474, endPoint x: 1031, endPoint y: 481, distance: 902.0
click at [905, 344] on div at bounding box center [935, 202] width 245 height 308
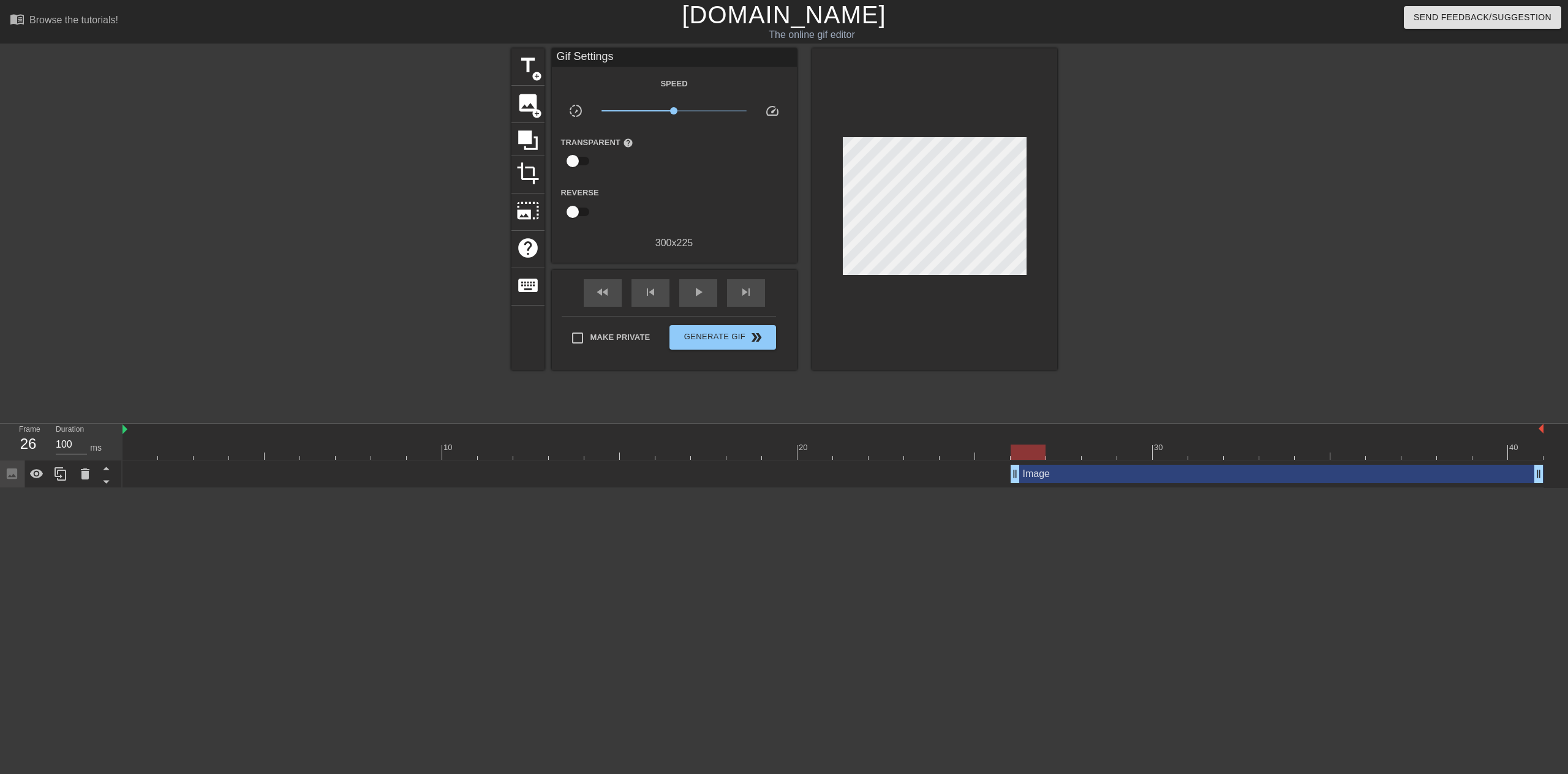
click at [1124, 251] on div at bounding box center [1163, 232] width 184 height 367
click at [687, 297] on div "play_arrow" at bounding box center [698, 293] width 38 height 28
click at [687, 297] on div "pause" at bounding box center [698, 293] width 38 height 28
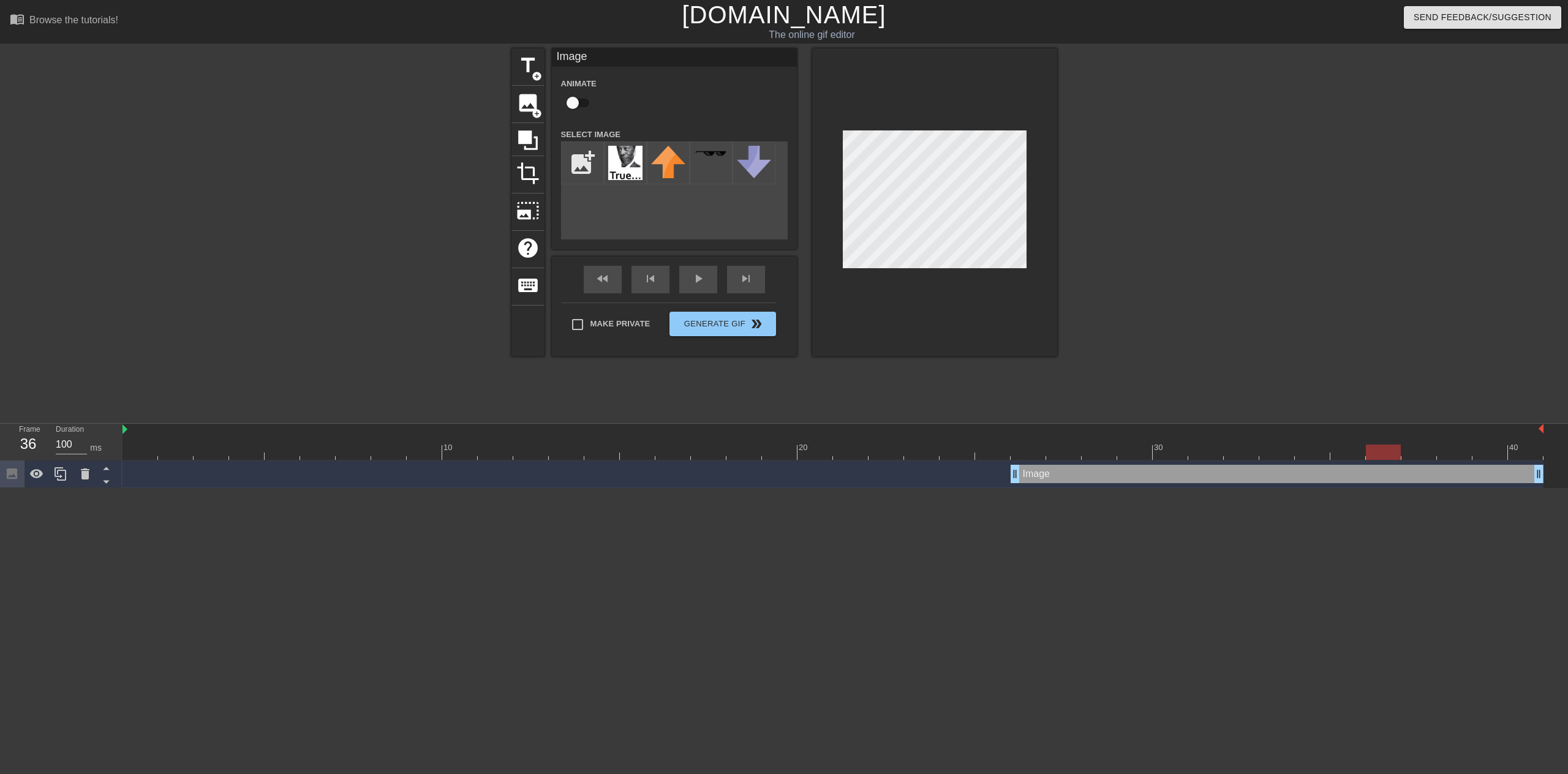
click at [1022, 451] on div at bounding box center [833, 452] width 1421 height 15
click at [67, 474] on icon at bounding box center [61, 474] width 15 height 15
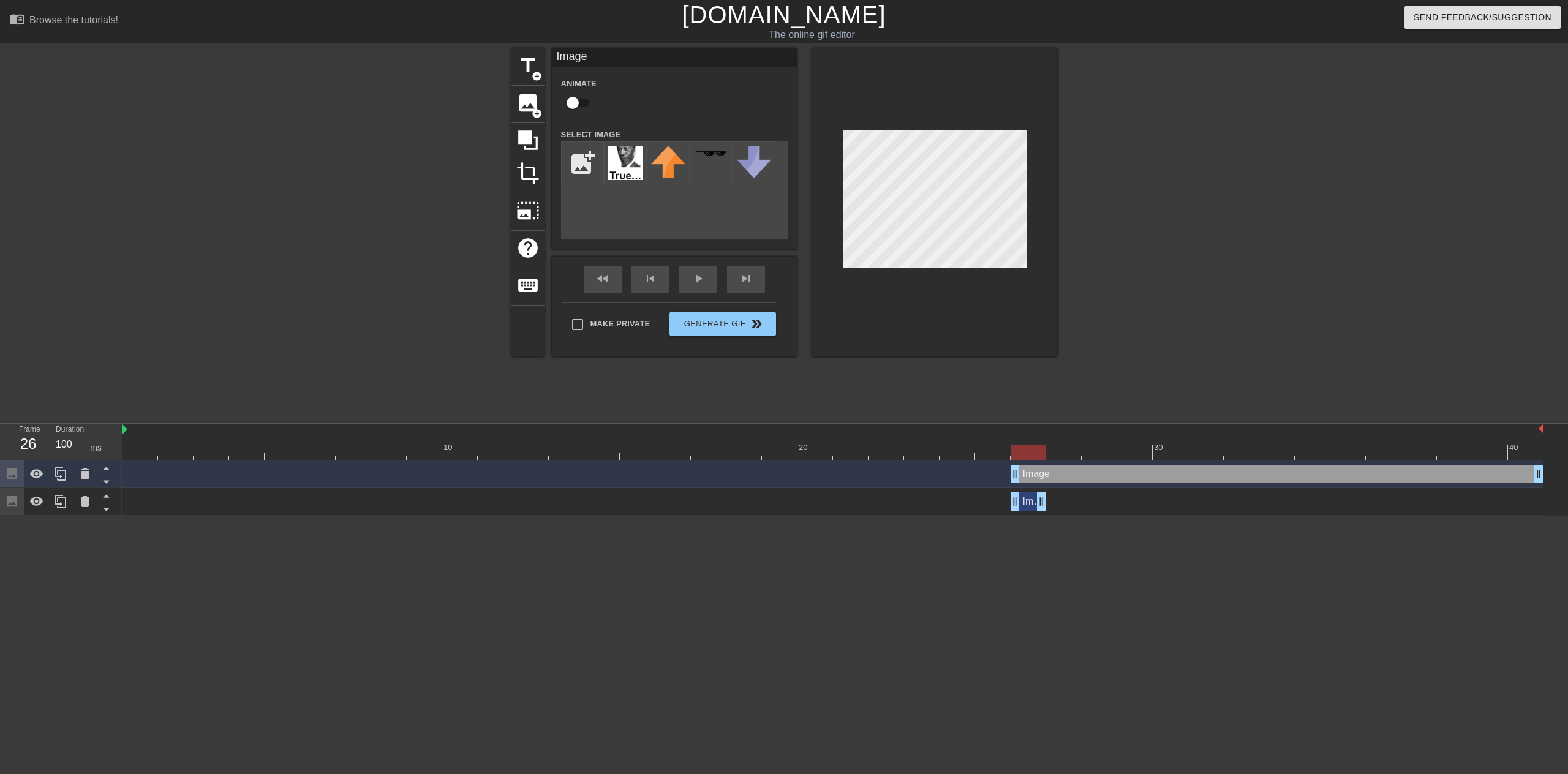
drag, startPoint x: 1540, startPoint y: 504, endPoint x: 1055, endPoint y: 507, distance: 485.0
click at [1055, 507] on div "Image drag_handle drag_handle" at bounding box center [833, 501] width 1421 height 19
click at [1054, 480] on div "Image drag_handle drag_handle" at bounding box center [1277, 474] width 533 height 19
drag, startPoint x: 1040, startPoint y: 452, endPoint x: 1059, endPoint y: 450, distance: 19.1
click at [1059, 450] on div at bounding box center [1064, 452] width 35 height 15
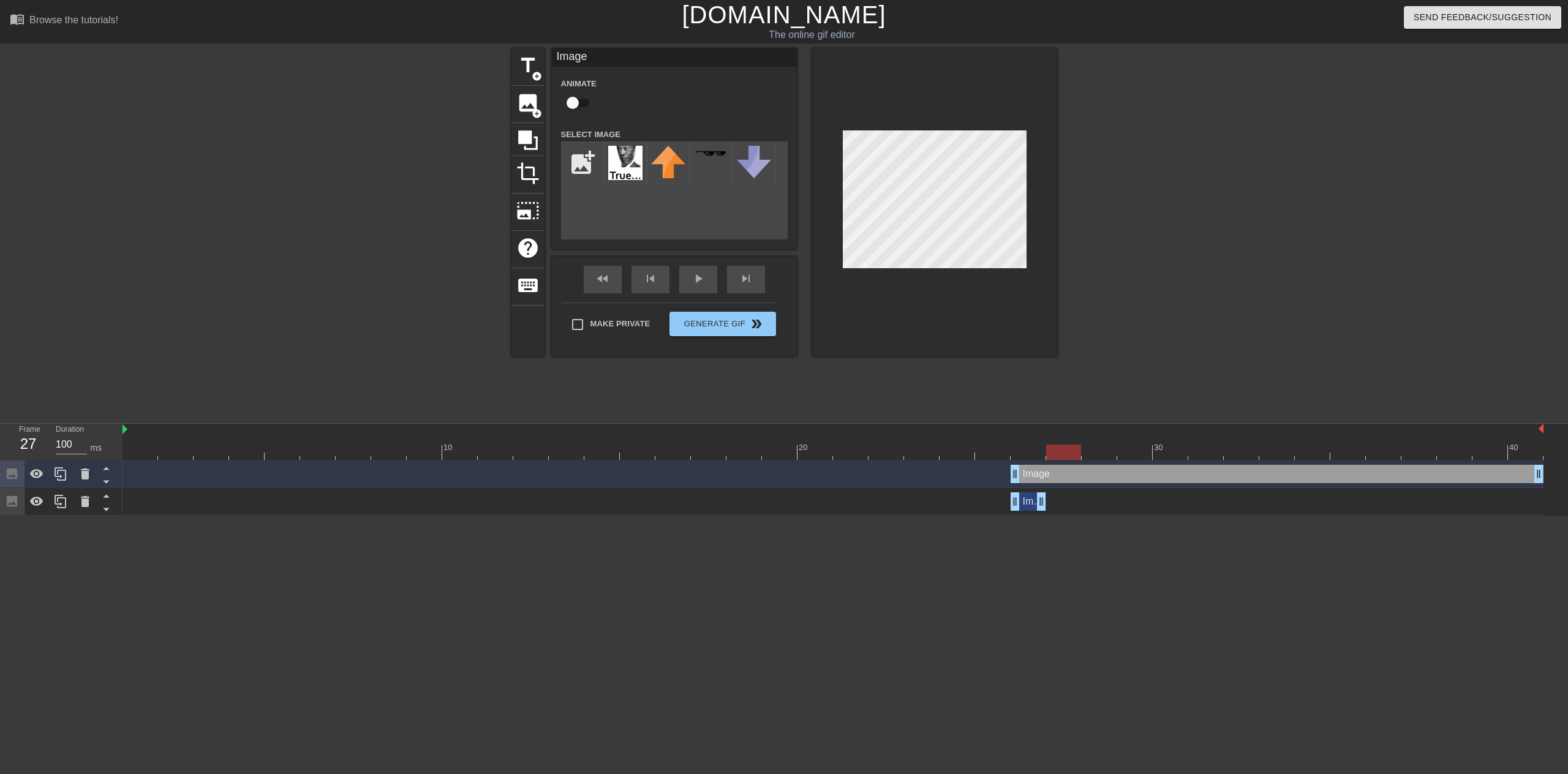
click at [1032, 449] on div at bounding box center [833, 452] width 1421 height 15
click at [1028, 504] on div "Image drag_handle drag_handle" at bounding box center [1028, 501] width 35 height 19
click at [1060, 451] on div at bounding box center [833, 452] width 1421 height 15
drag, startPoint x: 1018, startPoint y: 480, endPoint x: 1045, endPoint y: 474, distance: 27.7
click at [1045, 474] on div "Image drag_handle drag_handle" at bounding box center [833, 474] width 1421 height 19
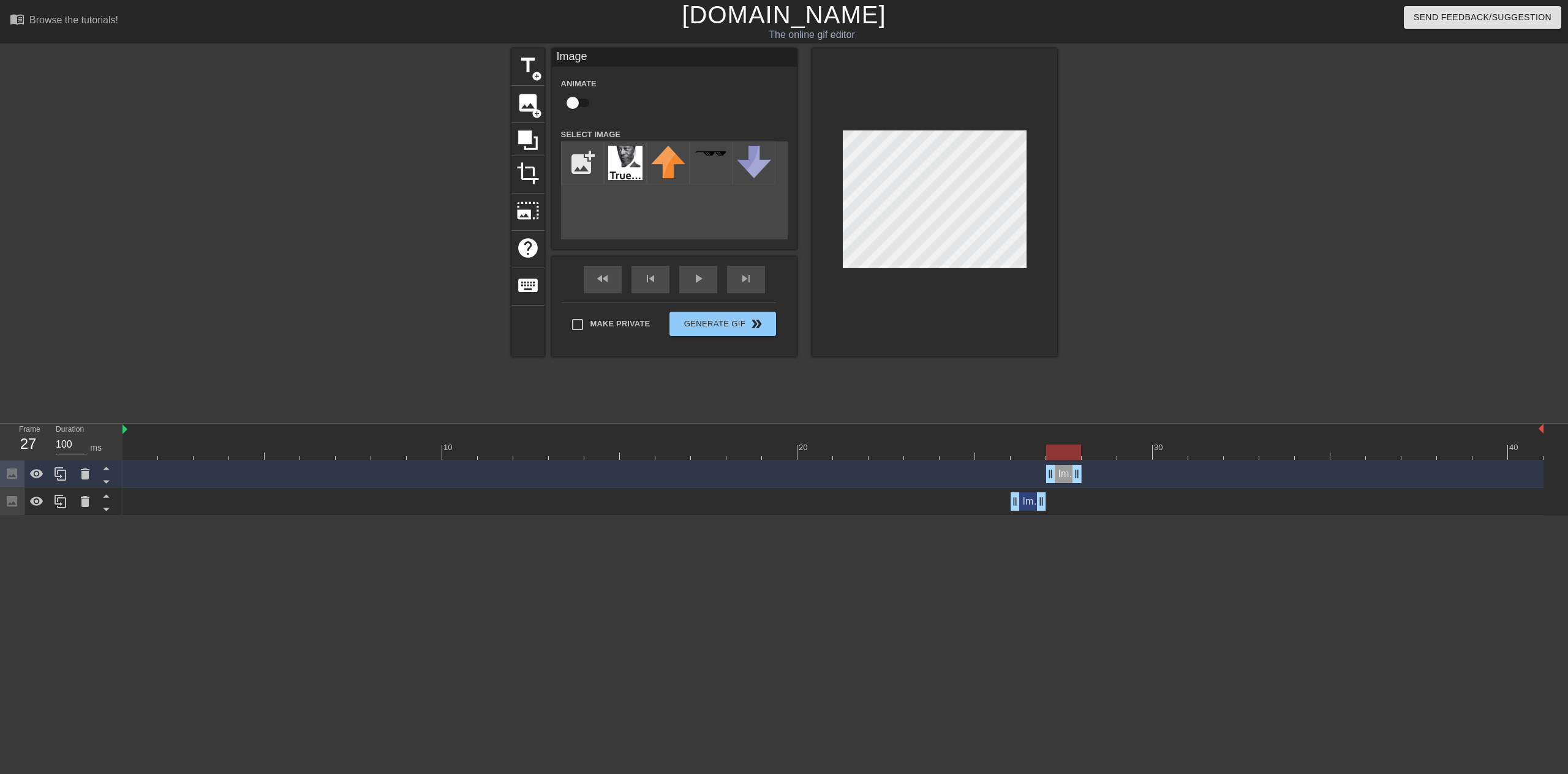
drag, startPoint x: 1540, startPoint y: 473, endPoint x: 1090, endPoint y: 489, distance: 450.3
click at [1090, 489] on div "Image drag_handle drag_handle Image drag_handle drag_handle" at bounding box center [845, 489] width 1446 height 55
click at [64, 477] on icon at bounding box center [61, 474] width 15 height 15
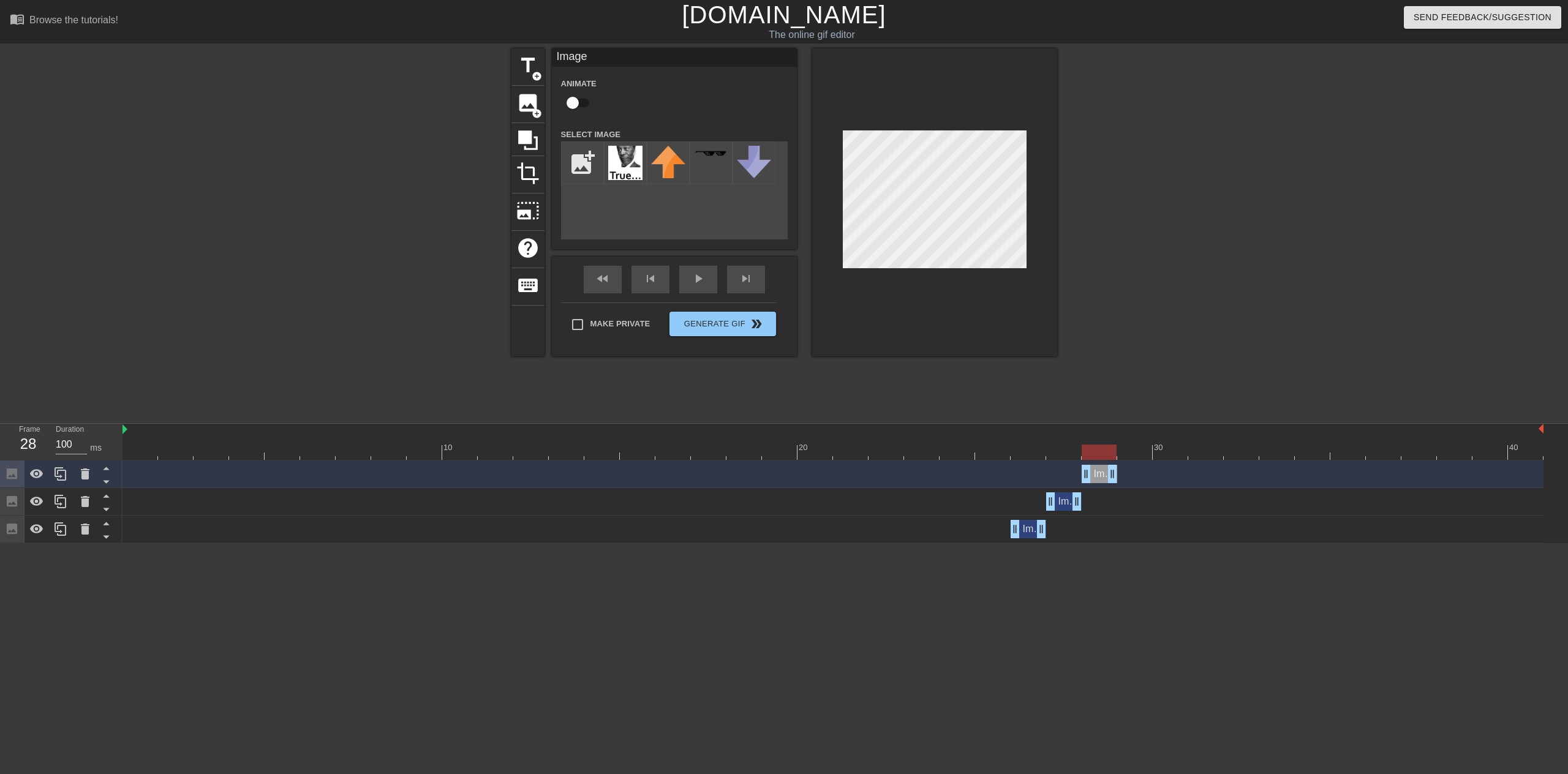
drag, startPoint x: 1064, startPoint y: 468, endPoint x: 1099, endPoint y: 468, distance: 35.0
click at [1099, 468] on div "Image drag_handle drag_handle" at bounding box center [1099, 474] width 35 height 19
click at [64, 468] on icon at bounding box center [61, 474] width 15 height 15
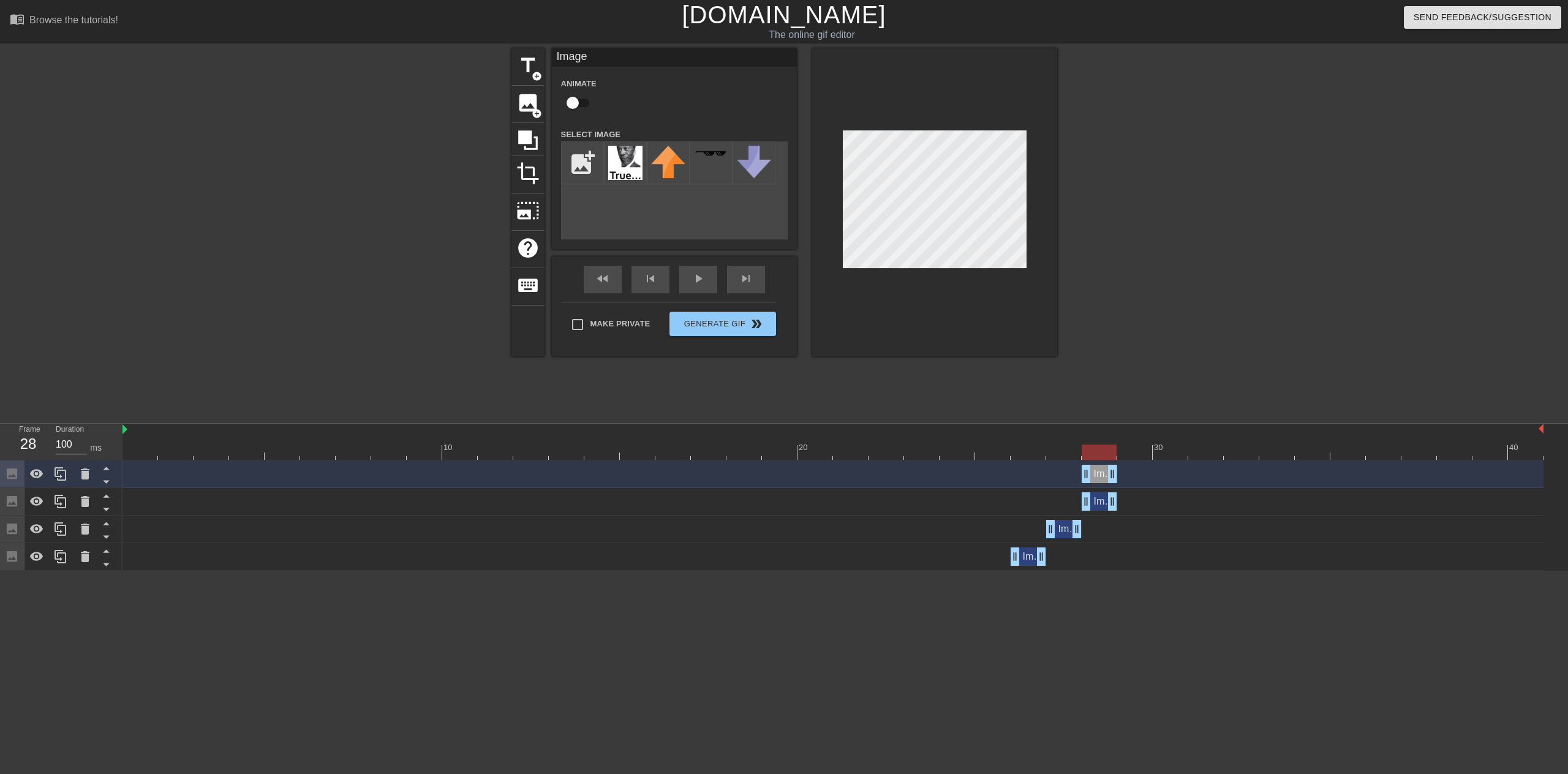
drag, startPoint x: 1102, startPoint y: 447, endPoint x: 1126, endPoint y: 447, distance: 24.0
click at [1117, 447] on div at bounding box center [1099, 452] width 35 height 15
drag, startPoint x: 1102, startPoint y: 472, endPoint x: 1129, endPoint y: 471, distance: 27.0
click at [1129, 471] on div "Image drag_handle drag_handle" at bounding box center [1135, 474] width 35 height 19
click at [68, 468] on div at bounding box center [61, 474] width 25 height 27
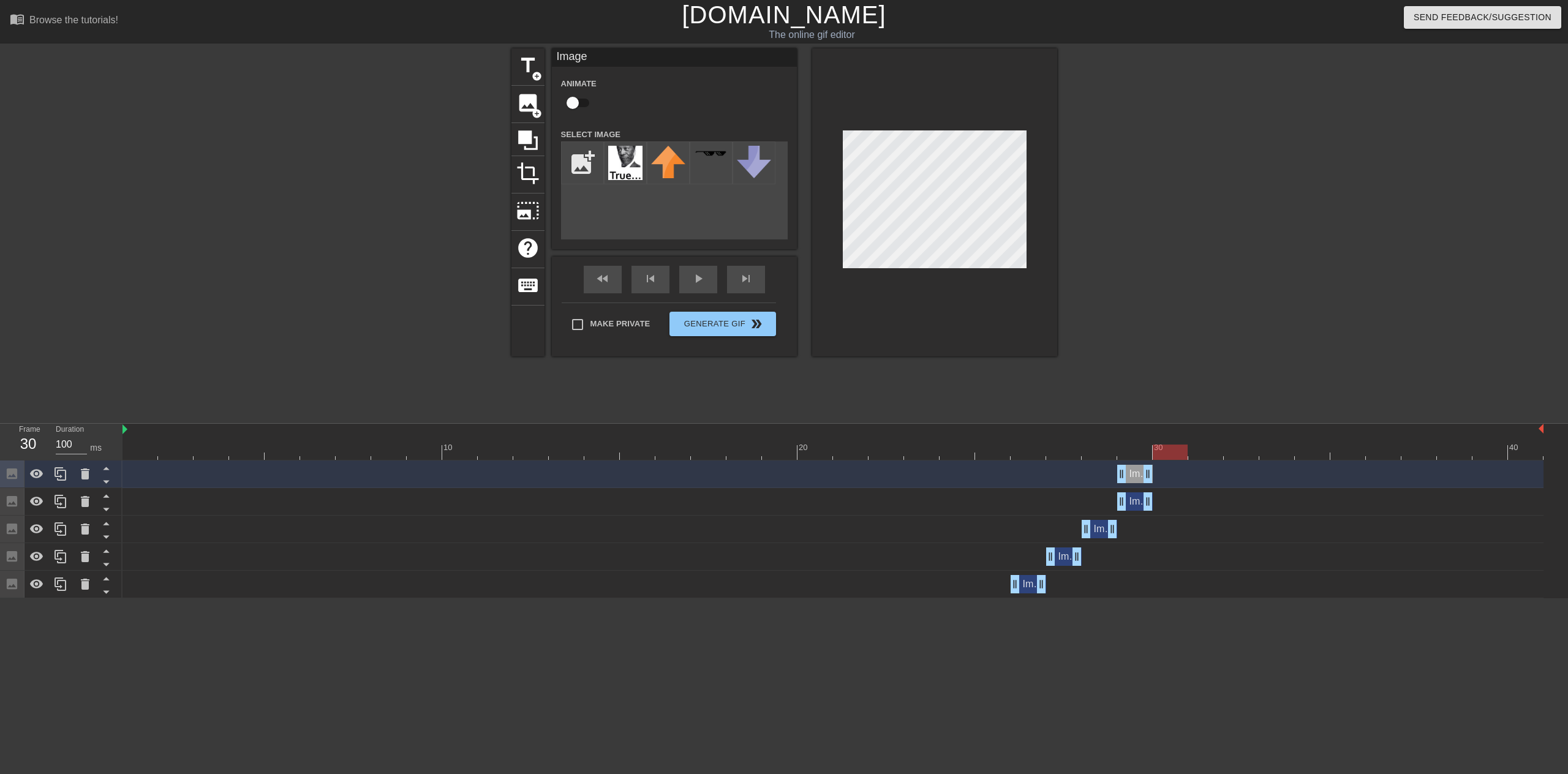
drag, startPoint x: 1128, startPoint y: 451, endPoint x: 1160, endPoint y: 452, distance: 32.0
click at [1160, 452] on div at bounding box center [1170, 452] width 35 height 15
drag, startPoint x: 1139, startPoint y: 473, endPoint x: 1159, endPoint y: 474, distance: 20.0
click at [1153, 474] on div "Image drag_handle drag_handle" at bounding box center [1135, 474] width 35 height 19
click at [530, 242] on span "help" at bounding box center [528, 247] width 23 height 23
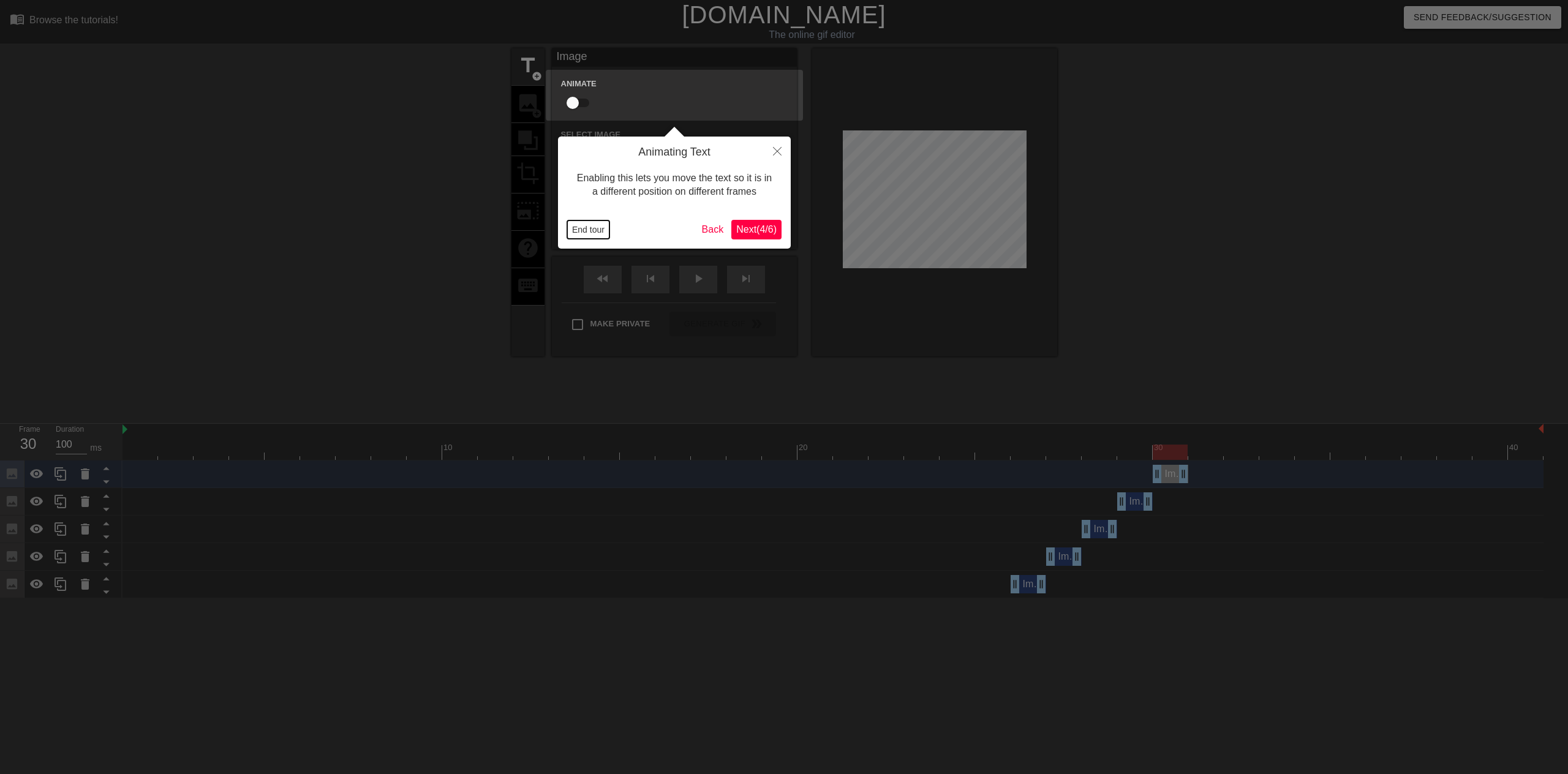
click at [600, 229] on button "End tour" at bounding box center [588, 229] width 42 height 19
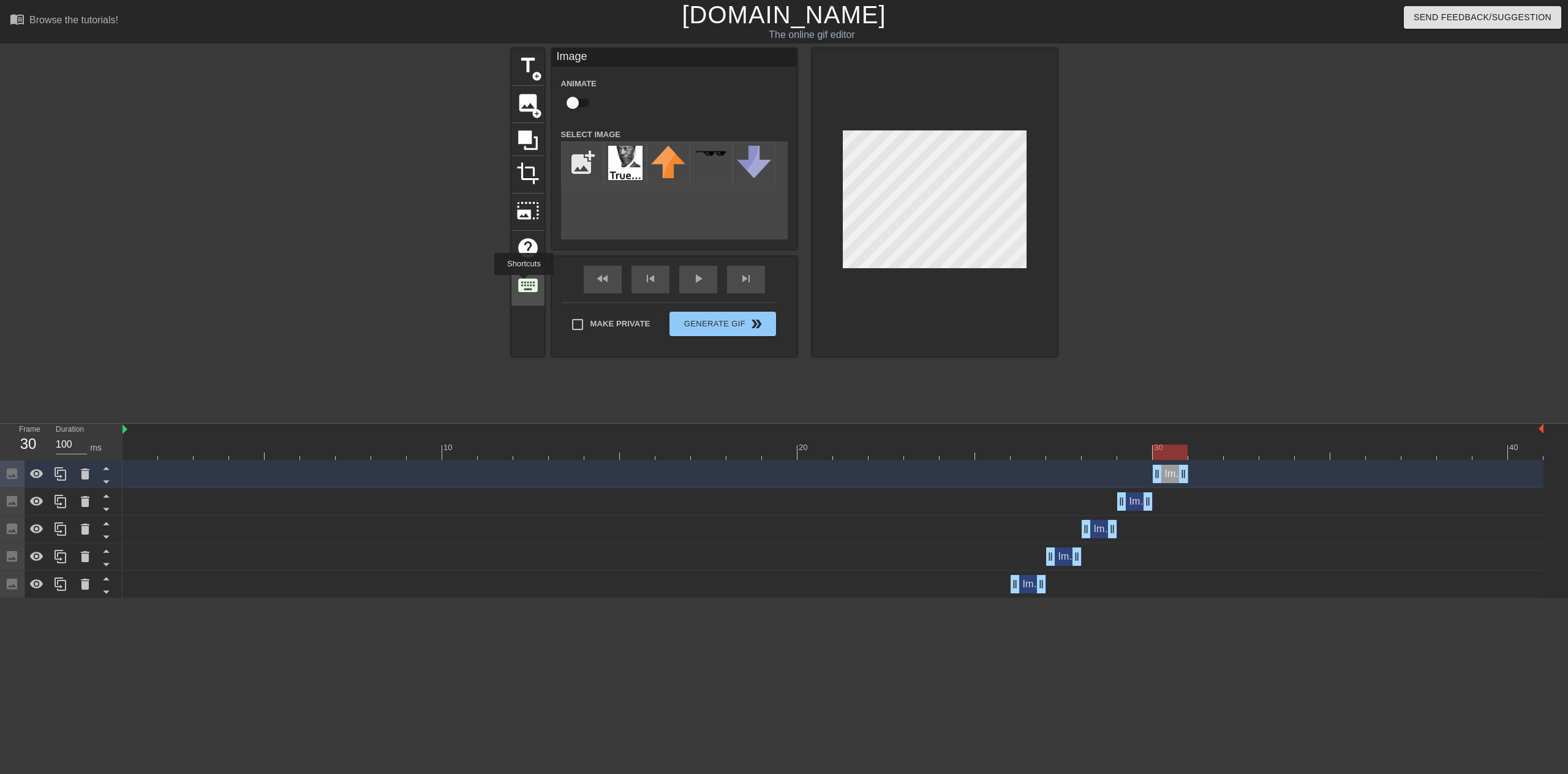
click at [524, 283] on span "keyboard" at bounding box center [528, 285] width 23 height 23
click at [61, 477] on icon at bounding box center [61, 474] width 12 height 13
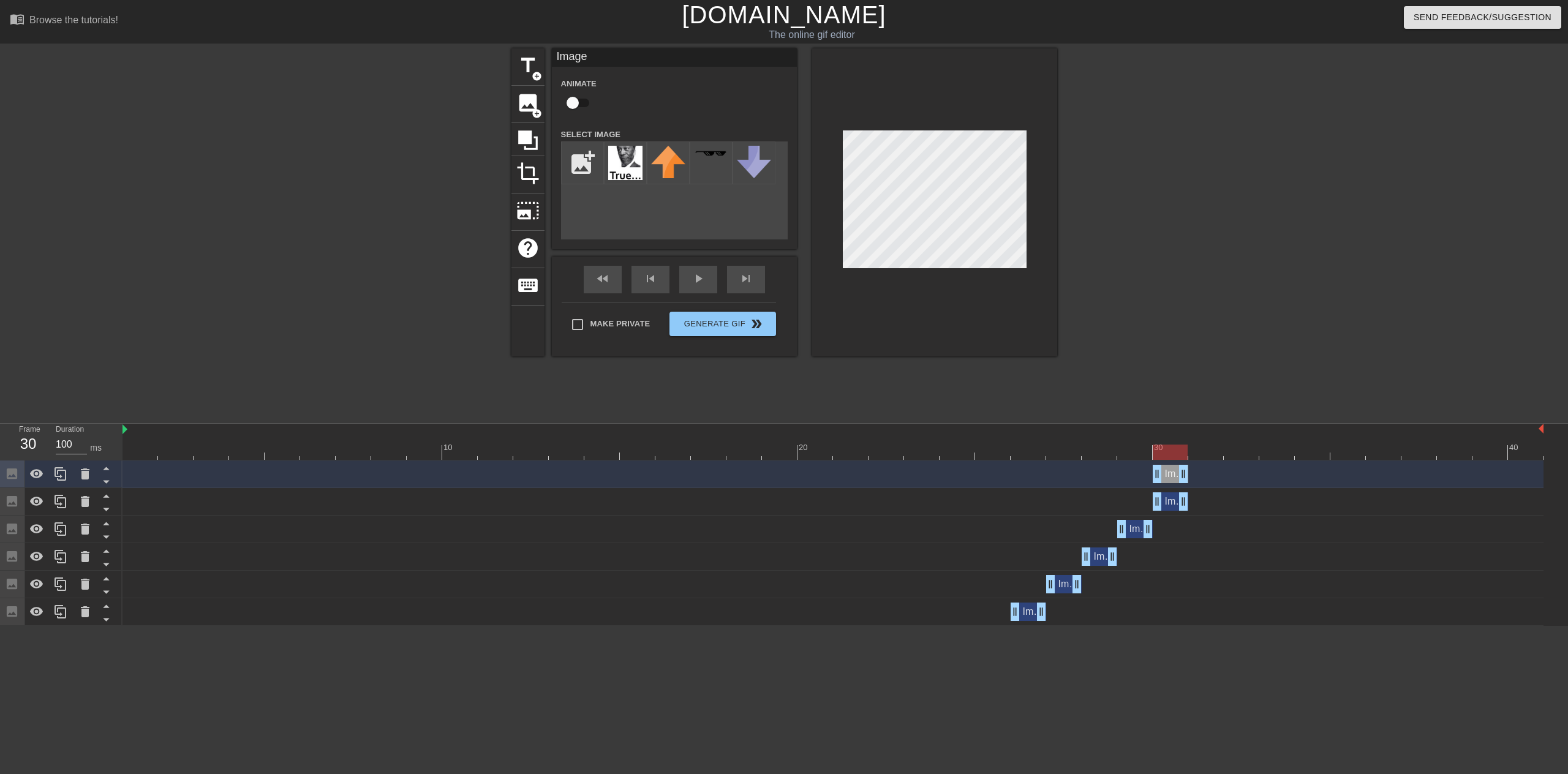
drag, startPoint x: 1176, startPoint y: 483, endPoint x: 1202, endPoint y: 480, distance: 26.2
click at [1189, 481] on div "Image drag_handle drag_handle" at bounding box center [1170, 474] width 35 height 19
click at [89, 477] on icon at bounding box center [85, 474] width 15 height 15
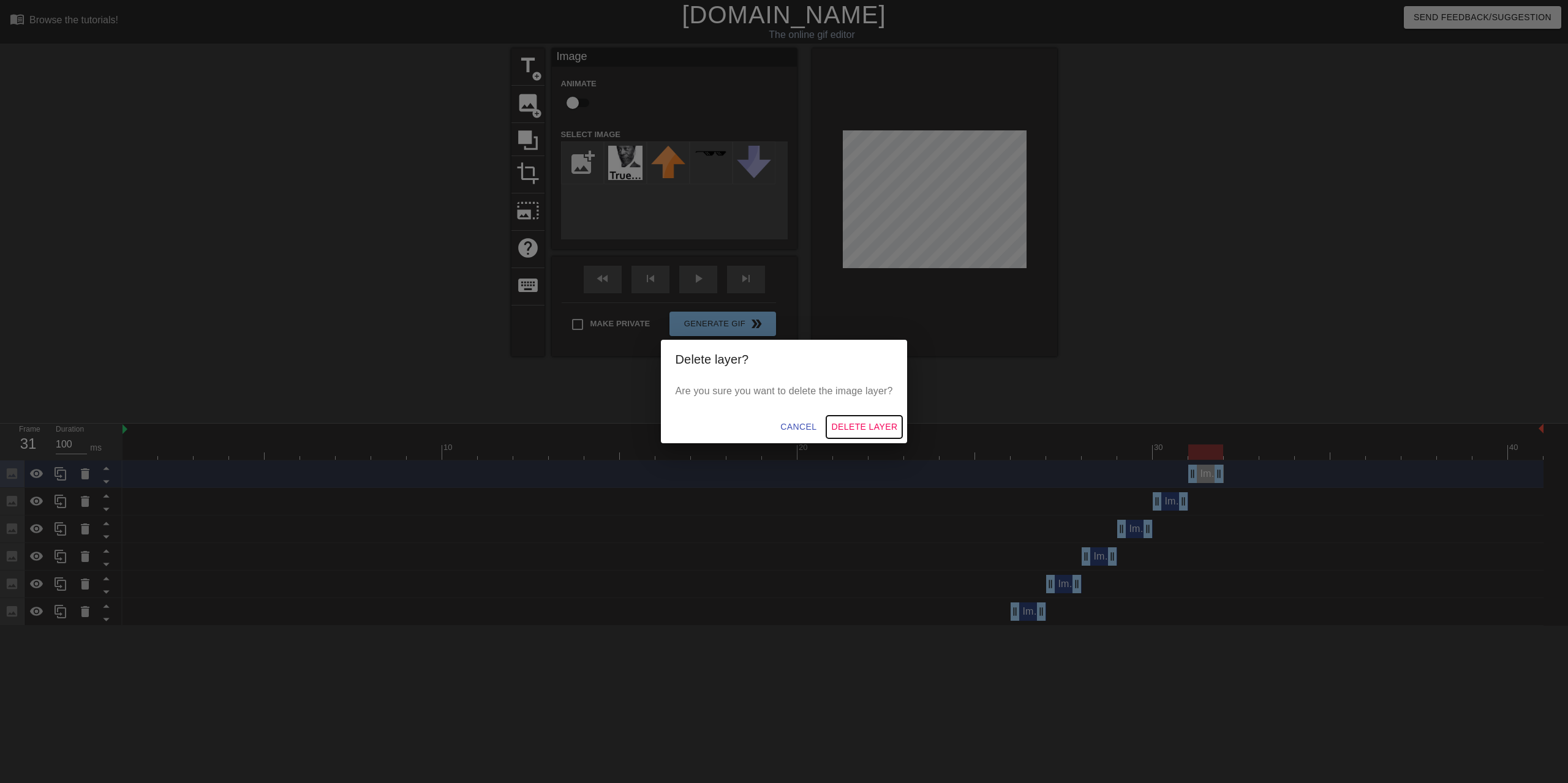
click at [852, 427] on span "Delete Layer" at bounding box center [864, 427] width 66 height 15
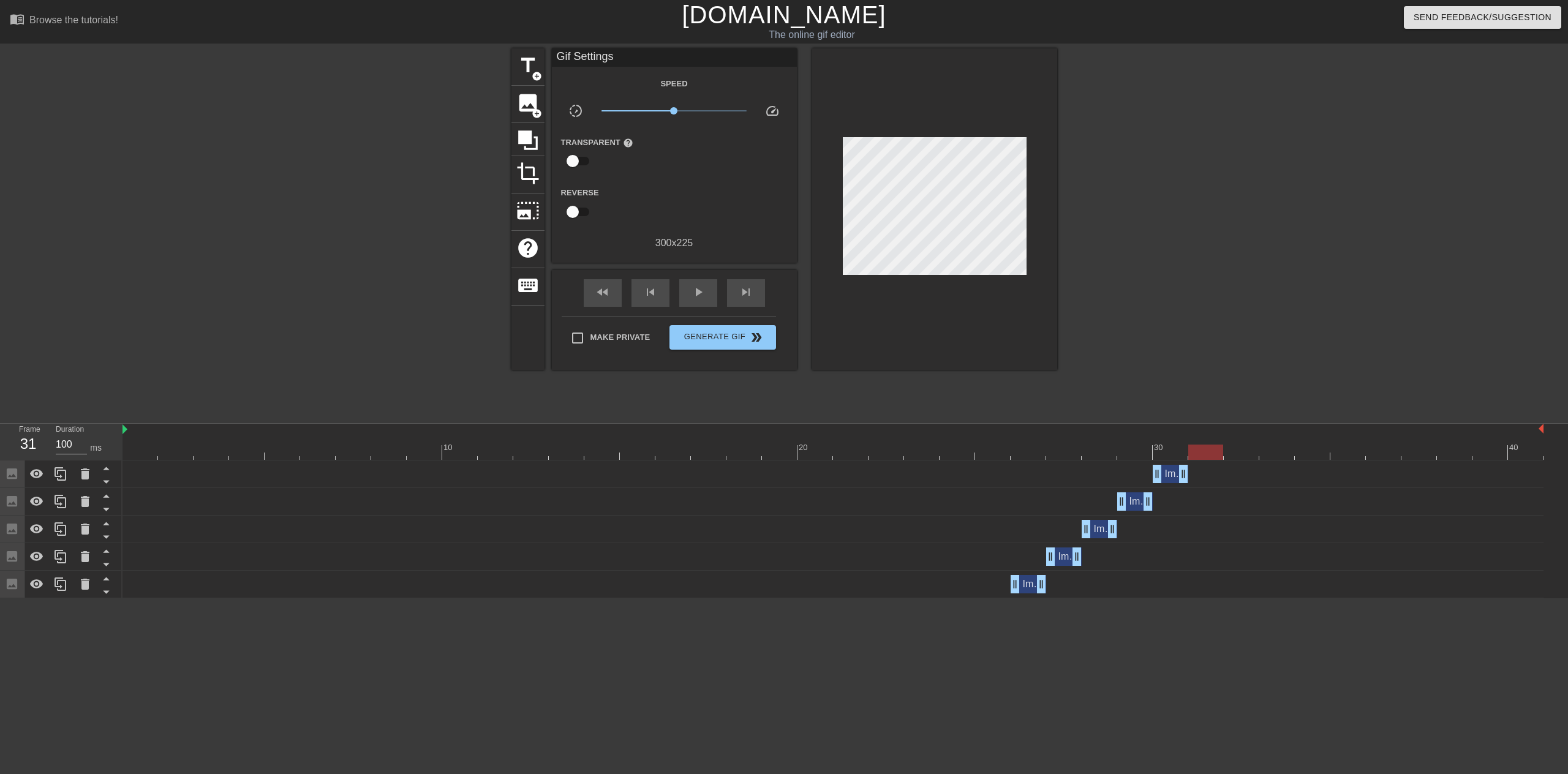
click at [930, 447] on div at bounding box center [833, 452] width 1421 height 15
click at [700, 296] on span "play_arrow" at bounding box center [699, 292] width 15 height 15
click at [702, 299] on div "pause" at bounding box center [698, 293] width 38 height 28
click at [1034, 592] on div "Image drag_handle drag_handle" at bounding box center [1028, 584] width 35 height 19
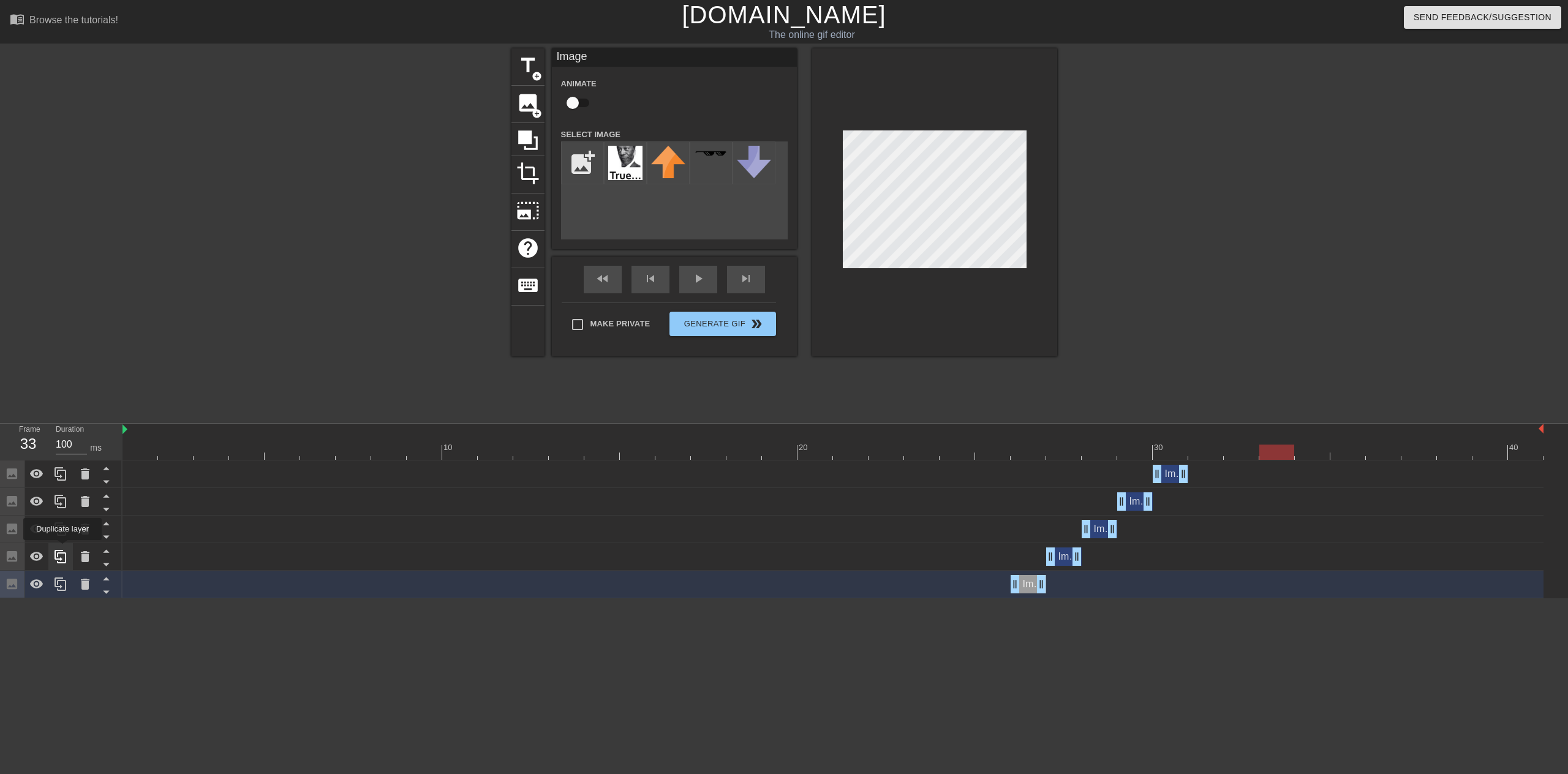
click at [63, 548] on div at bounding box center [61, 557] width 25 height 27
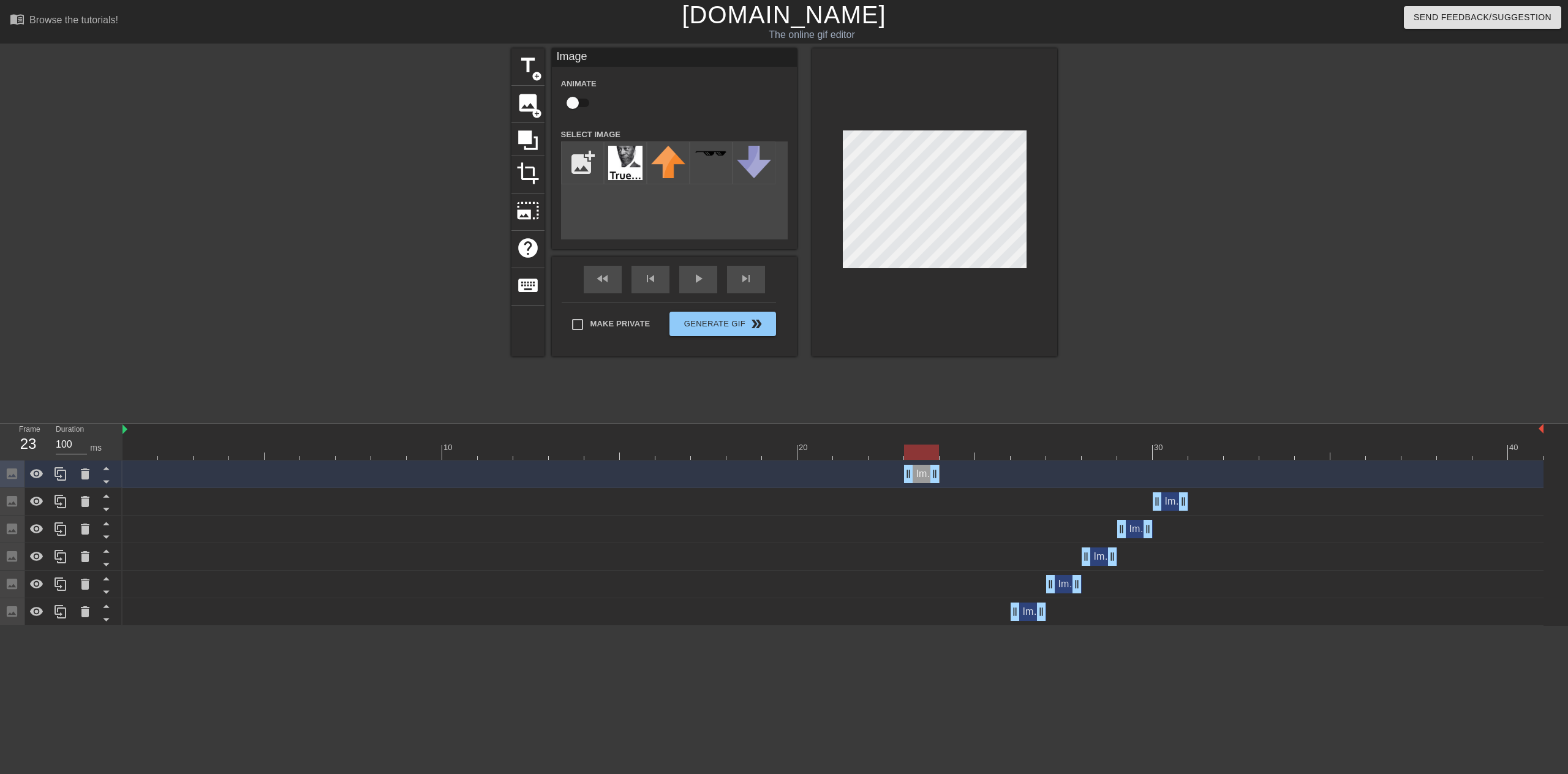
drag, startPoint x: 1058, startPoint y: 471, endPoint x: 919, endPoint y: 471, distance: 139.0
click at [919, 471] on div "Image drag_handle drag_handle" at bounding box center [921, 474] width 35 height 19
drag, startPoint x: 13, startPoint y: 474, endPoint x: 1, endPoint y: 572, distance: 98.7
click at [1, 572] on div at bounding box center [61, 543] width 122 height 166
click at [106, 482] on icon at bounding box center [106, 483] width 6 height 3
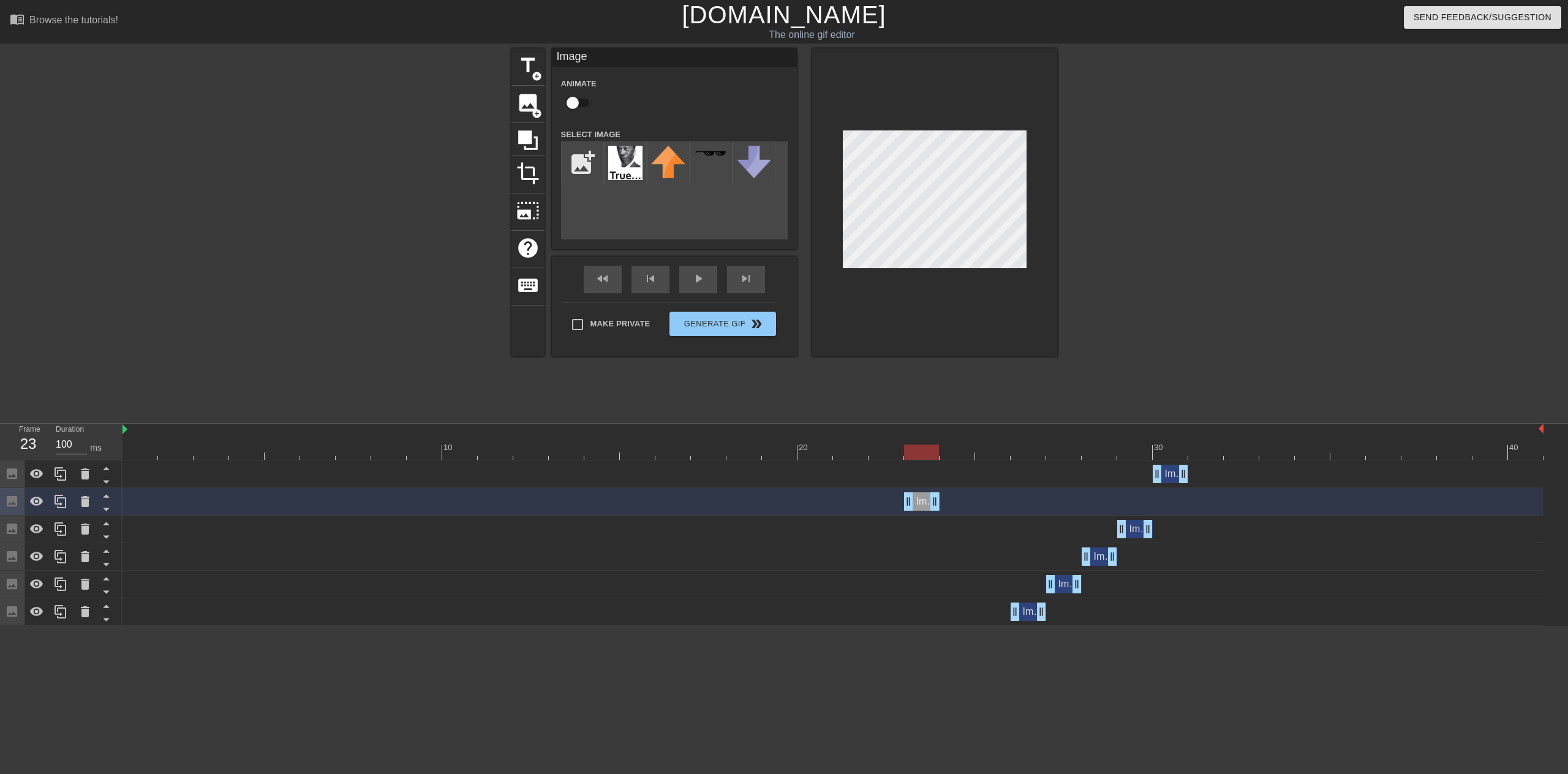
click at [106, 482] on icon at bounding box center [106, 483] width 6 height 3
click at [104, 504] on icon at bounding box center [106, 509] width 15 height 15
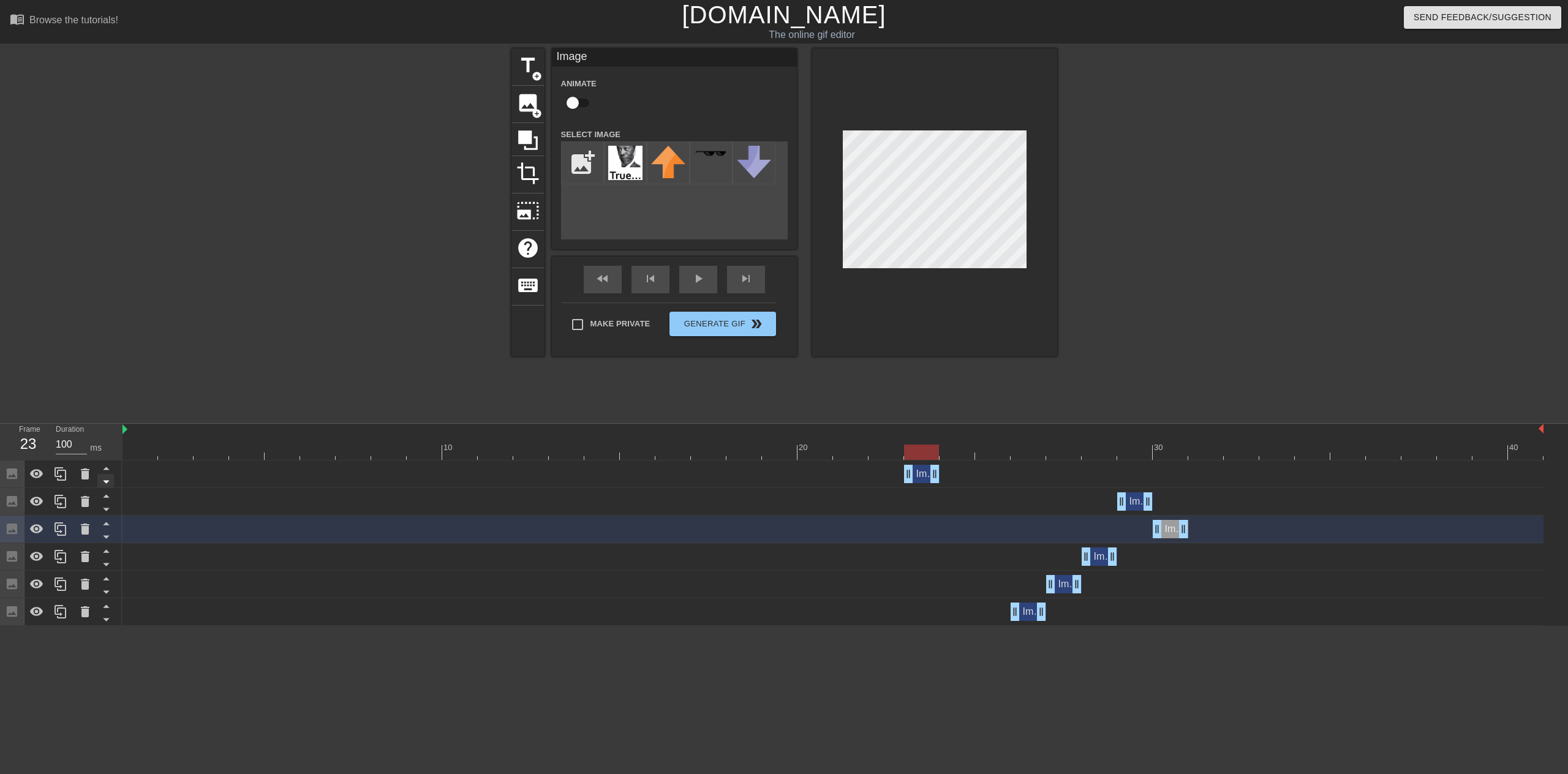
click at [104, 486] on icon at bounding box center [106, 482] width 15 height 15
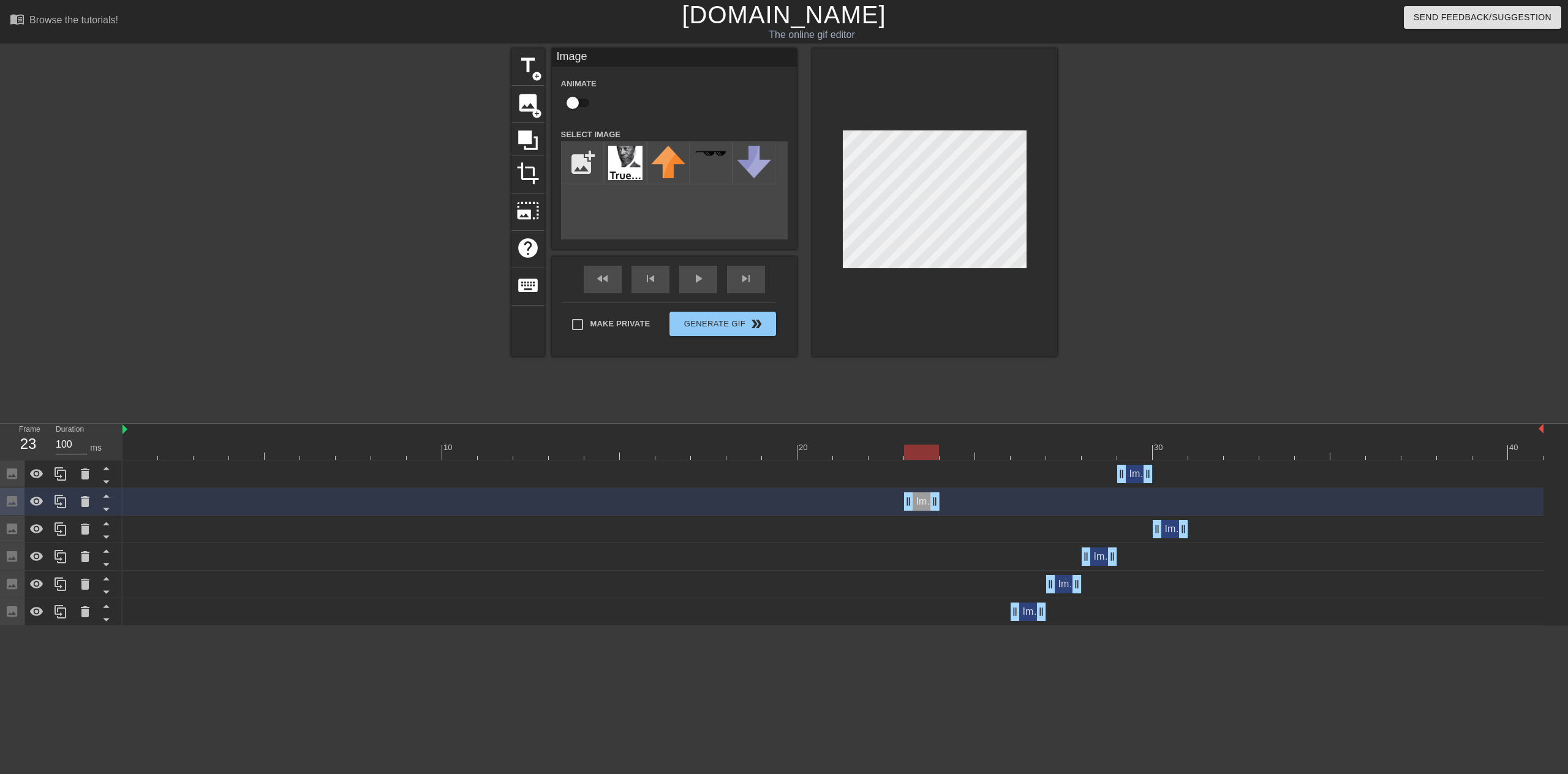
click at [104, 486] on icon at bounding box center [106, 482] width 15 height 15
click at [108, 523] on icon at bounding box center [106, 523] width 15 height 15
click at [103, 481] on icon at bounding box center [106, 482] width 15 height 15
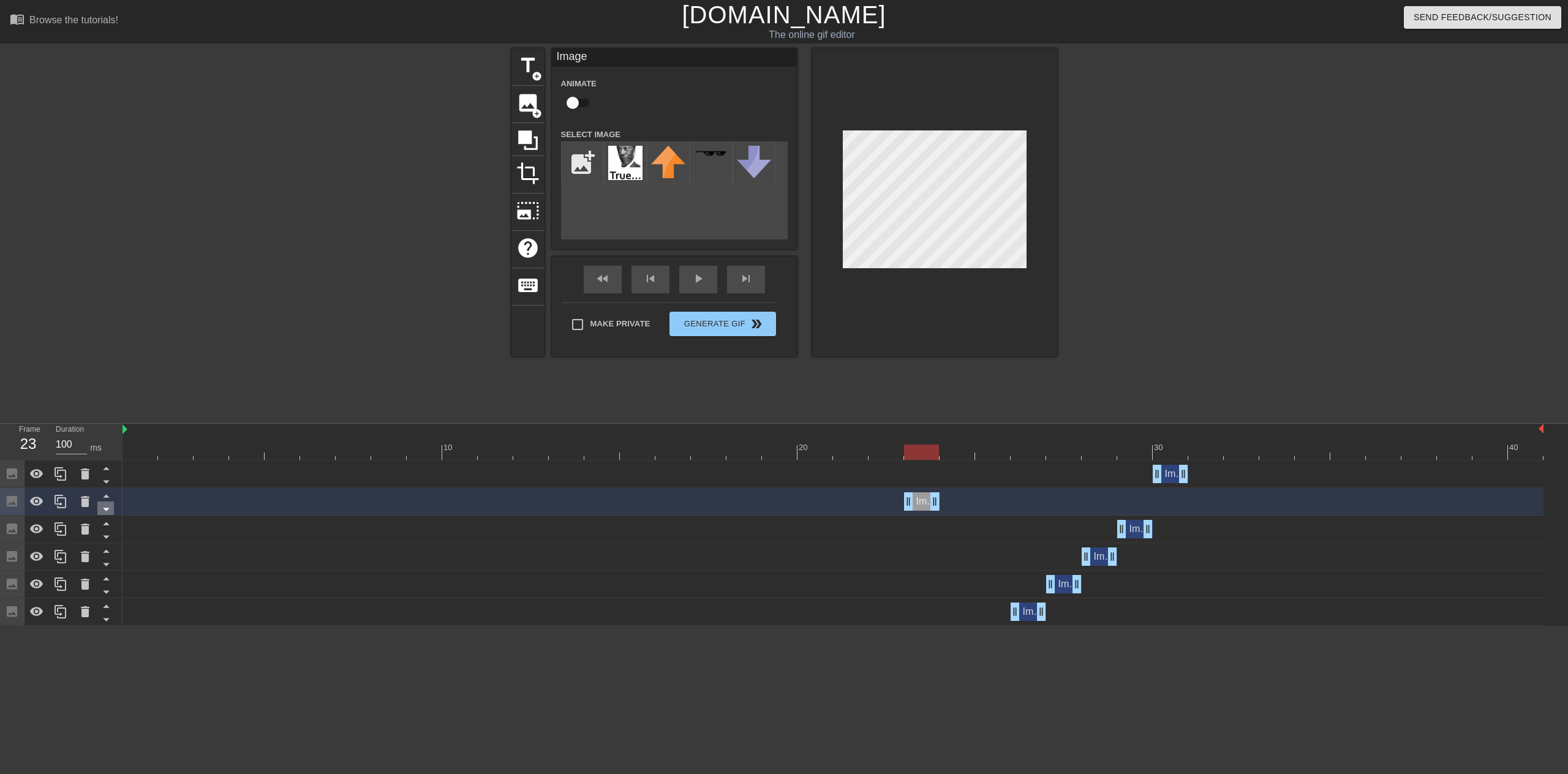
click at [102, 513] on icon at bounding box center [106, 509] width 15 height 15
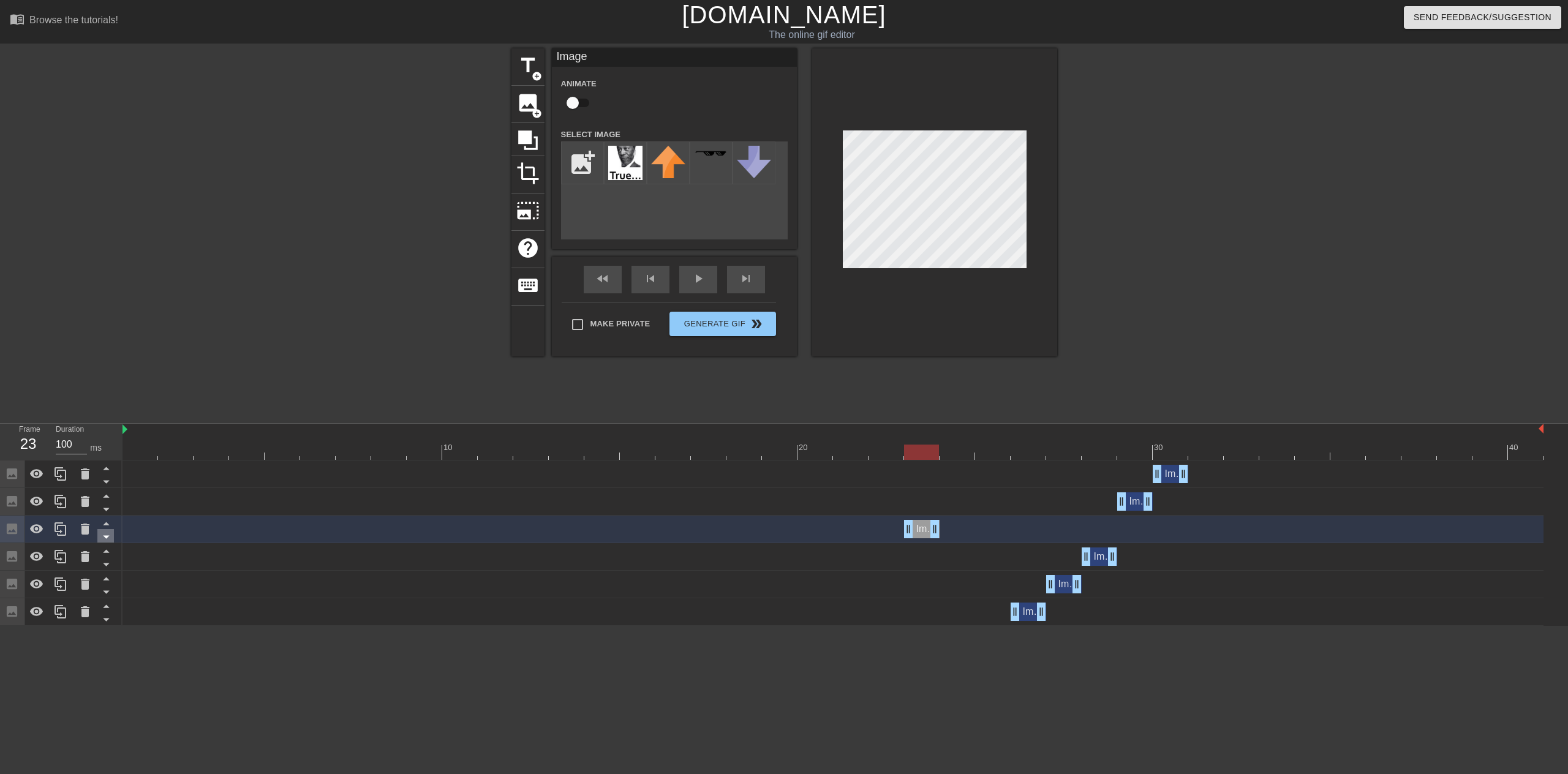
click at [107, 542] on icon at bounding box center [106, 536] width 15 height 15
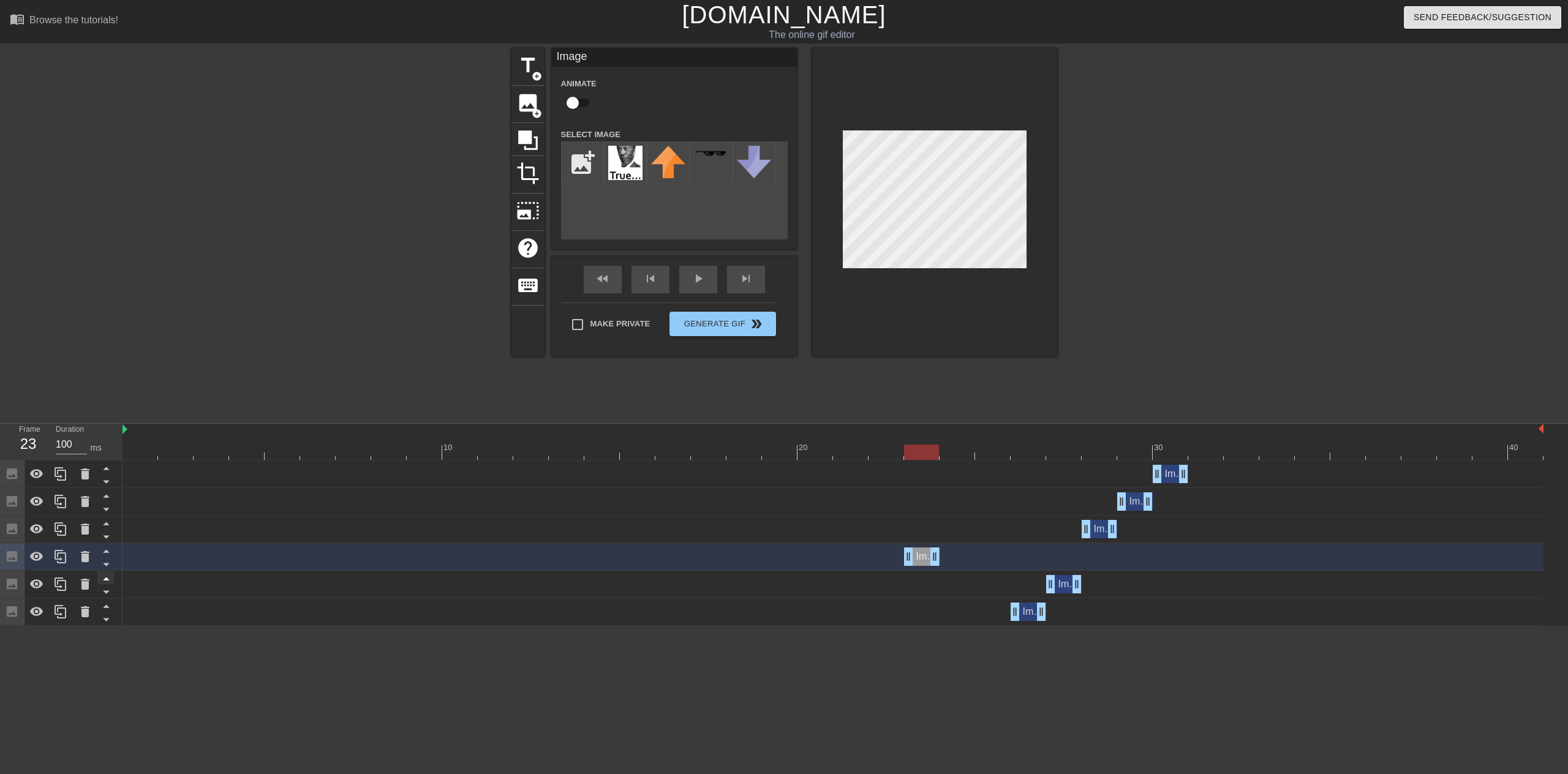
click at [106, 572] on icon at bounding box center [106, 578] width 15 height 15
click at [105, 597] on icon at bounding box center [106, 592] width 15 height 15
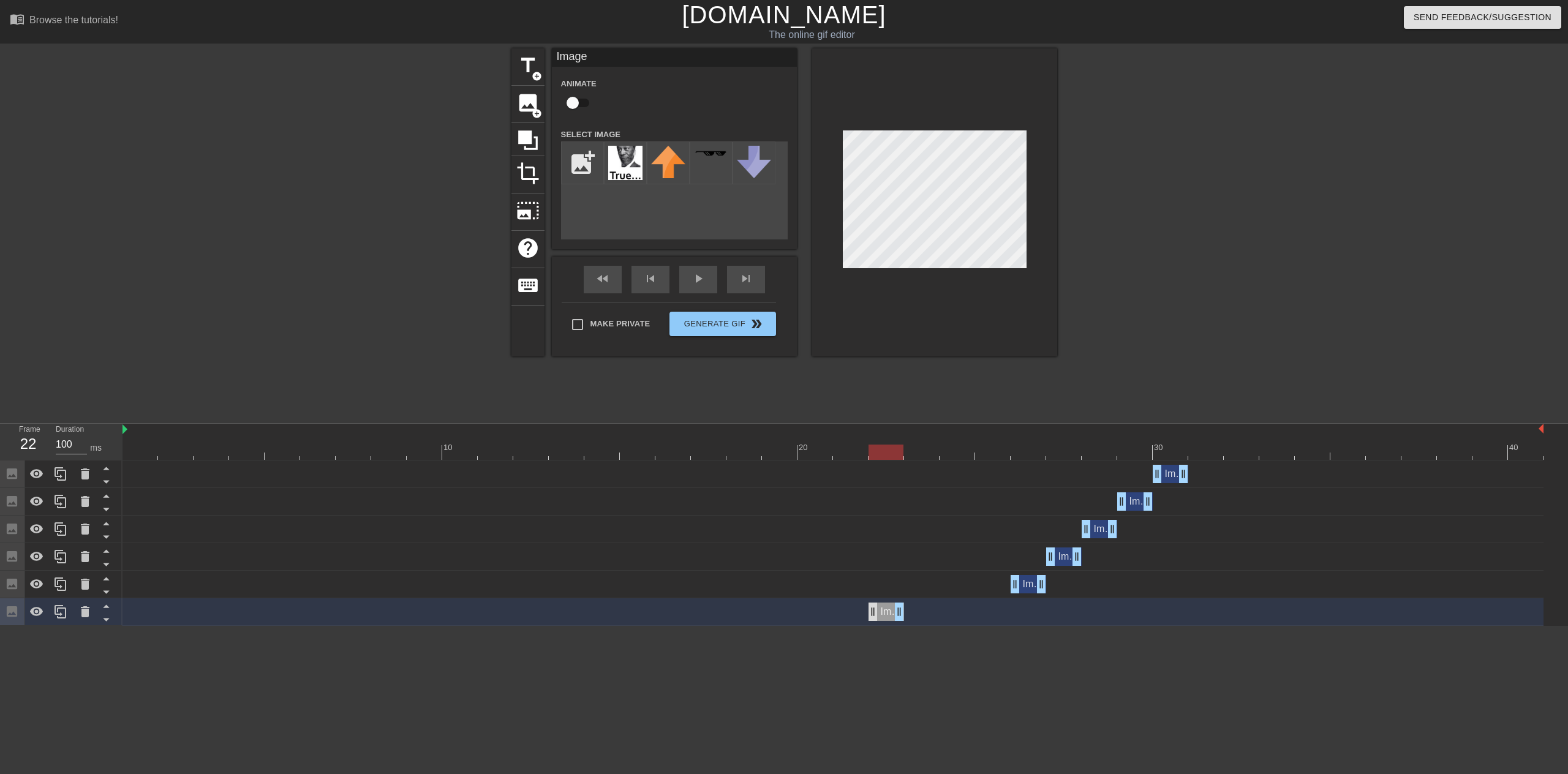
drag, startPoint x: 920, startPoint y: 617, endPoint x: 873, endPoint y: 620, distance: 47.1
click at [873, 620] on div "Image drag_handle drag_handle" at bounding box center [886, 611] width 35 height 19
click at [57, 587] on icon at bounding box center [61, 584] width 12 height 13
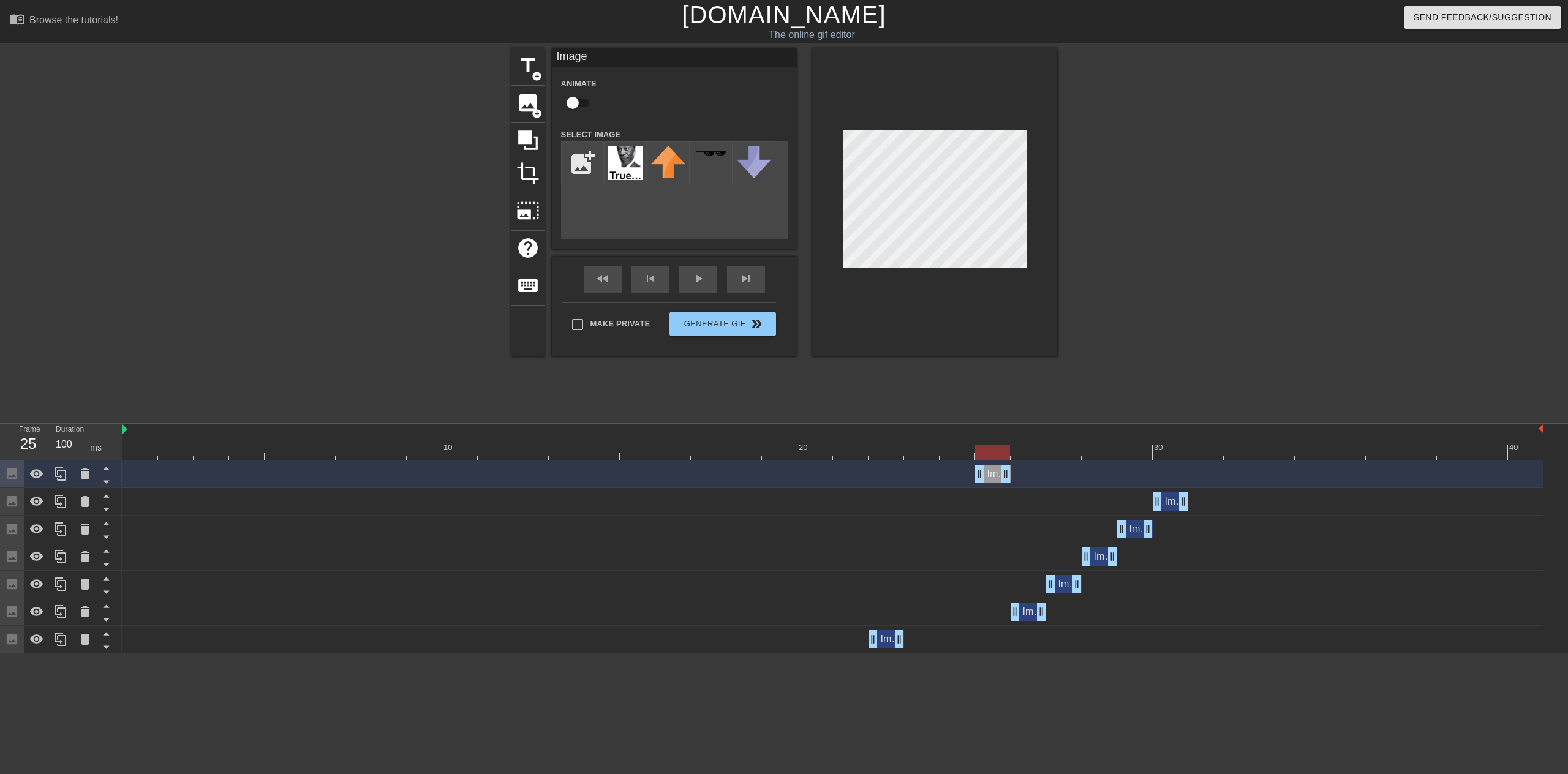
drag, startPoint x: 1025, startPoint y: 474, endPoint x: 1007, endPoint y: 590, distance: 117.4
click at [1007, 590] on div "Image drag_handle drag_handle Image drag_handle drag_handle Image drag_handle d…" at bounding box center [845, 557] width 1446 height 193
drag, startPoint x: 995, startPoint y: 471, endPoint x: 932, endPoint y: 476, distance: 63.2
click at [932, 476] on div "Image drag_handle drag_handle" at bounding box center [921, 474] width 35 height 19
click at [55, 477] on icon at bounding box center [61, 474] width 12 height 13
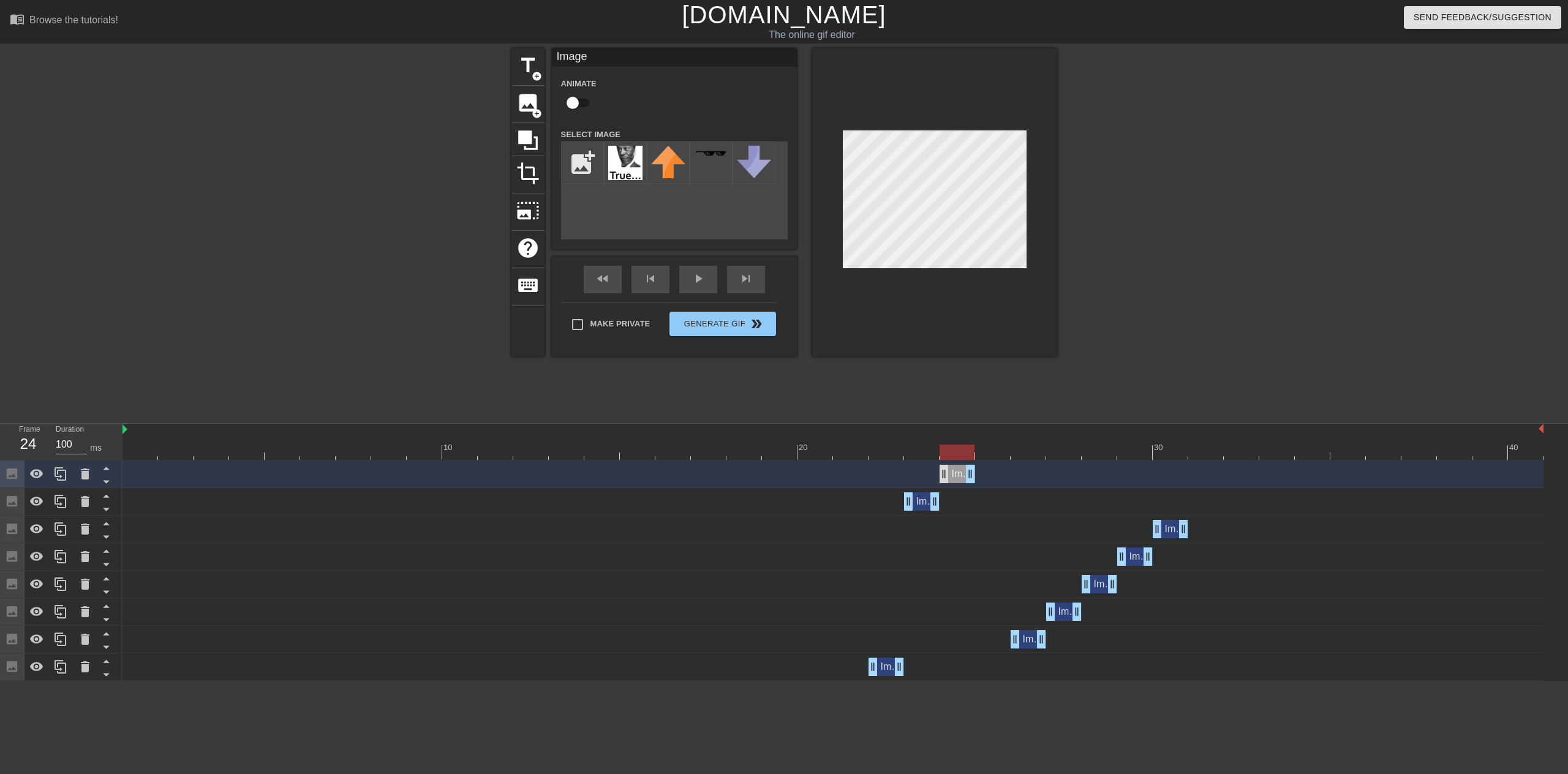
drag, startPoint x: 921, startPoint y: 476, endPoint x: 947, endPoint y: 476, distance: 26.0
click at [947, 476] on div "Image drag_handle drag_handle" at bounding box center [957, 474] width 35 height 19
click at [991, 450] on div at bounding box center [833, 452] width 1421 height 15
click at [63, 476] on icon at bounding box center [61, 474] width 15 height 15
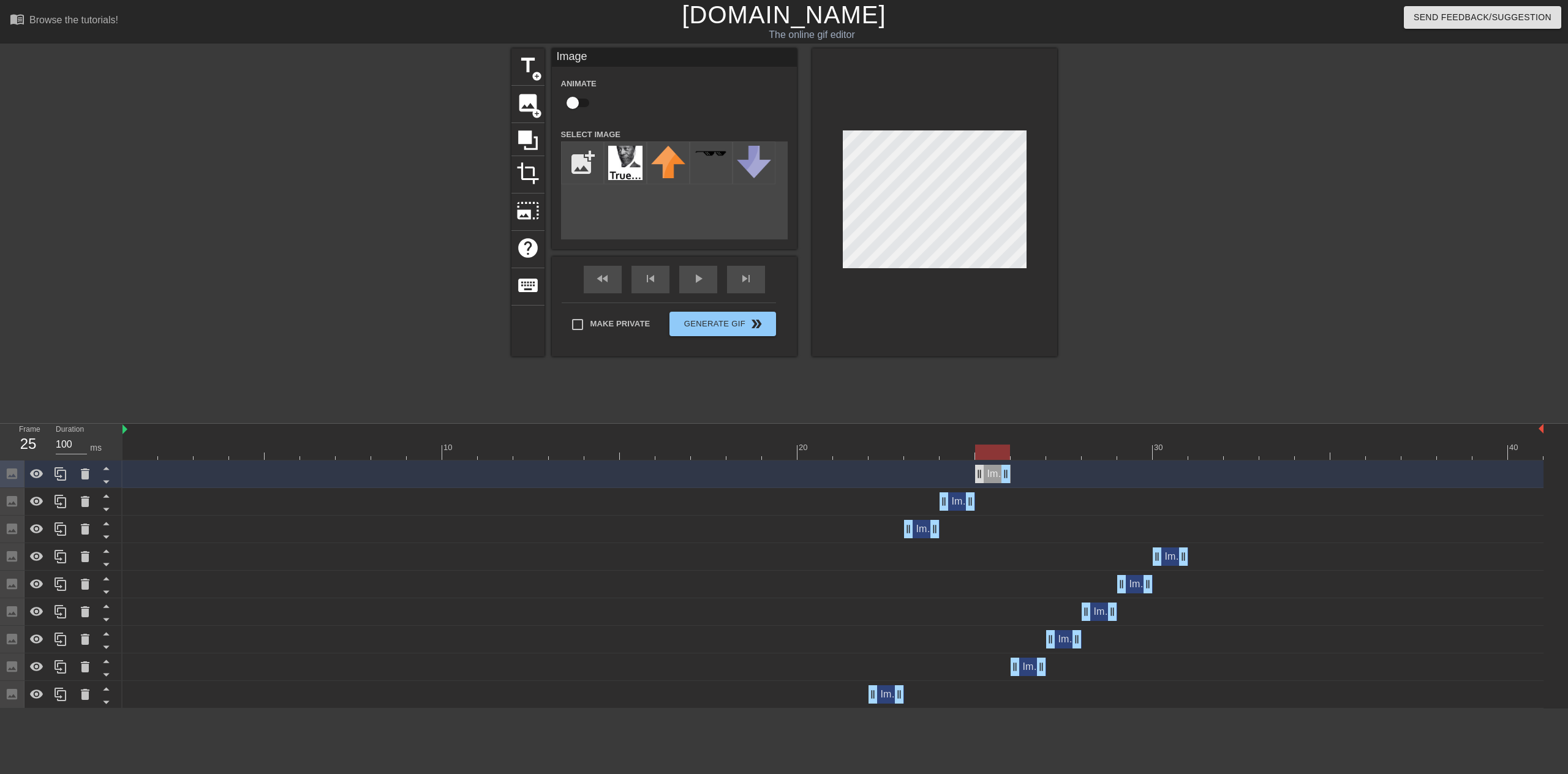
drag, startPoint x: 962, startPoint y: 475, endPoint x: 985, endPoint y: 475, distance: 23.0
click at [985, 475] on div "Image drag_handle drag_handle" at bounding box center [992, 474] width 35 height 19
click at [1029, 450] on div at bounding box center [833, 452] width 1421 height 15
click at [1008, 451] on div at bounding box center [833, 452] width 1421 height 15
click at [1039, 449] on div at bounding box center [833, 452] width 1421 height 15
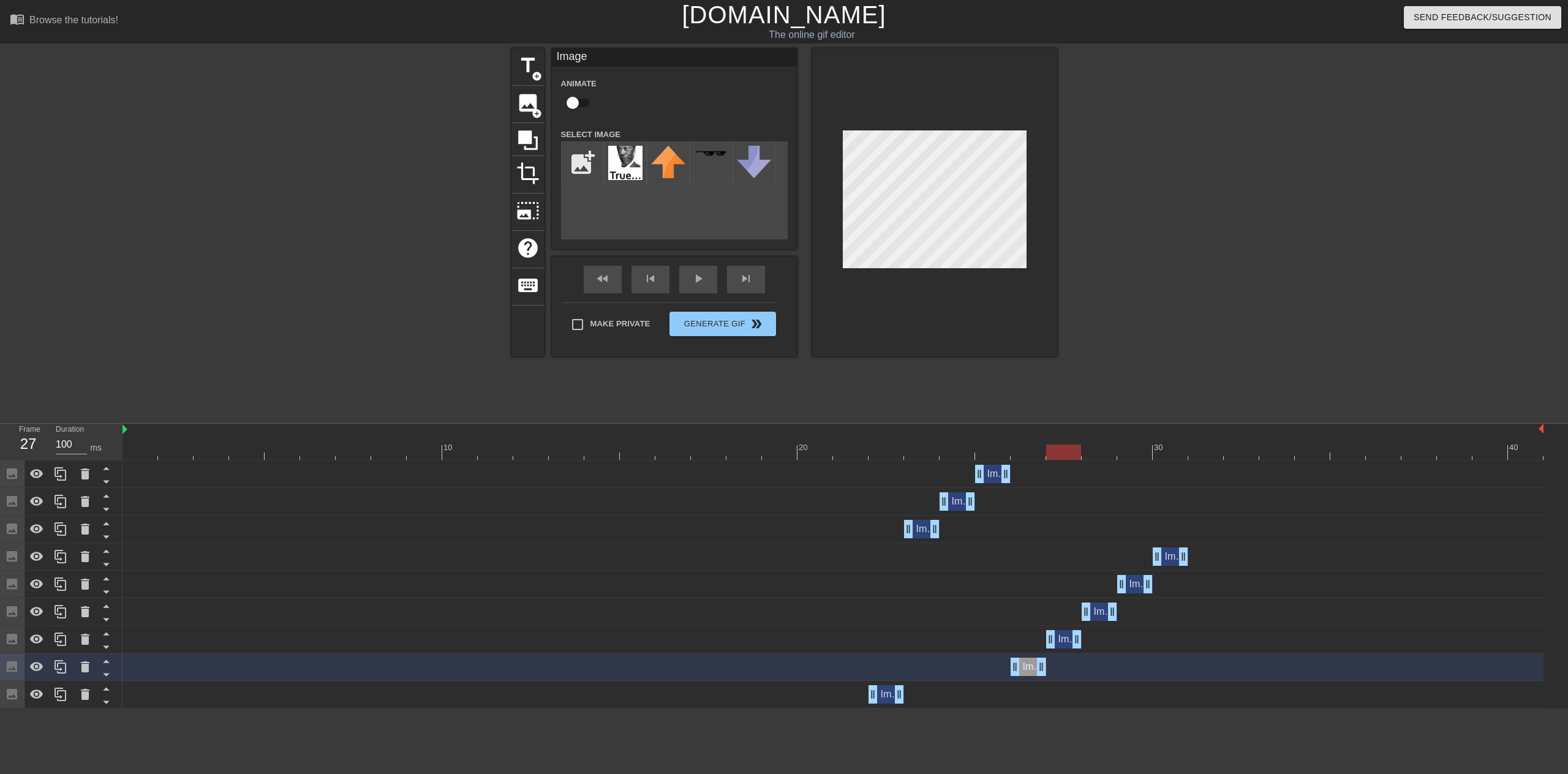
click at [1058, 451] on div at bounding box center [833, 452] width 1421 height 15
click at [1105, 448] on div at bounding box center [833, 452] width 1421 height 15
click at [1139, 451] on div at bounding box center [833, 452] width 1421 height 15
click at [1166, 451] on div at bounding box center [833, 452] width 1421 height 15
click at [1034, 447] on div at bounding box center [833, 452] width 1421 height 15
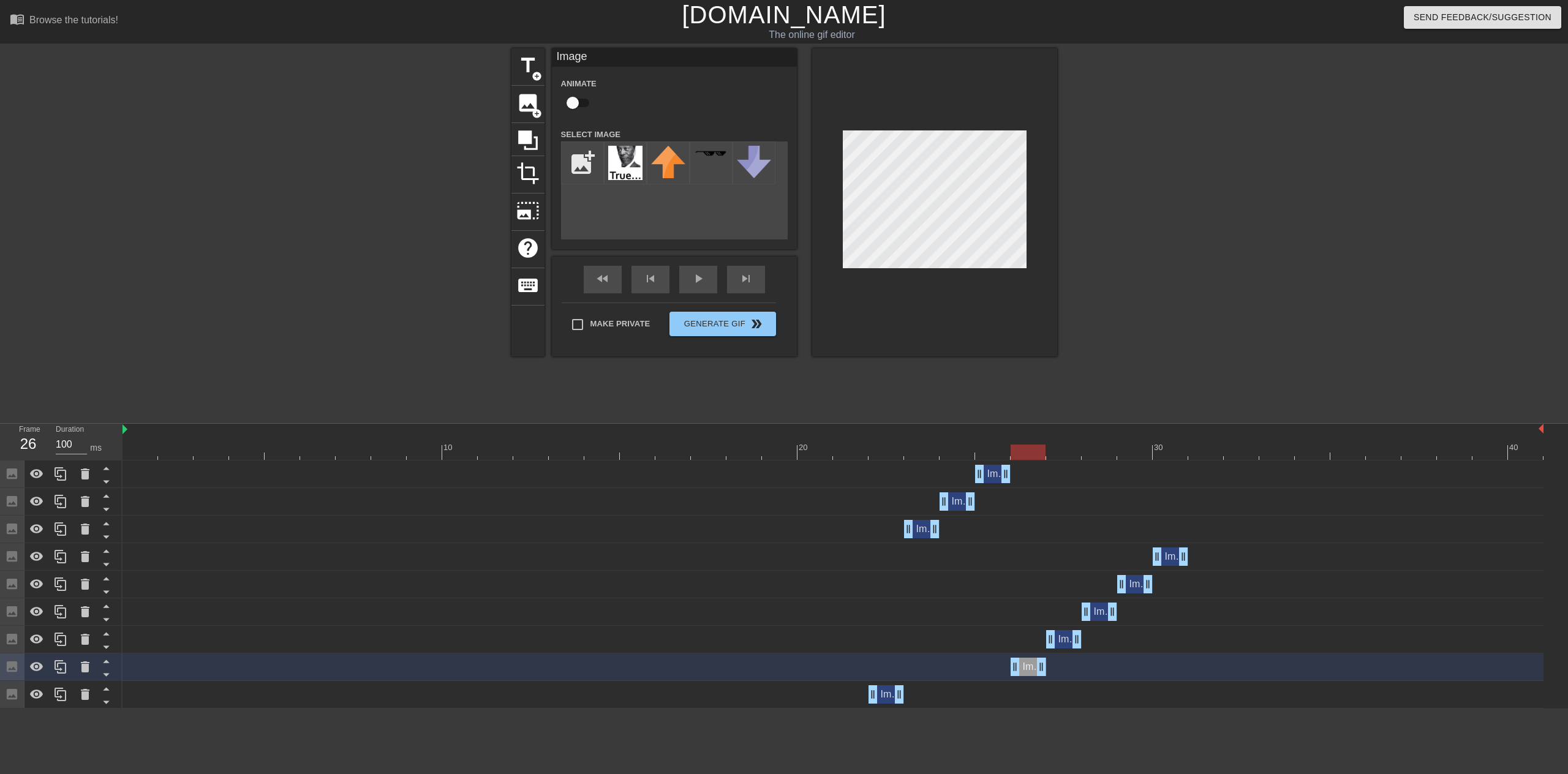
click at [1065, 448] on div at bounding box center [833, 452] width 1421 height 15
click at [1064, 635] on div "Image drag_handle drag_handle" at bounding box center [1064, 639] width 35 height 19
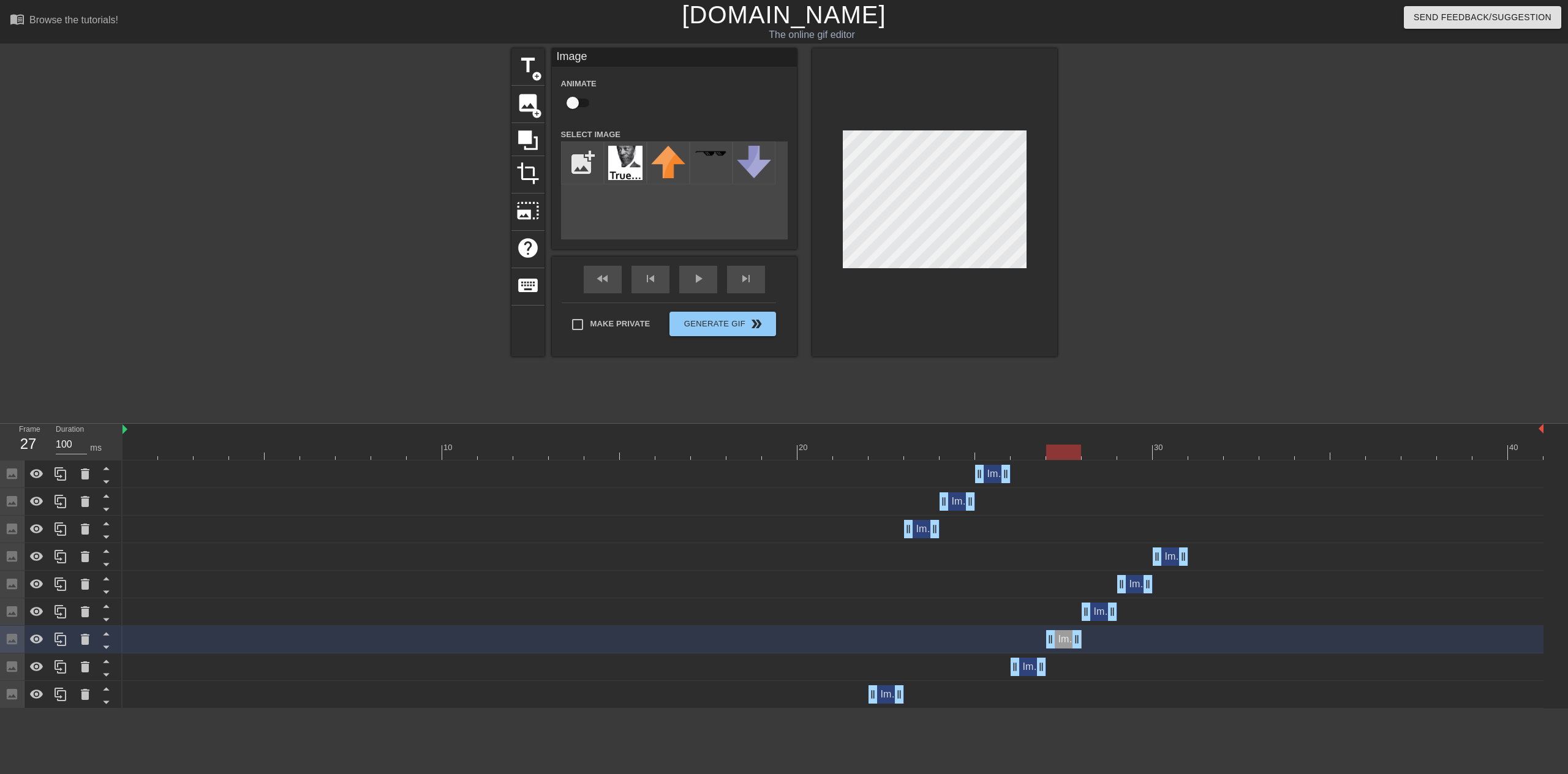
click at [1096, 614] on div "Image drag_handle drag_handle" at bounding box center [1099, 611] width 35 height 19
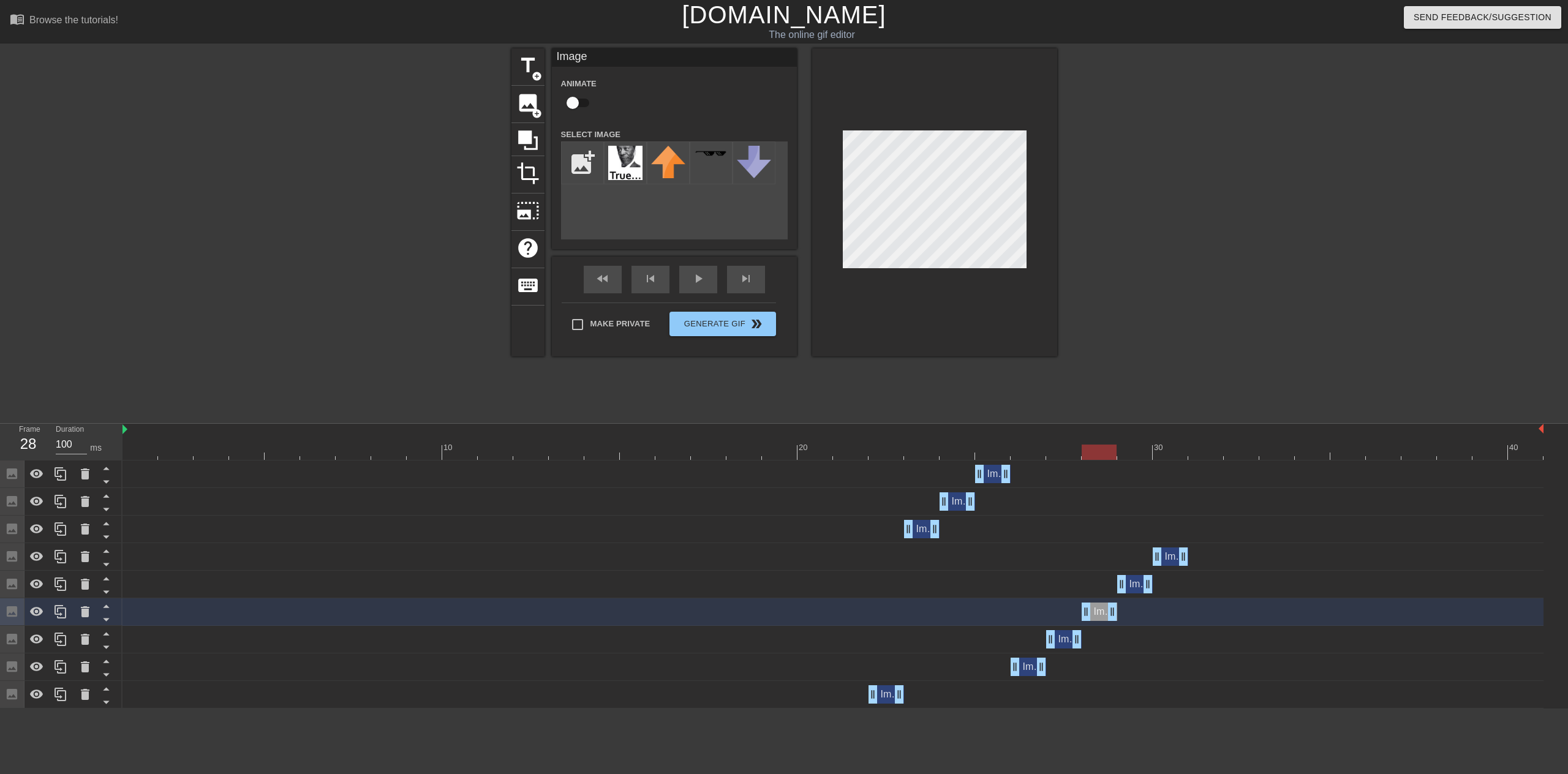
click at [1135, 586] on div "Image drag_handle drag_handle" at bounding box center [1135, 584] width 35 height 19
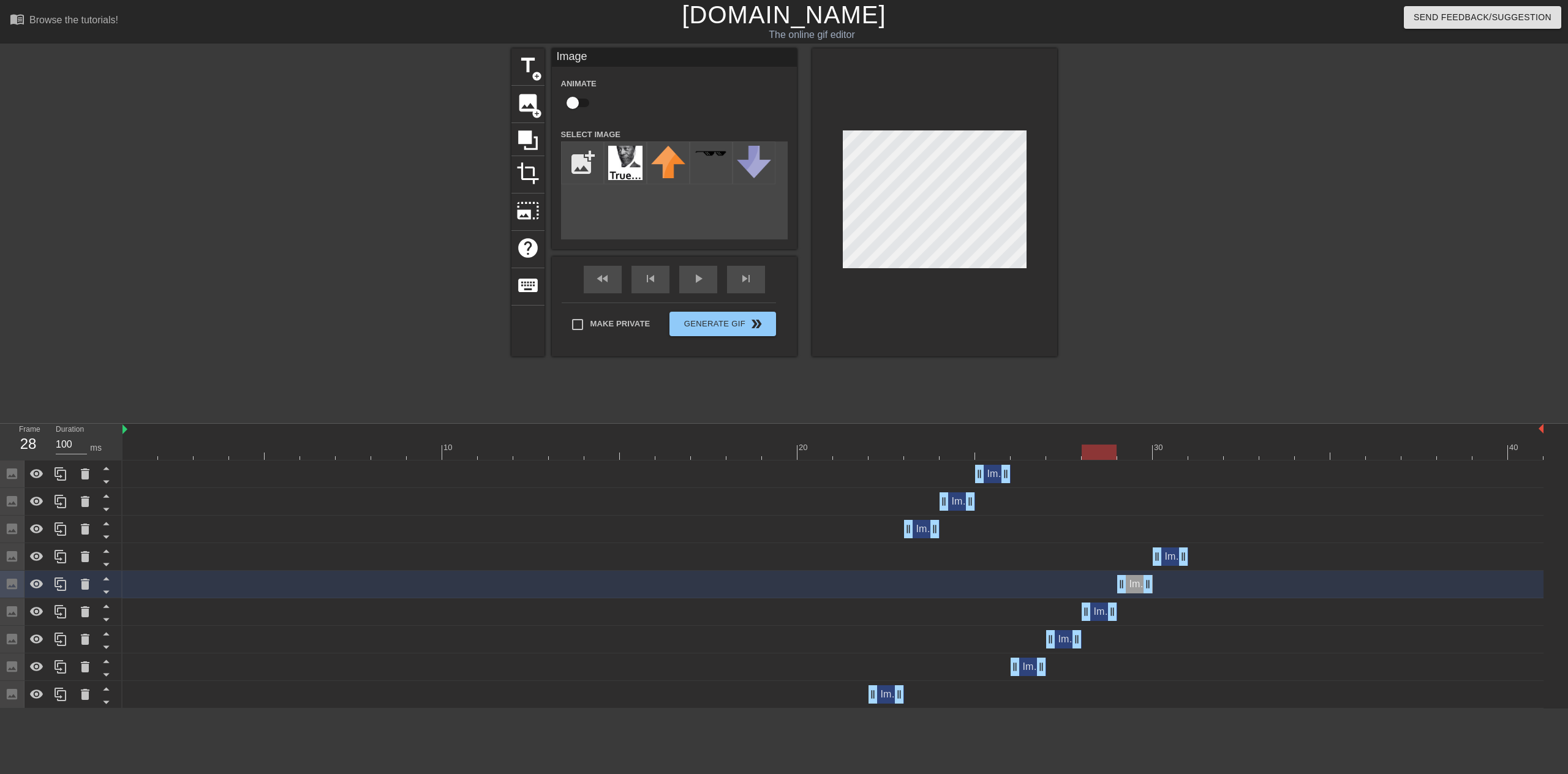
click at [1129, 453] on div at bounding box center [833, 452] width 1421 height 15
click at [1171, 555] on div "Image drag_handle drag_handle" at bounding box center [1170, 557] width 35 height 19
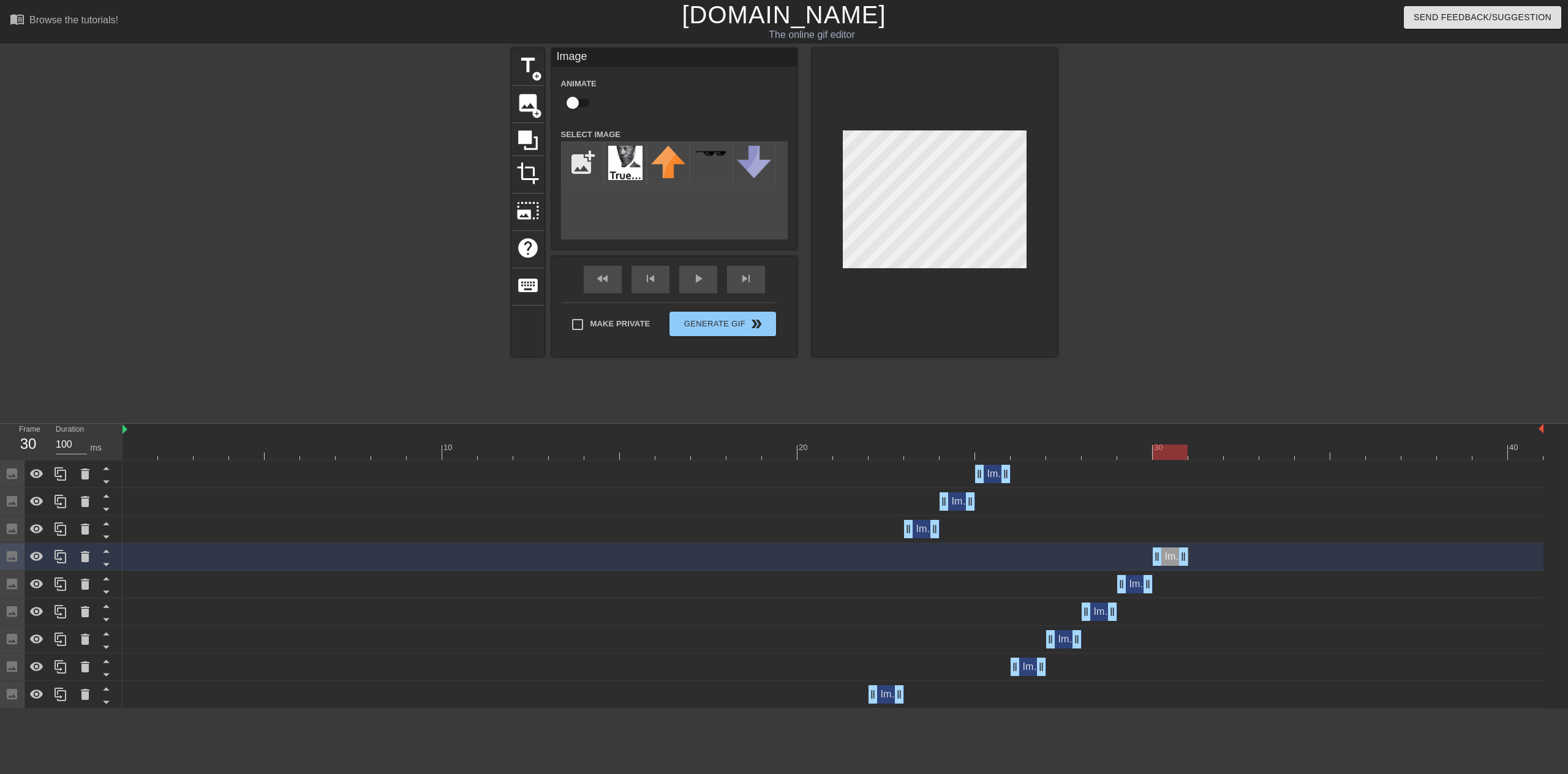
click at [1162, 444] on div "30" at bounding box center [1160, 447] width 11 height 12
click at [710, 451] on div at bounding box center [833, 452] width 1421 height 15
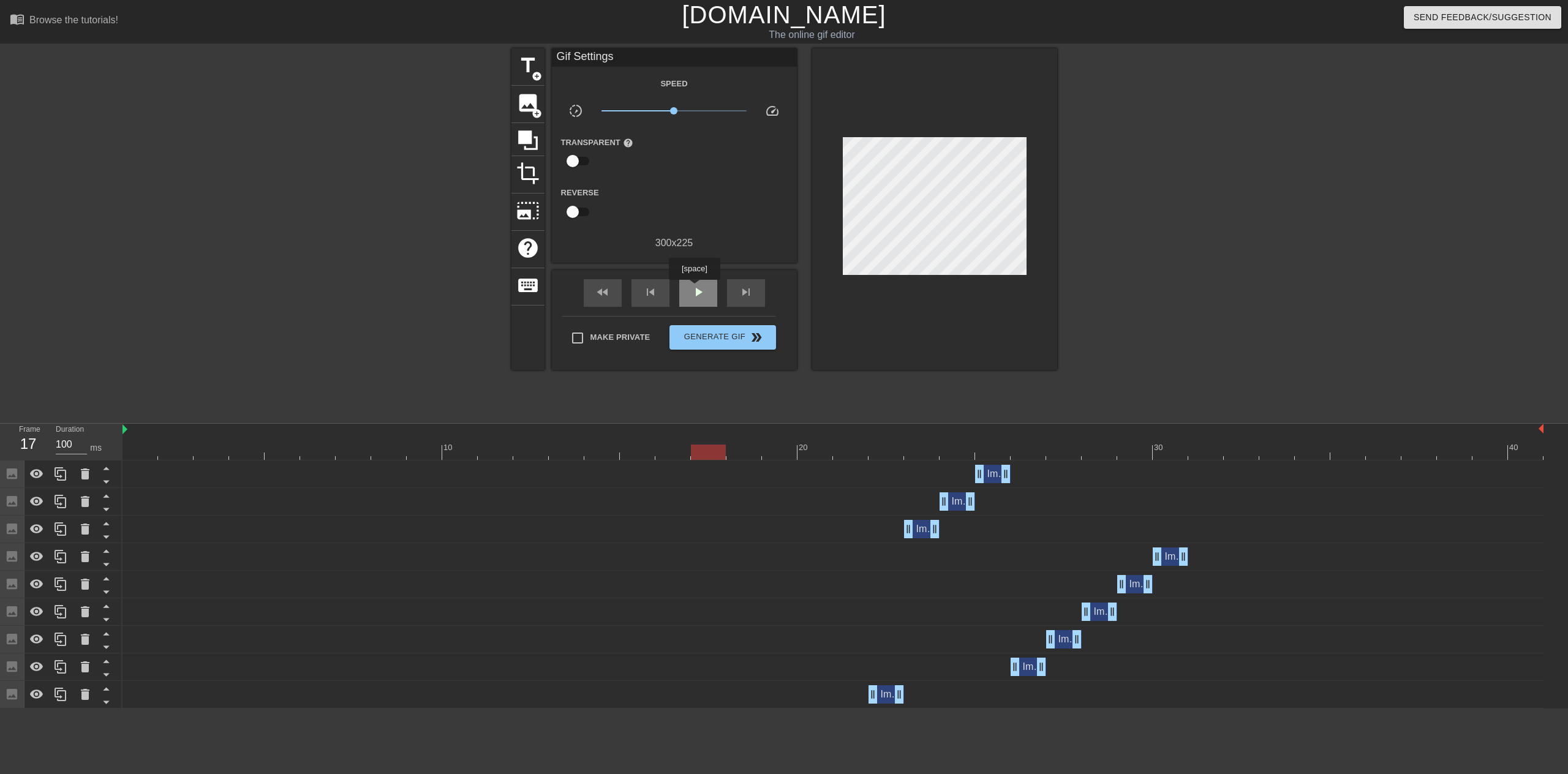
click at [694, 288] on div "play_arrow" at bounding box center [698, 293] width 38 height 28
click at [706, 356] on div "Make Private Generate Gif double_arrow" at bounding box center [669, 340] width 214 height 49
click at [714, 337] on span "Generate Gif double_arrow" at bounding box center [723, 338] width 96 height 15
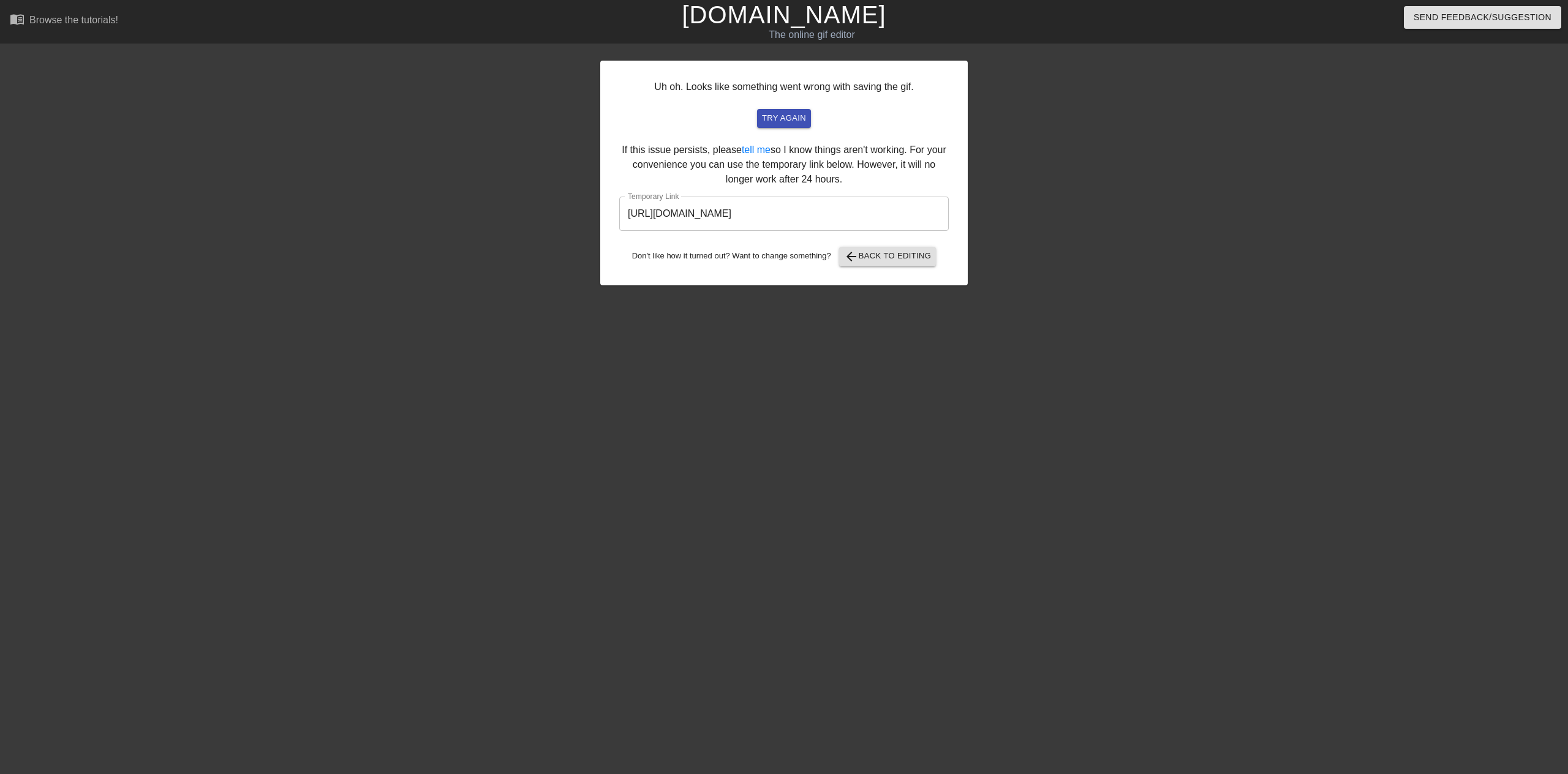
click at [809, 217] on input "https://www.gifntext.com/temp_generations/oFcFjIRQ.gif" at bounding box center [784, 214] width 330 height 34
